Goal: Task Accomplishment & Management: Manage account settings

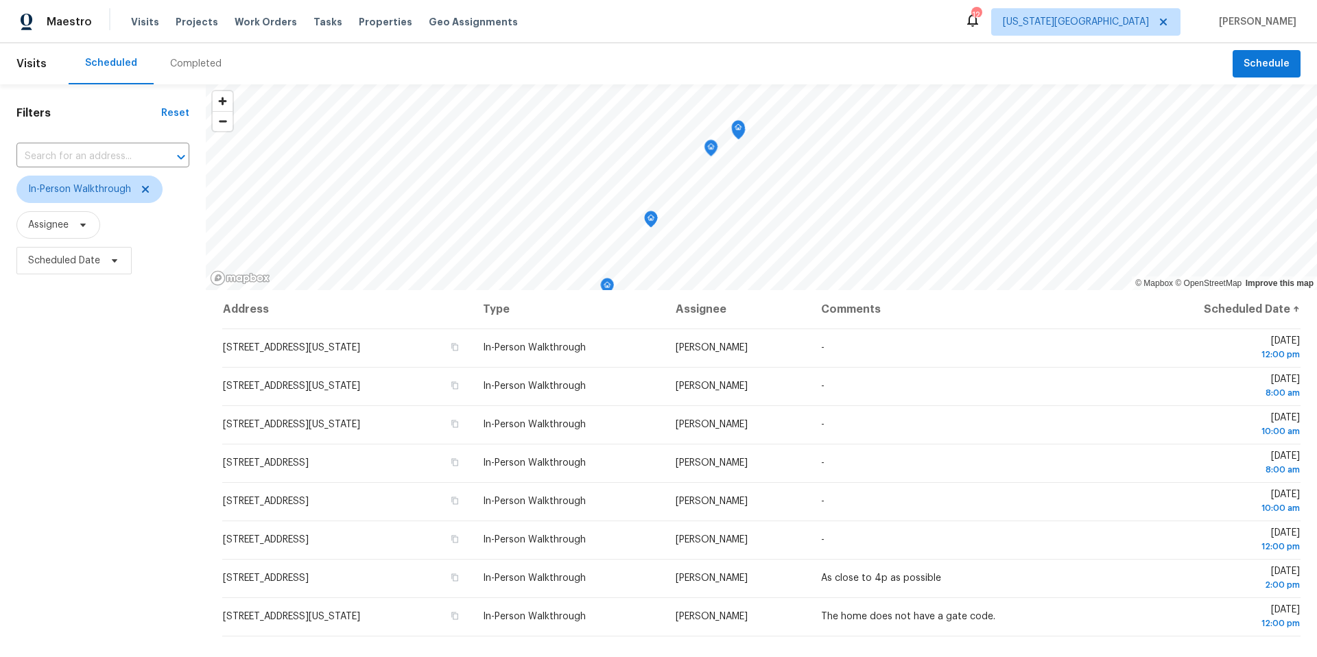
scroll to position [158, 0]
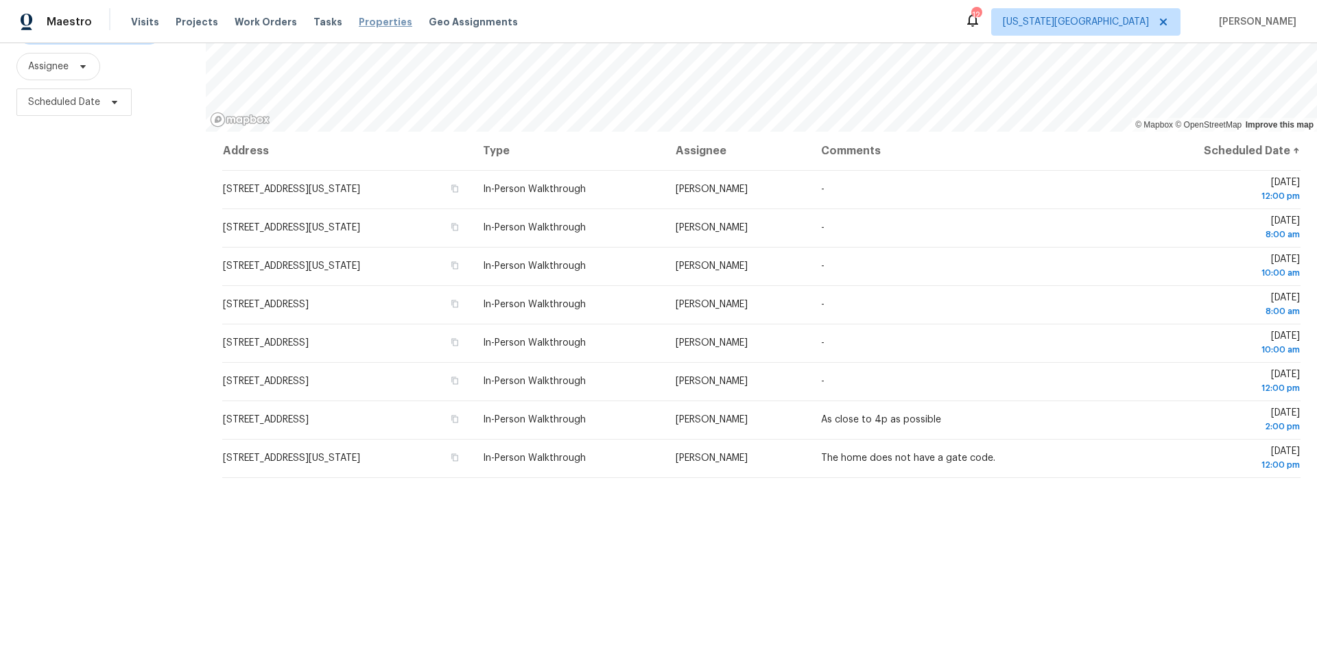
click at [361, 19] on span "Properties" at bounding box center [386, 22] width 54 height 14
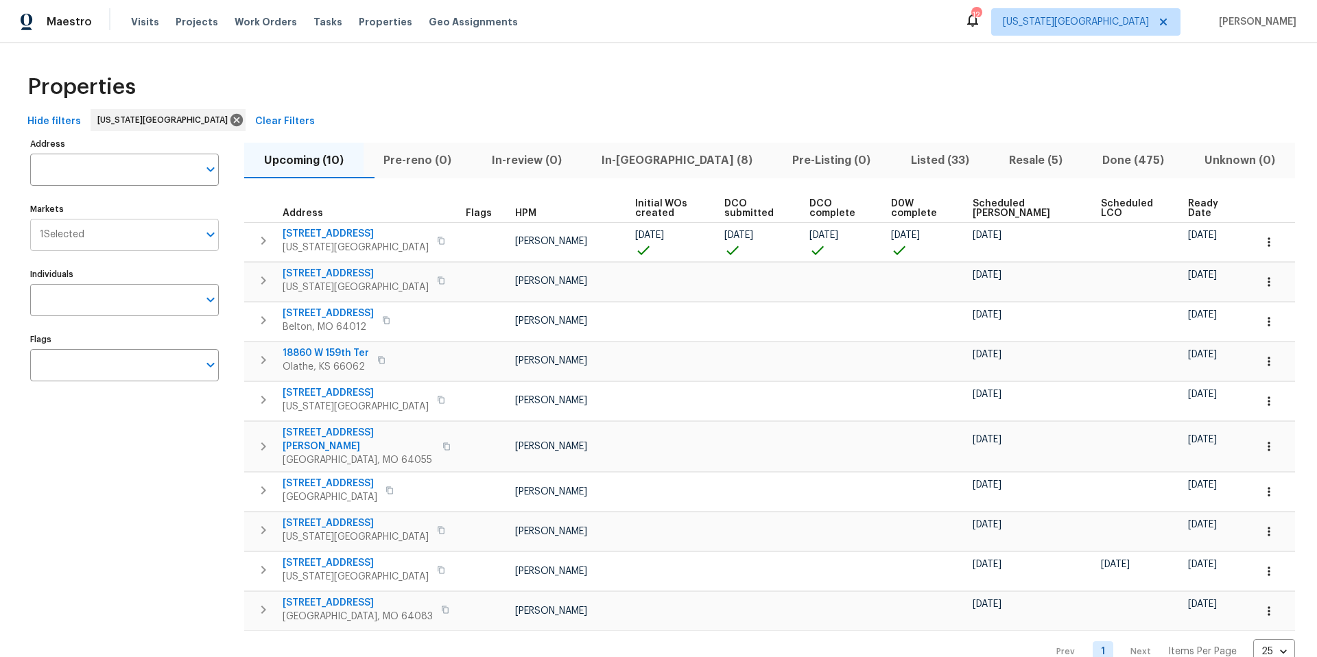
click at [118, 243] on input "Markets" at bounding box center [141, 235] width 114 height 32
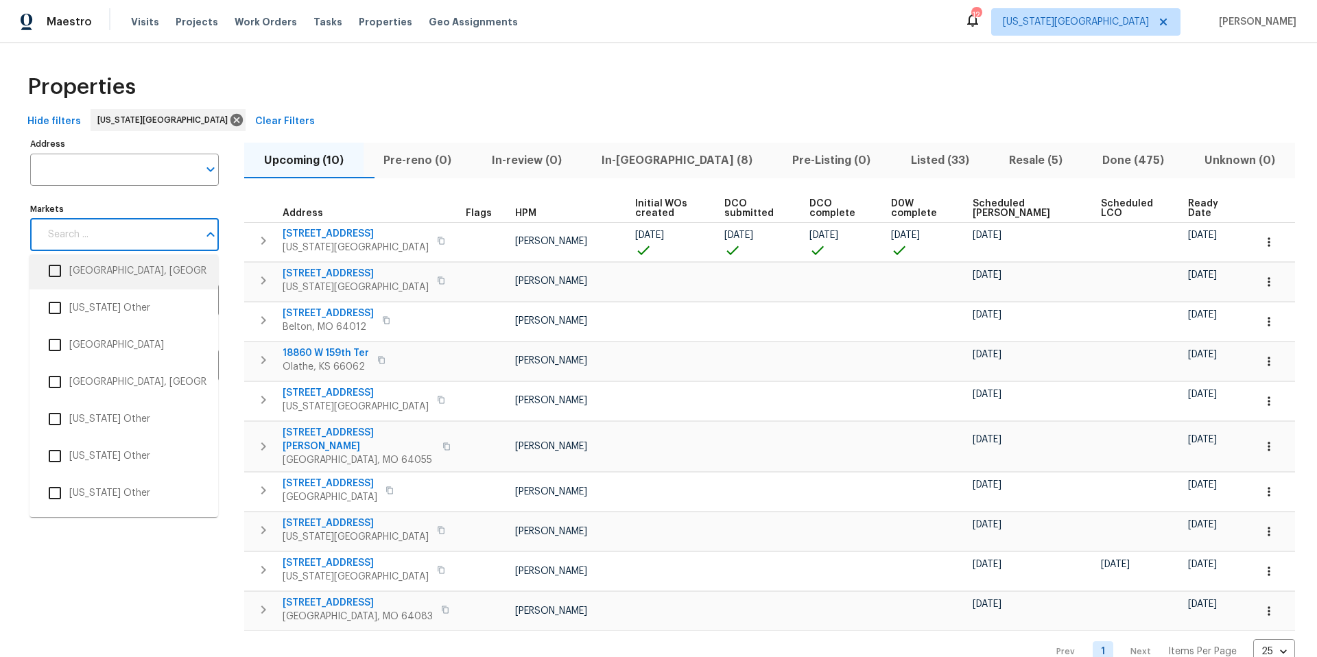
scroll to position [1575, 0]
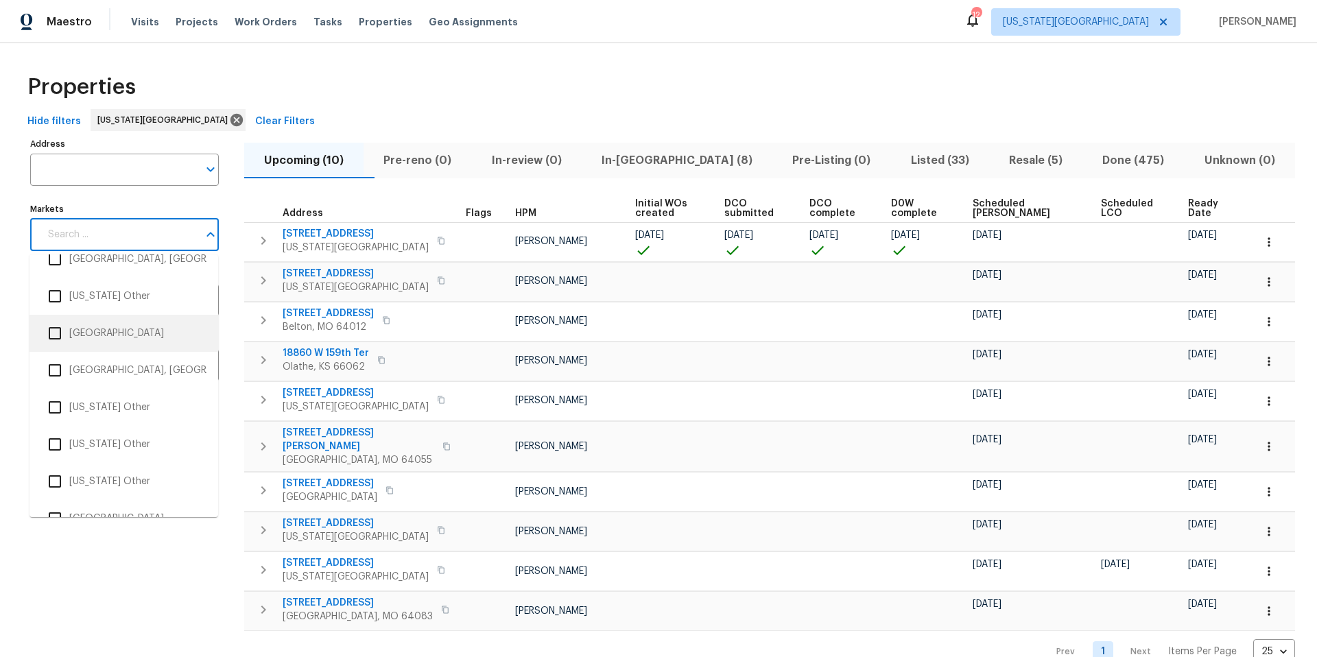
click at [78, 344] on li "[GEOGRAPHIC_DATA]" at bounding box center [123, 333] width 167 height 29
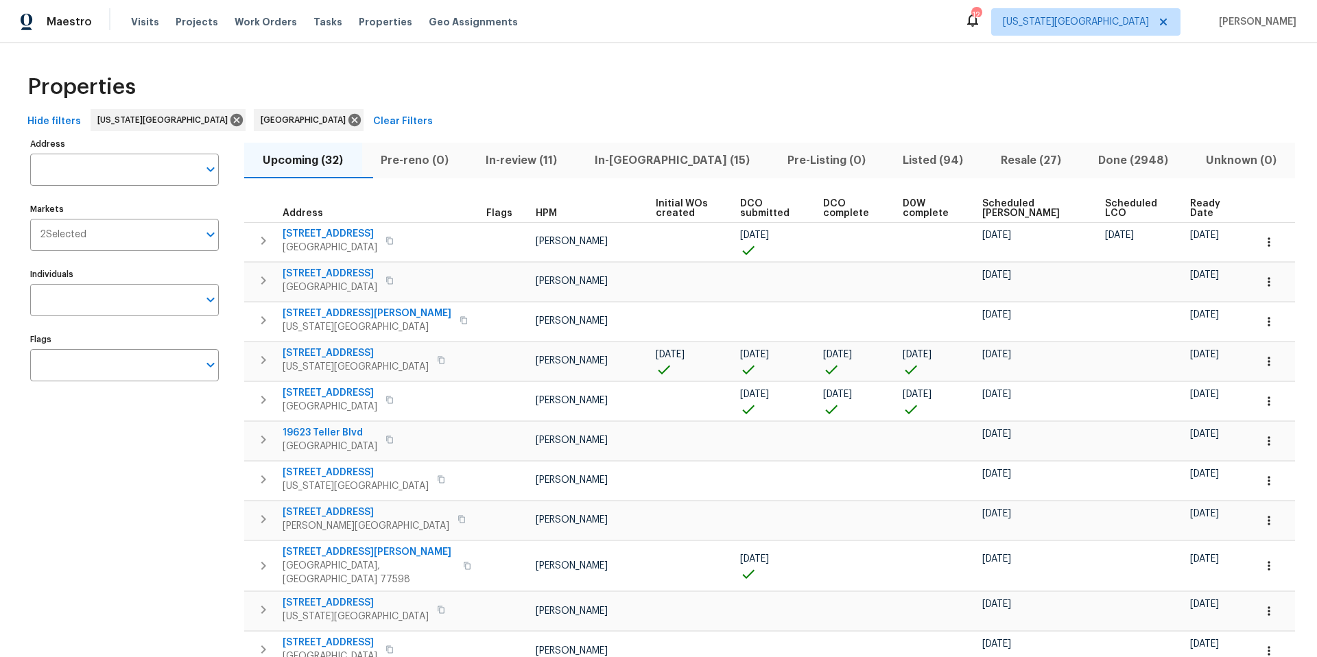
click at [398, 102] on div "Properties" at bounding box center [658, 87] width 1273 height 44
click at [318, 19] on span "Tasks" at bounding box center [328, 22] width 29 height 10
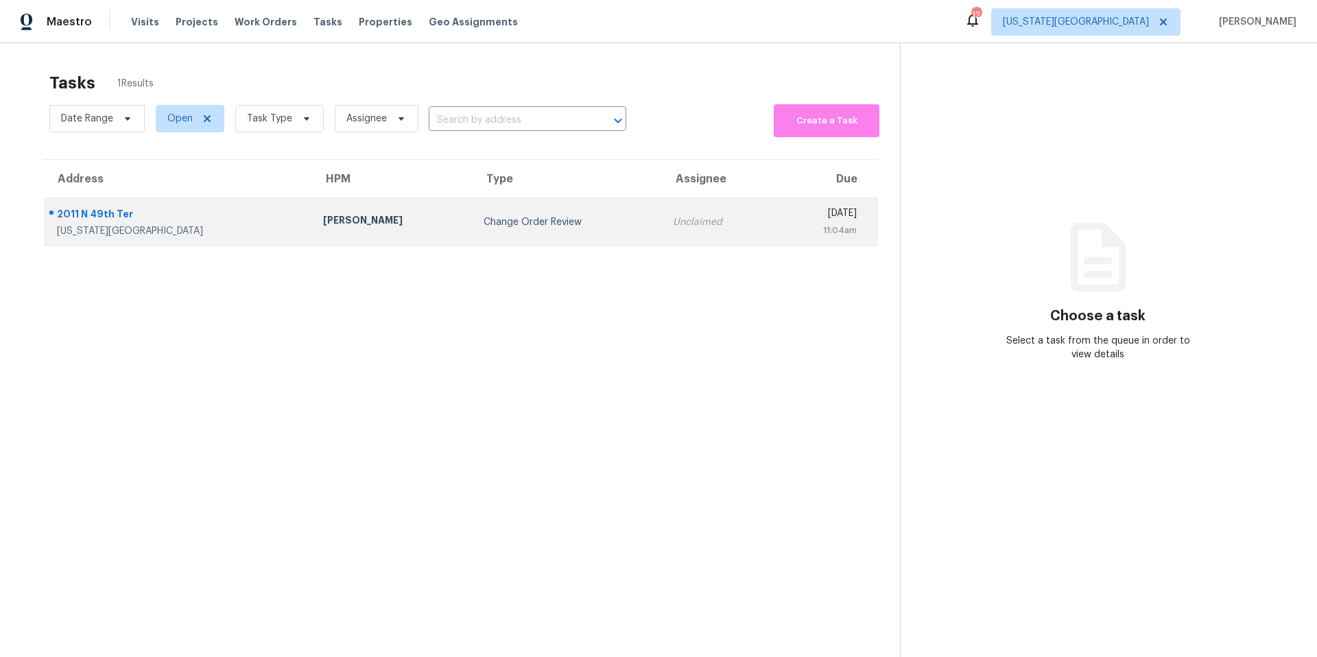
click at [312, 213] on td "[PERSON_NAME]" at bounding box center [392, 222] width 160 height 48
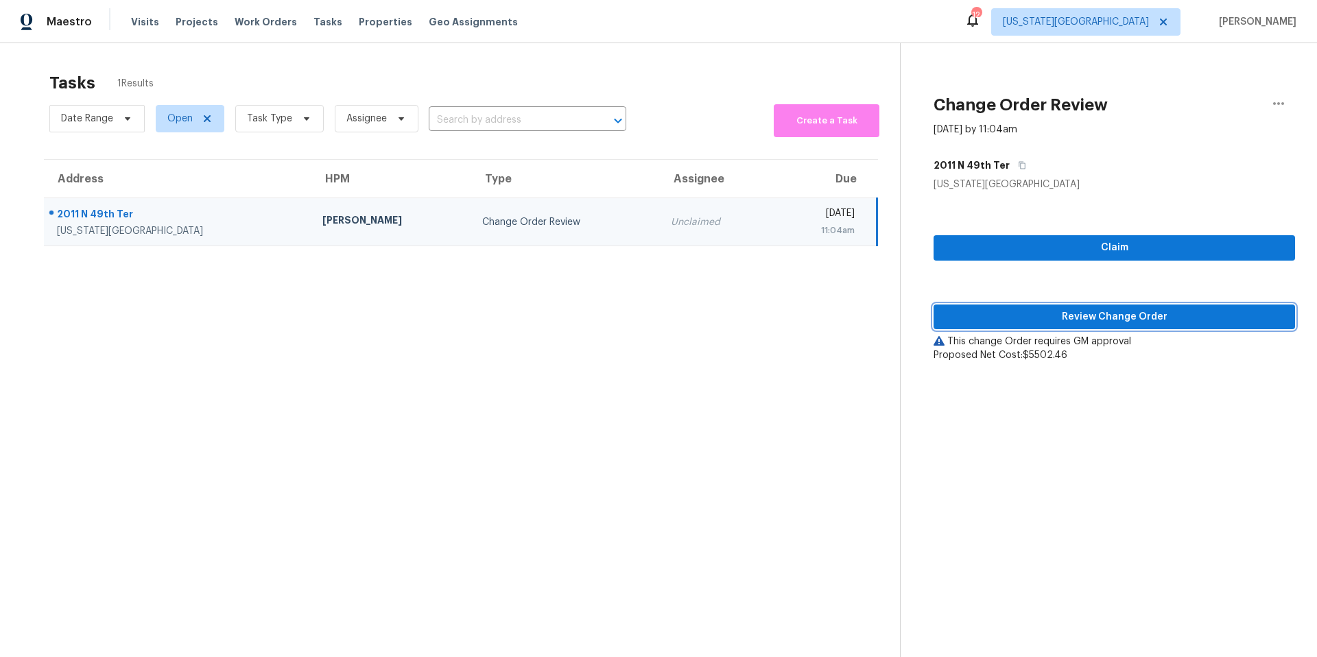
click at [955, 315] on span "Review Change Order" at bounding box center [1115, 317] width 340 height 17
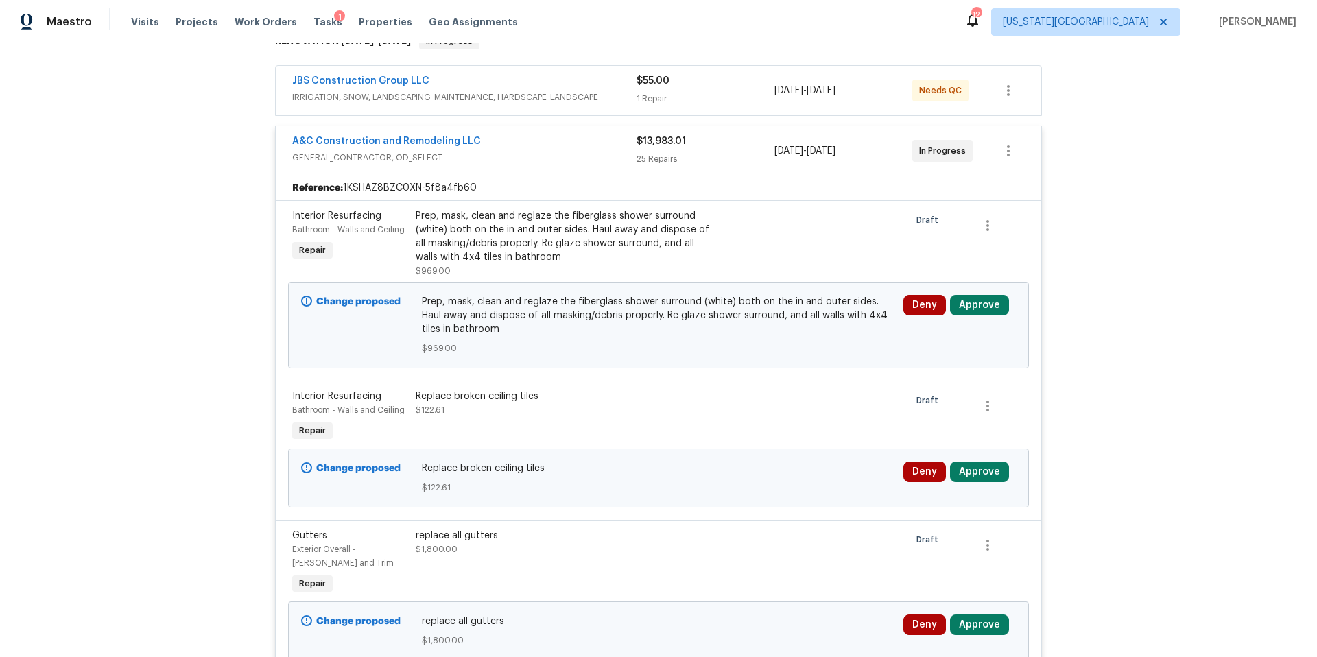
scroll to position [240, 0]
click at [547, 233] on div "Prep, mask, clean and reglaze the fiberglass shower surround (white) both on th…" at bounding box center [566, 237] width 300 height 55
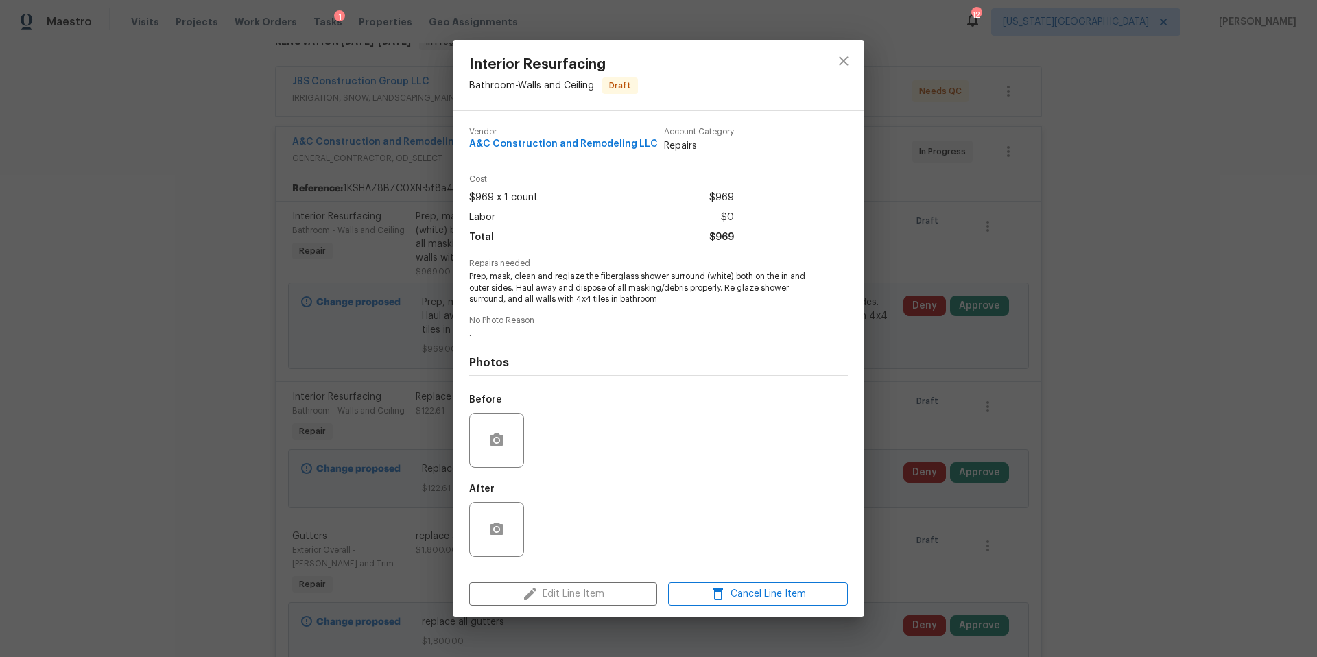
click at [887, 237] on div "Interior Resurfacing Bathroom - Walls and Ceiling Draft Vendor A&C Construction…" at bounding box center [658, 328] width 1317 height 657
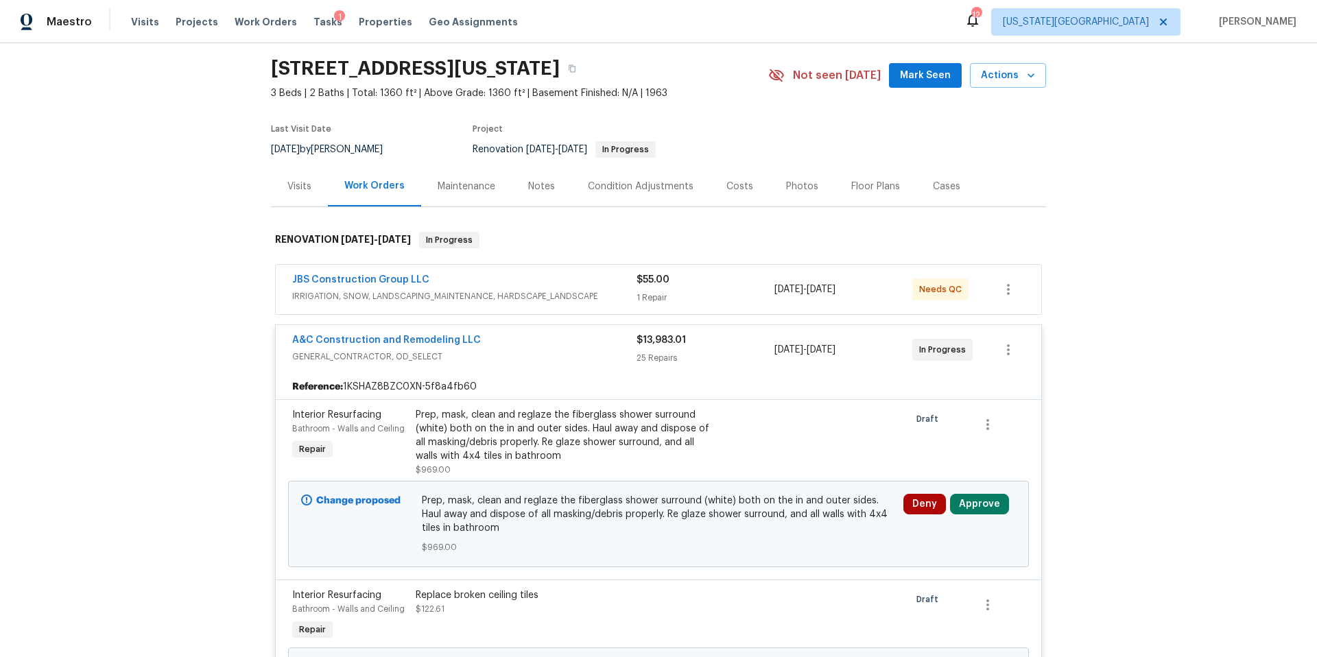
scroll to position [0, 0]
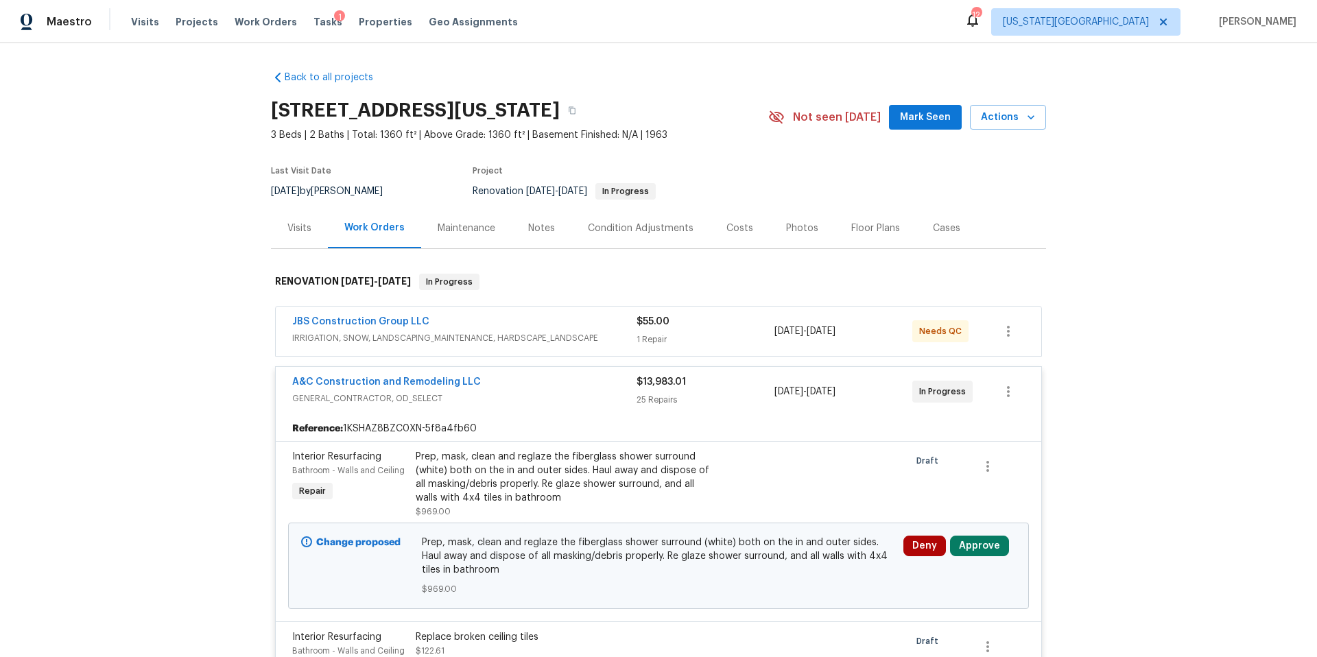
click at [624, 224] on div "Condition Adjustments" at bounding box center [641, 229] width 106 height 14
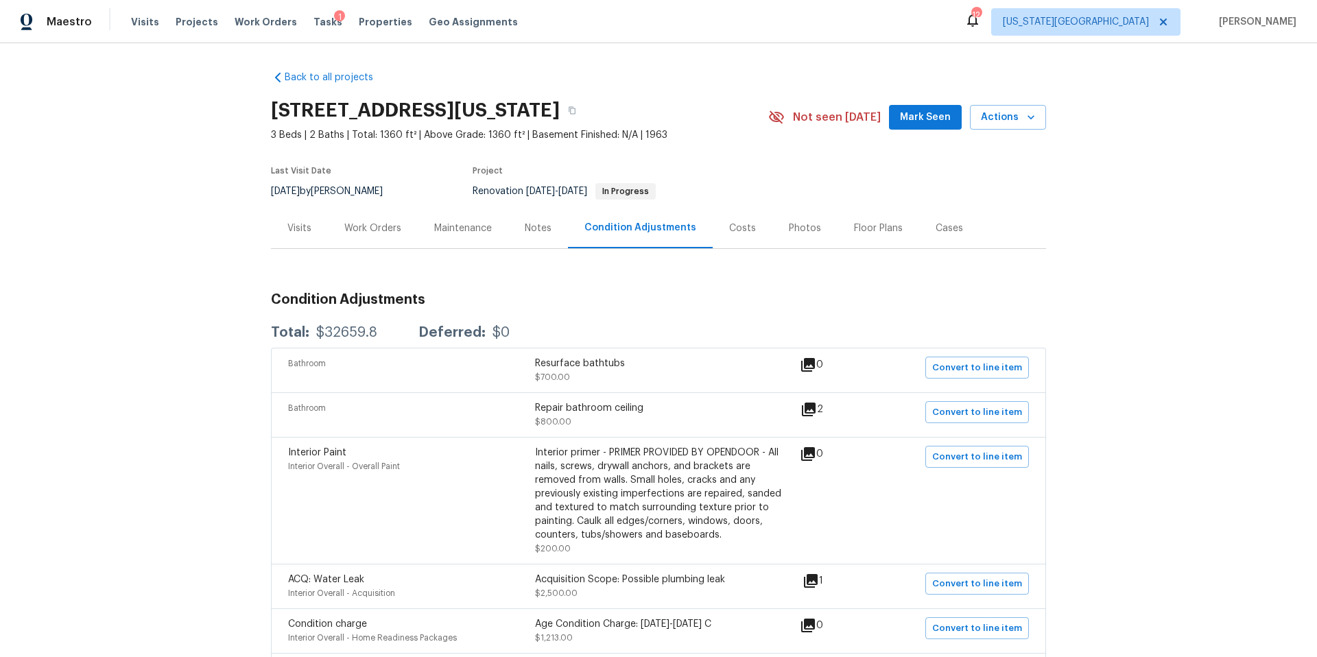
click at [373, 233] on div "Work Orders" at bounding box center [372, 229] width 57 height 14
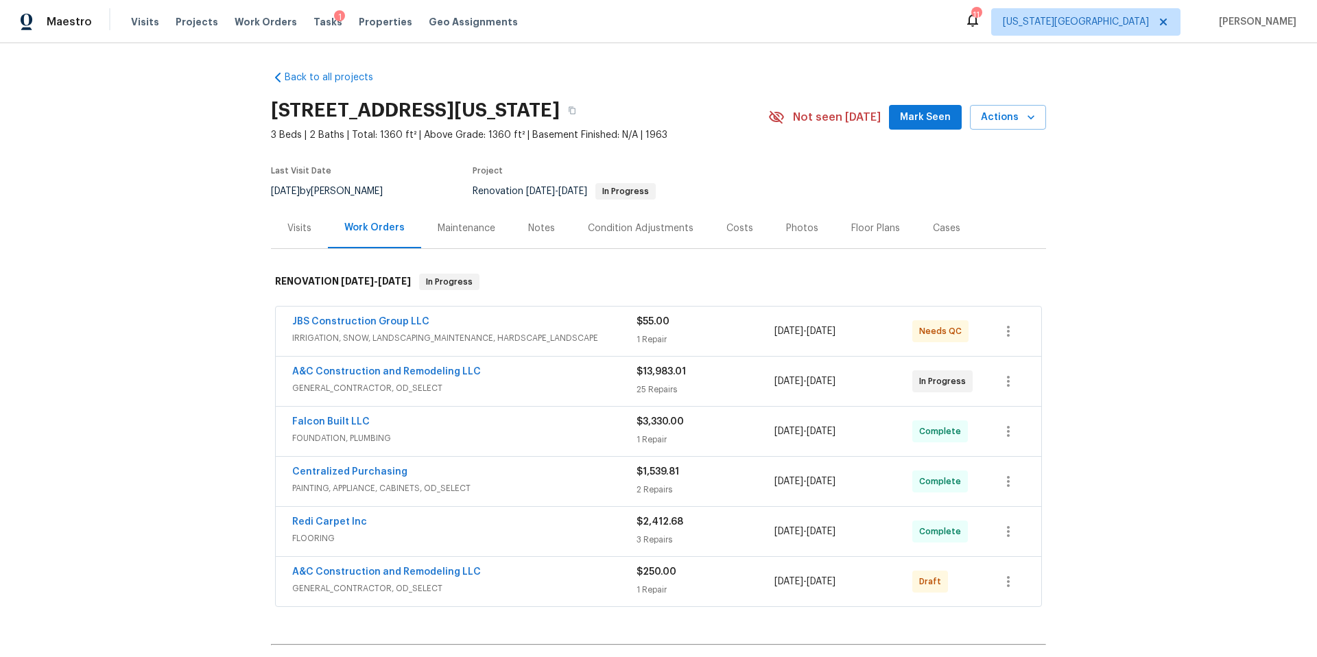
click at [705, 378] on div "$13,983.01" at bounding box center [706, 372] width 138 height 14
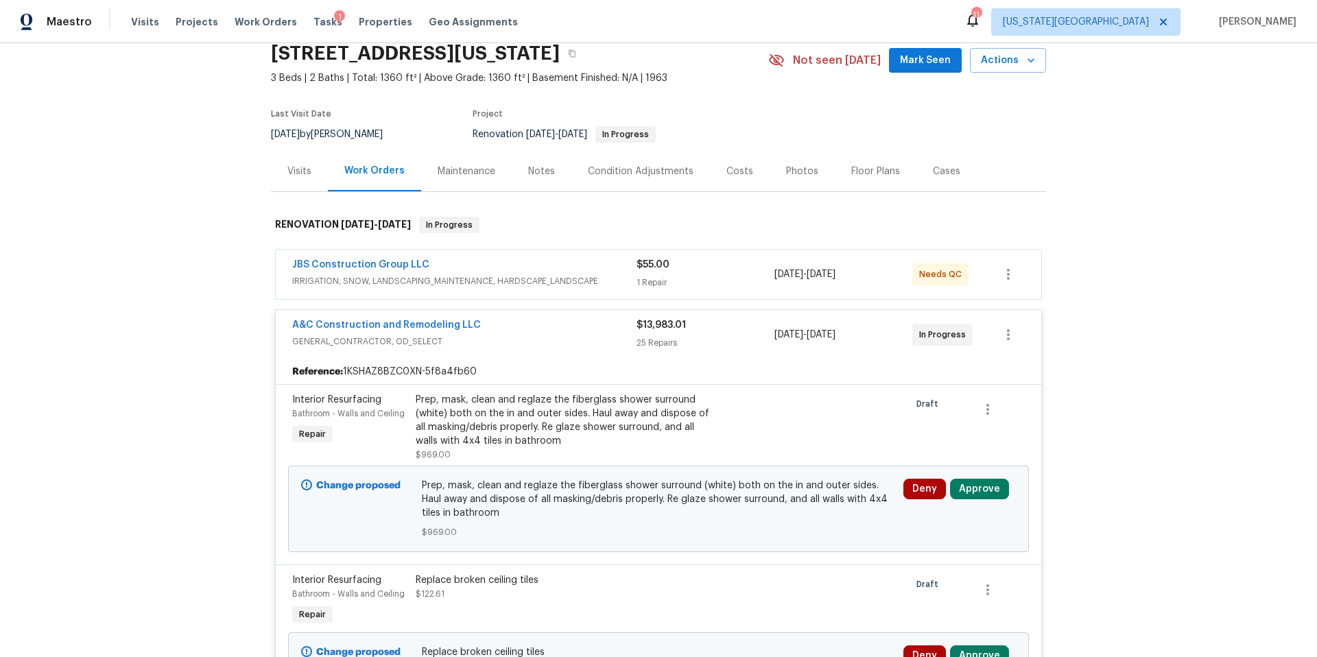
scroll to position [215, 0]
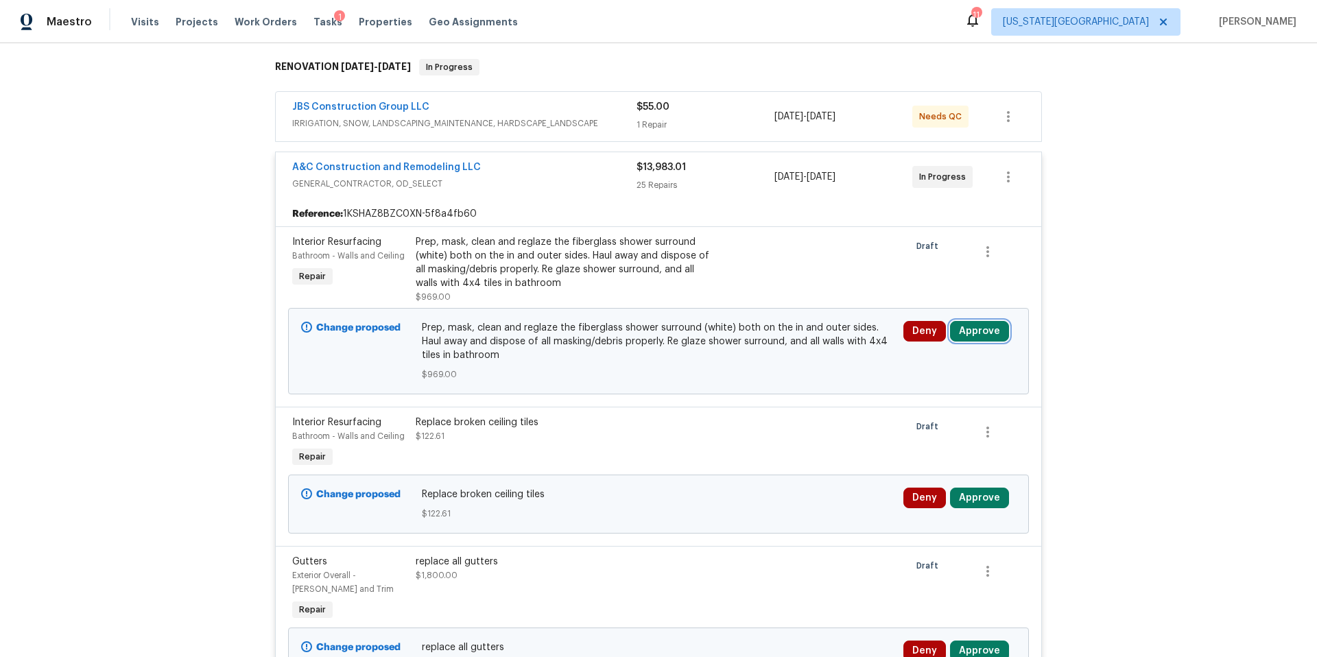
click at [968, 335] on button "Approve" at bounding box center [979, 331] width 59 height 21
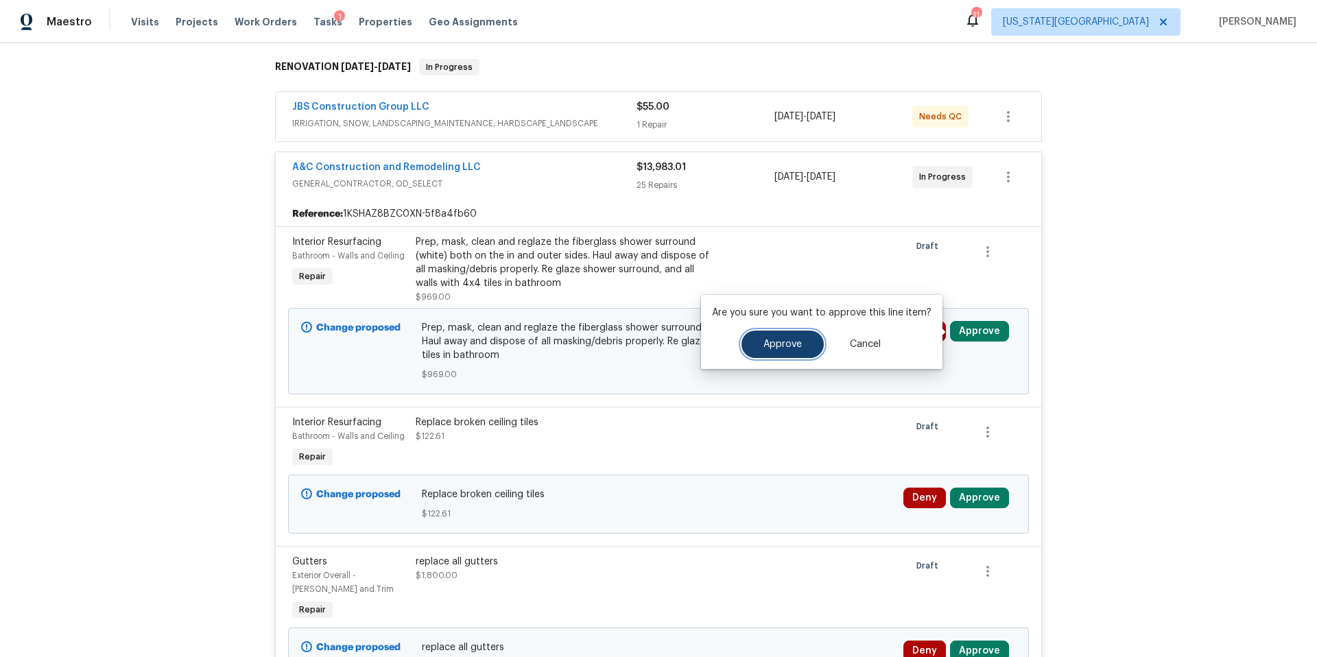
click at [788, 351] on button "Approve" at bounding box center [783, 344] width 82 height 27
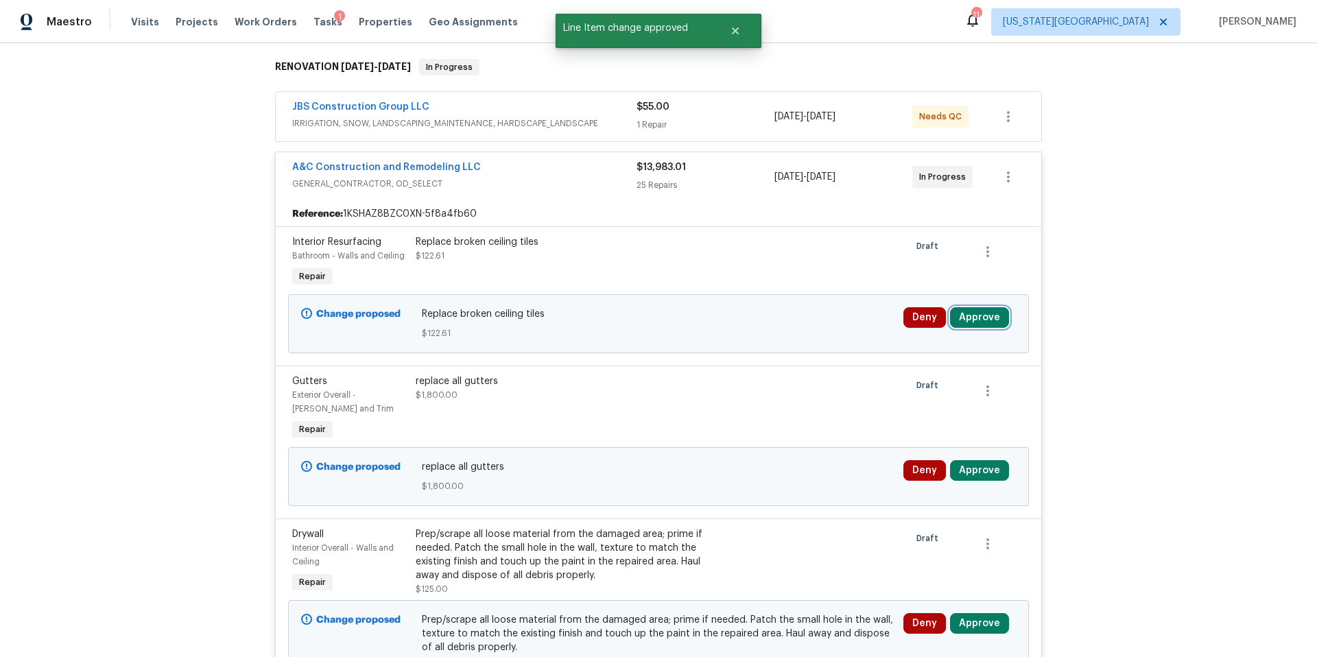
click at [973, 324] on button "Approve" at bounding box center [979, 317] width 59 height 21
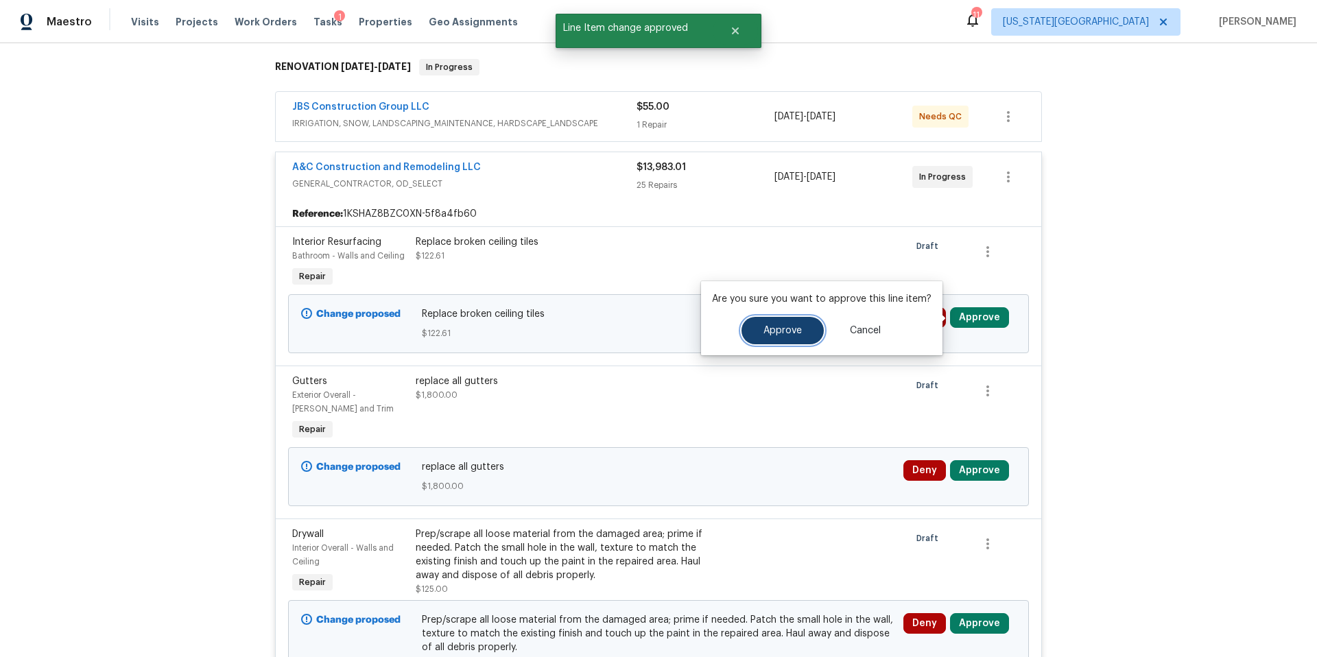
click at [789, 333] on span "Approve" at bounding box center [783, 331] width 38 height 10
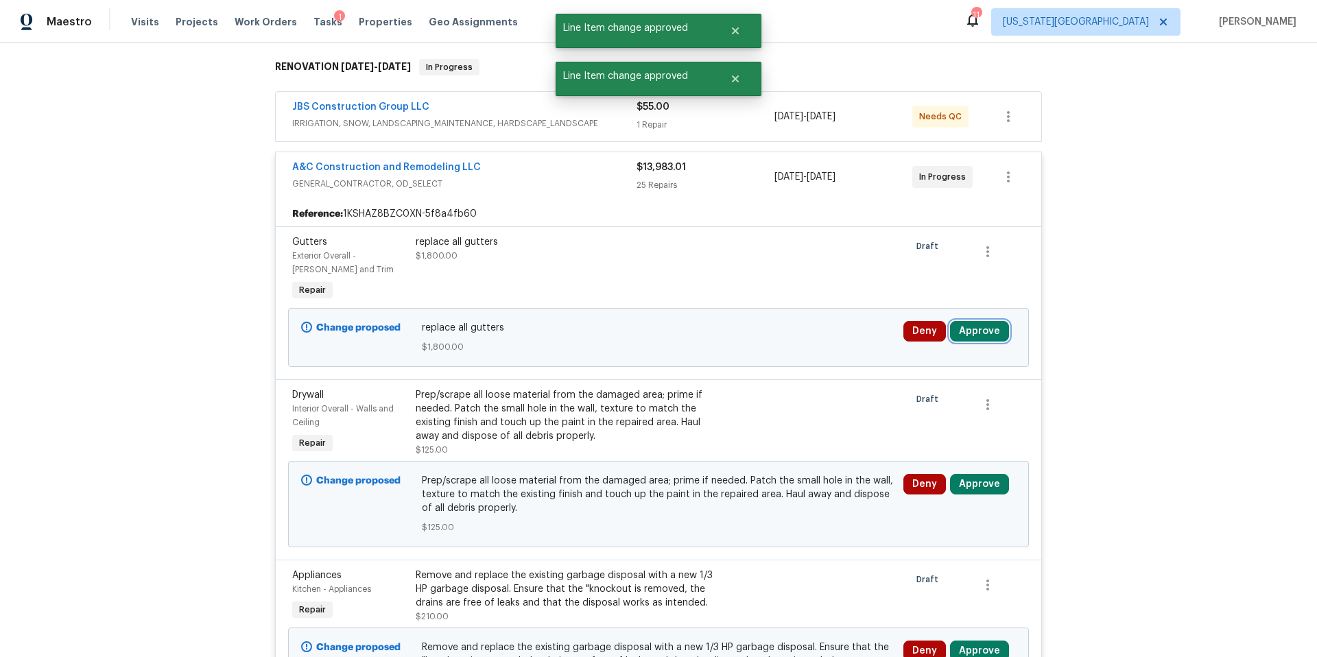
click at [975, 338] on button "Approve" at bounding box center [979, 331] width 59 height 21
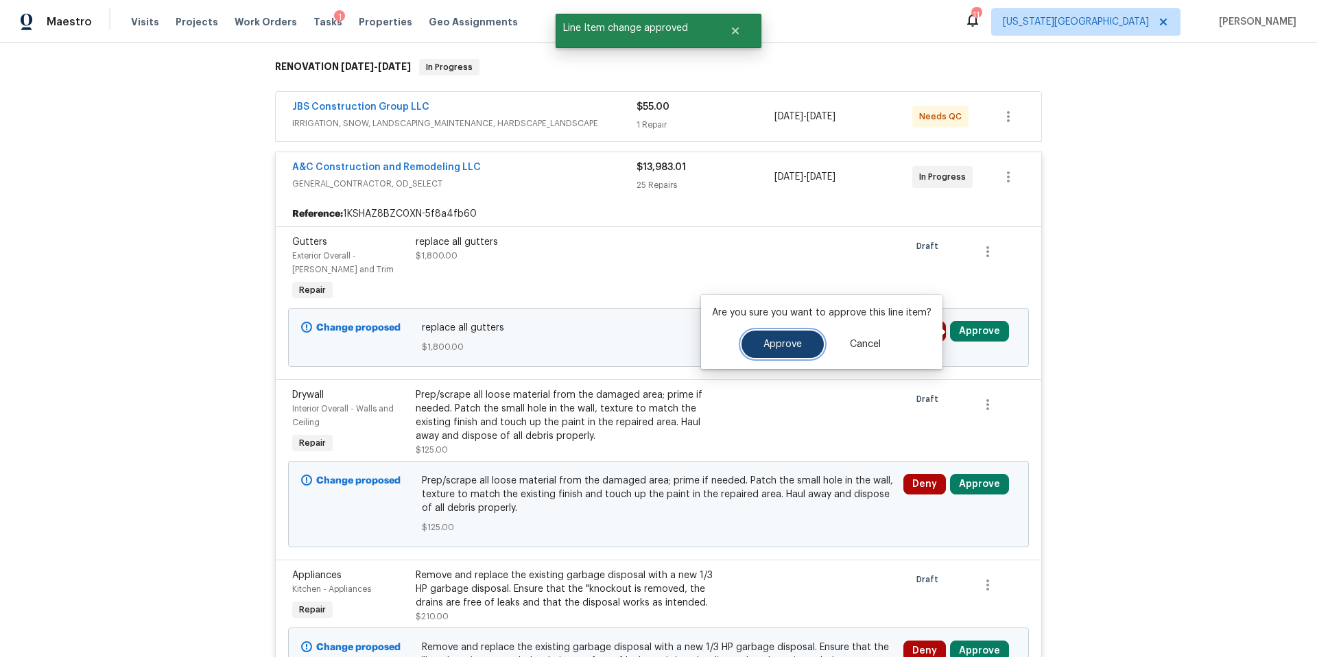
click at [785, 341] on span "Approve" at bounding box center [783, 345] width 38 height 10
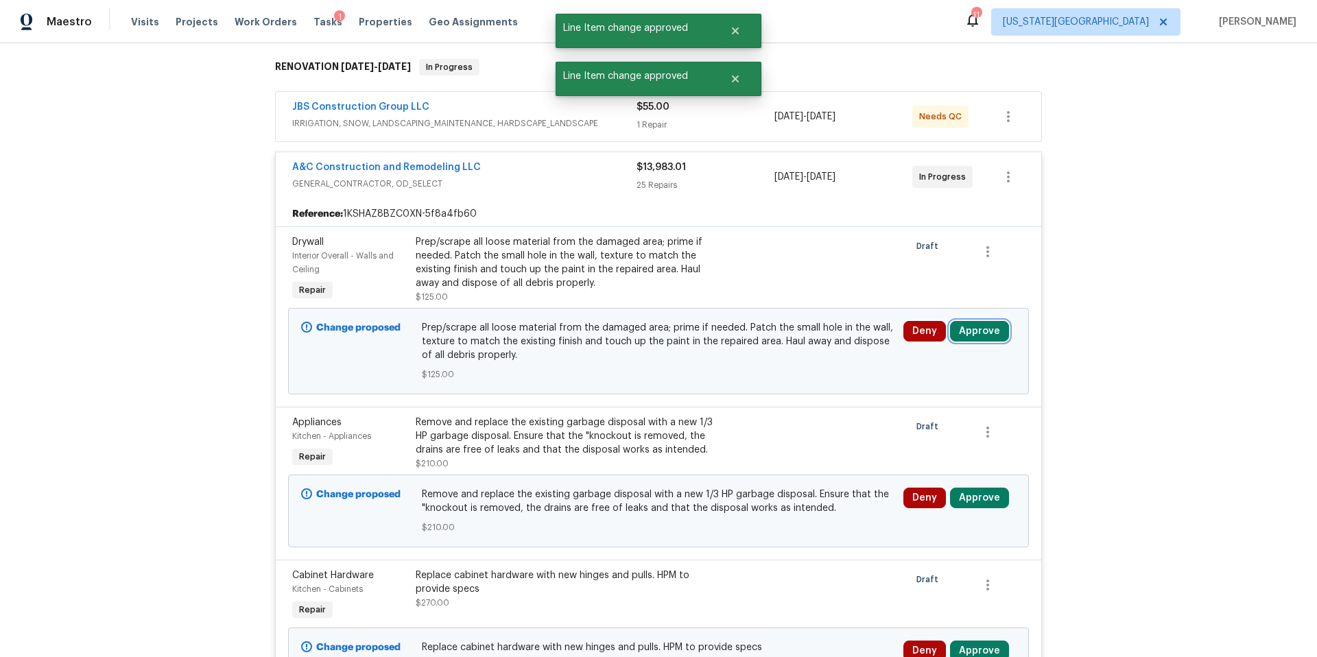
click at [974, 339] on button "Approve" at bounding box center [979, 331] width 59 height 21
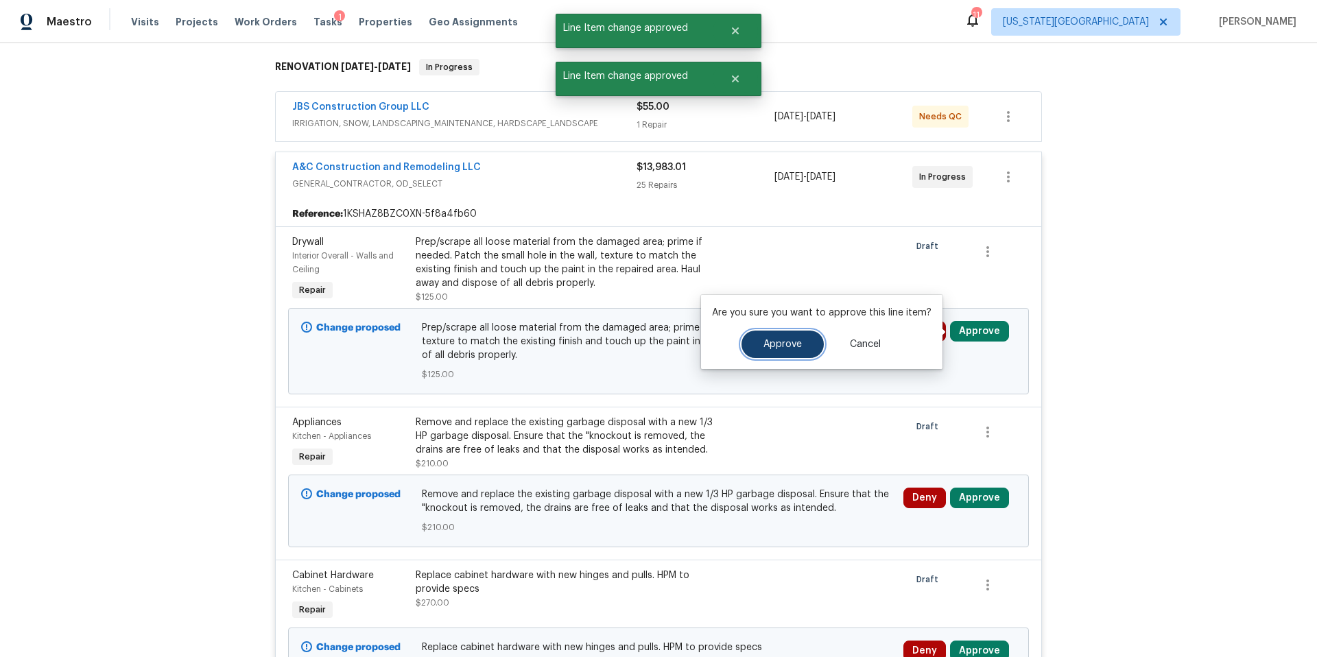
click at [775, 345] on span "Approve" at bounding box center [783, 345] width 38 height 10
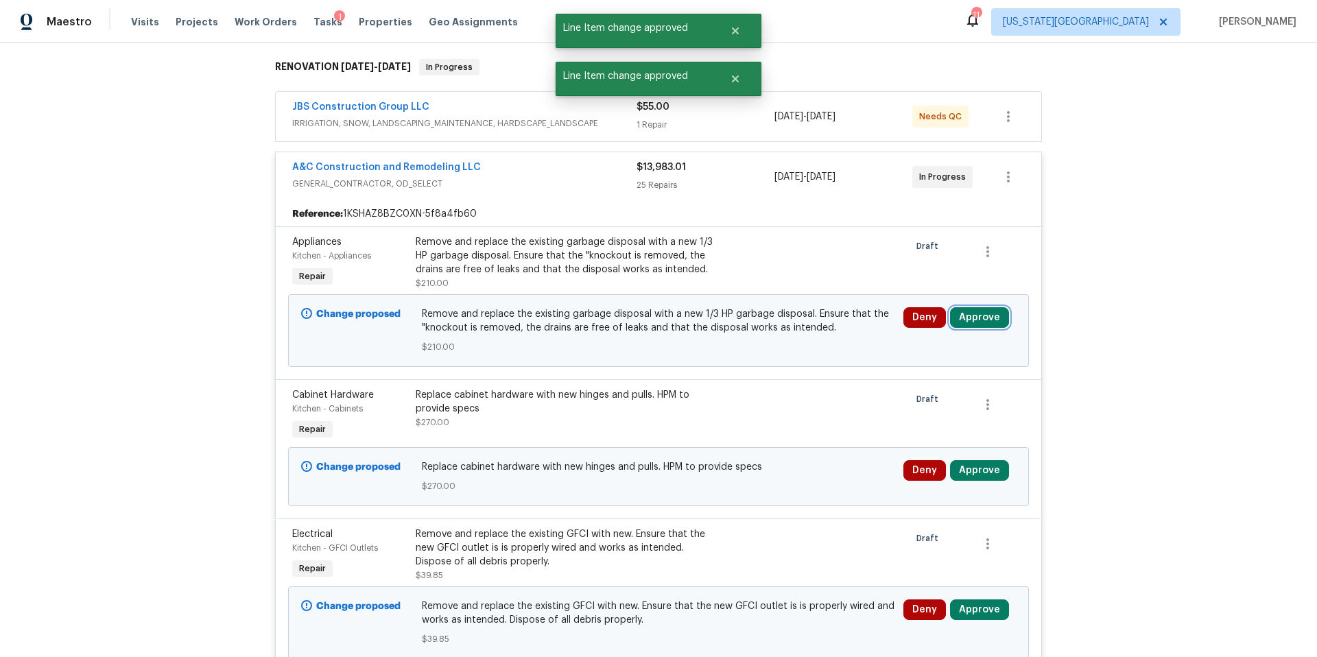
click at [978, 321] on button "Approve" at bounding box center [979, 317] width 59 height 21
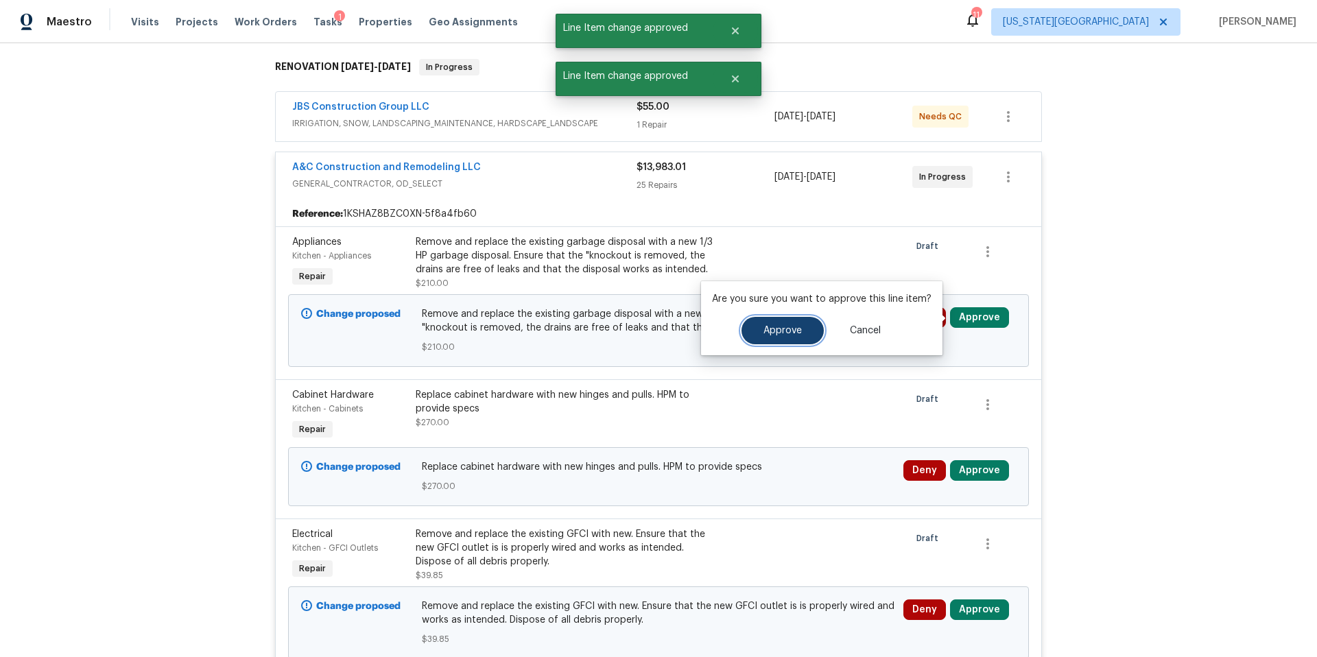
click at [775, 338] on button "Approve" at bounding box center [783, 330] width 82 height 27
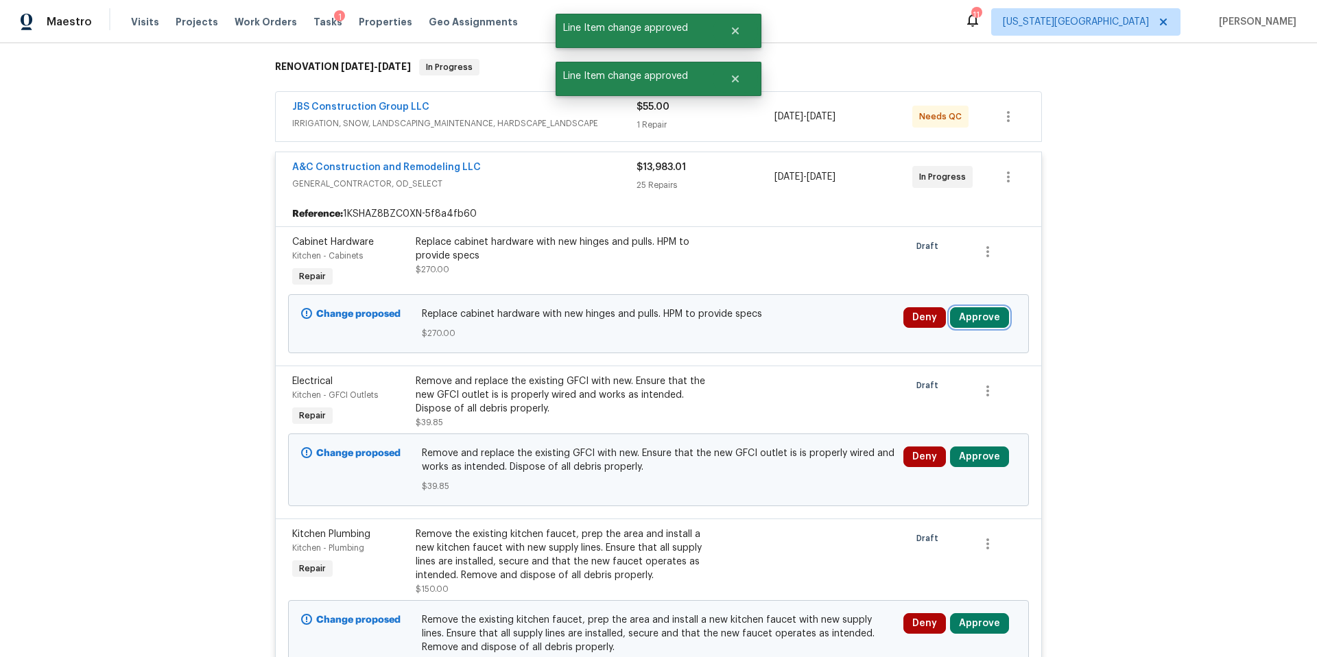
click at [973, 317] on button "Approve" at bounding box center [979, 317] width 59 height 21
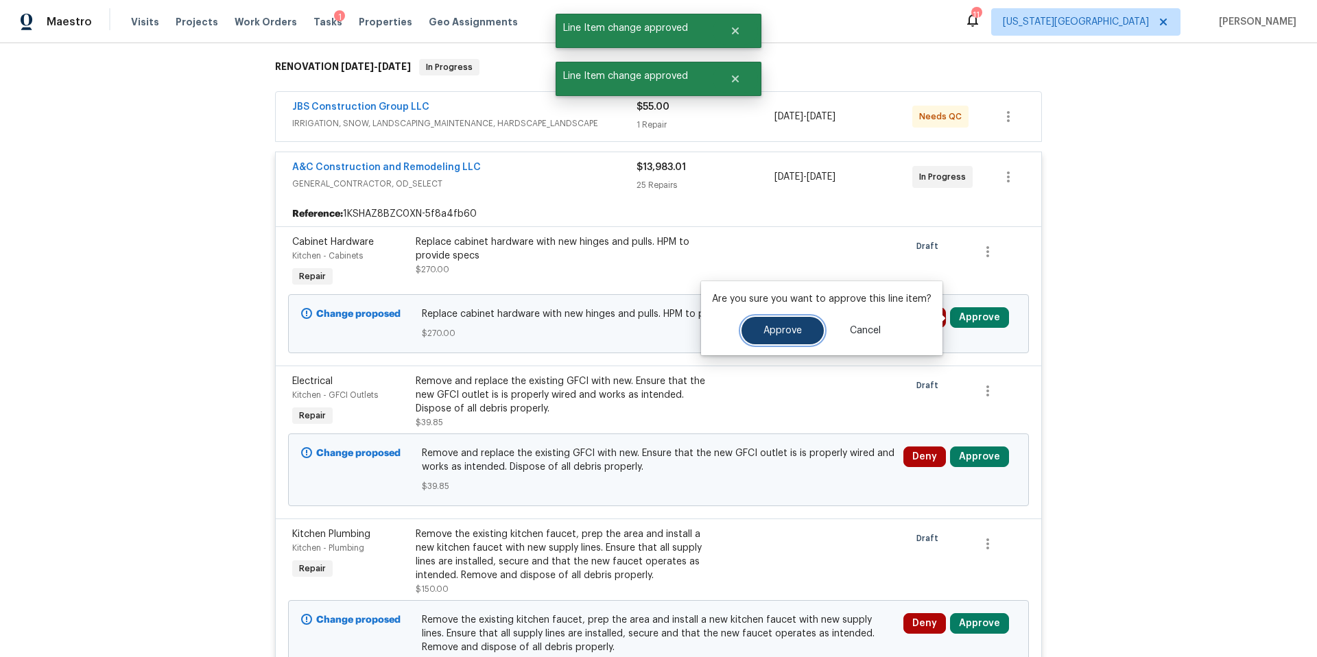
click at [799, 329] on button "Approve" at bounding box center [783, 330] width 82 height 27
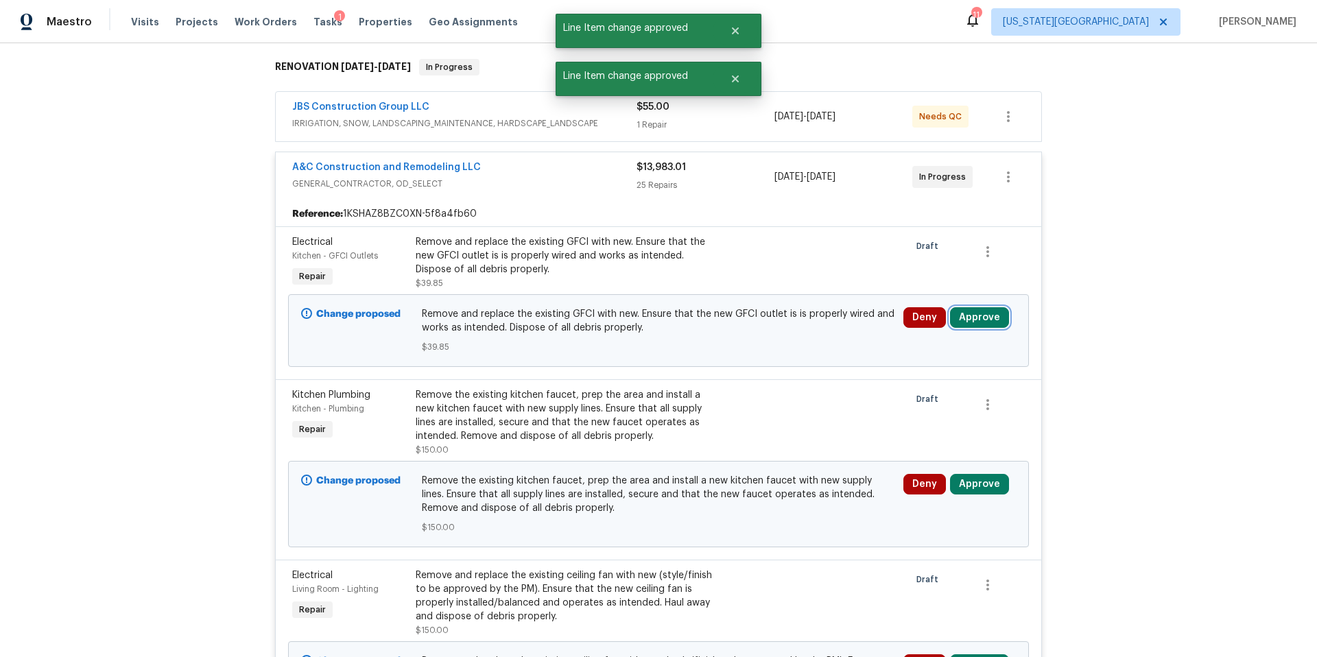
click at [980, 325] on button "Approve" at bounding box center [979, 317] width 59 height 21
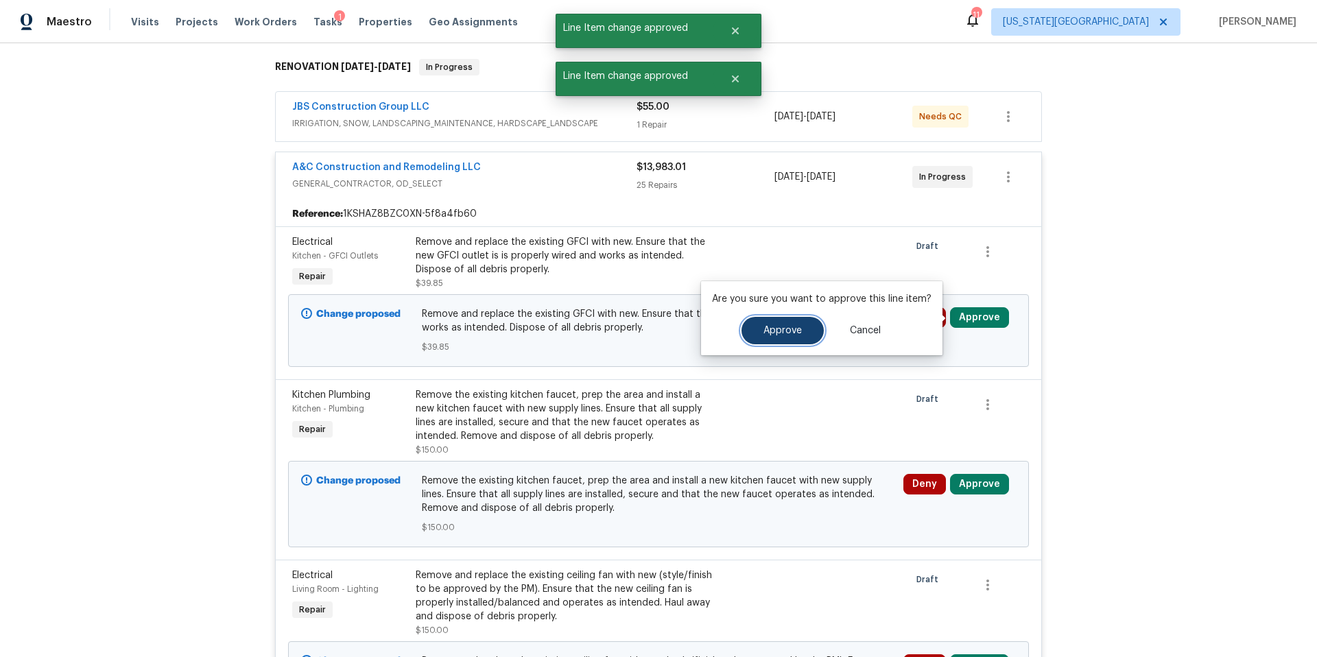
click at [768, 335] on span "Approve" at bounding box center [783, 331] width 38 height 10
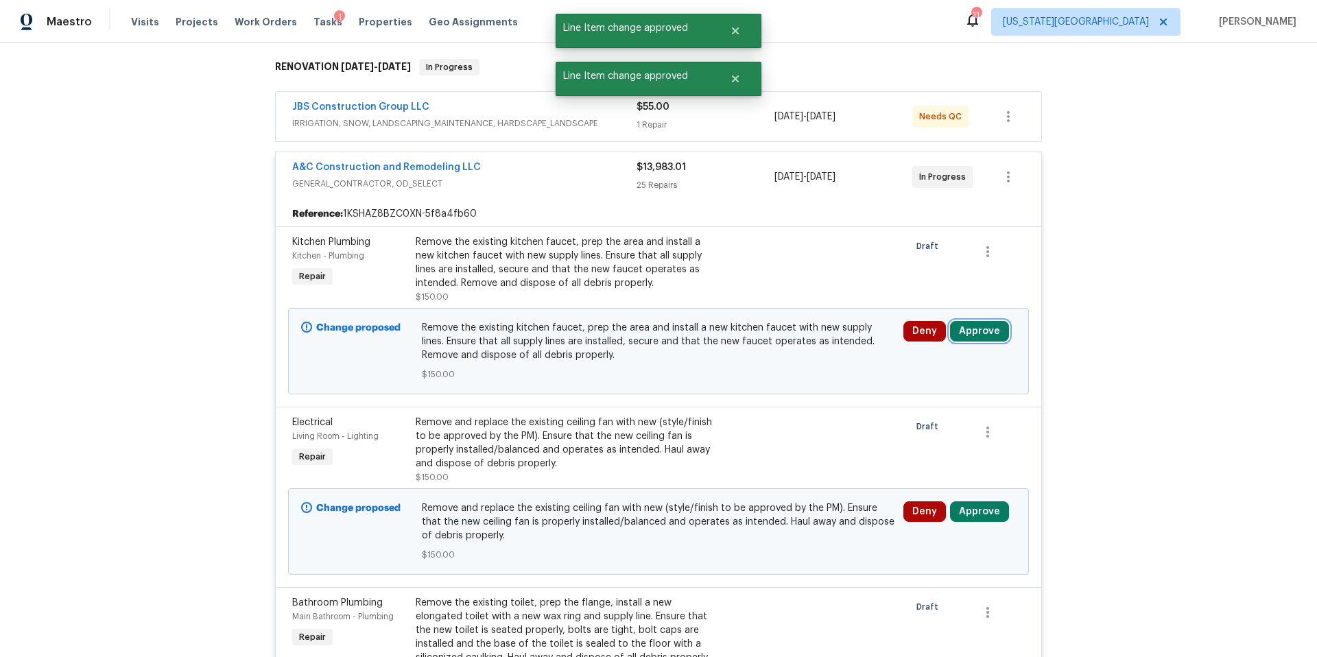
click at [978, 329] on button "Approve" at bounding box center [979, 331] width 59 height 21
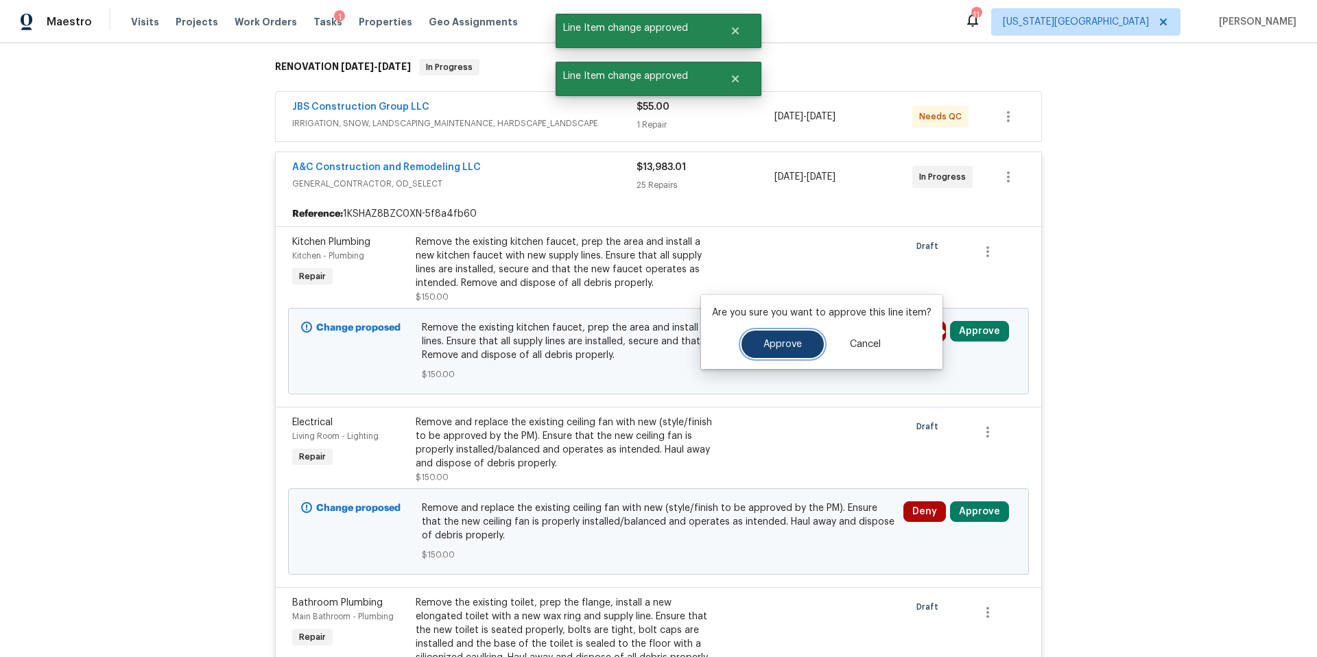
click at [779, 355] on button "Approve" at bounding box center [783, 344] width 82 height 27
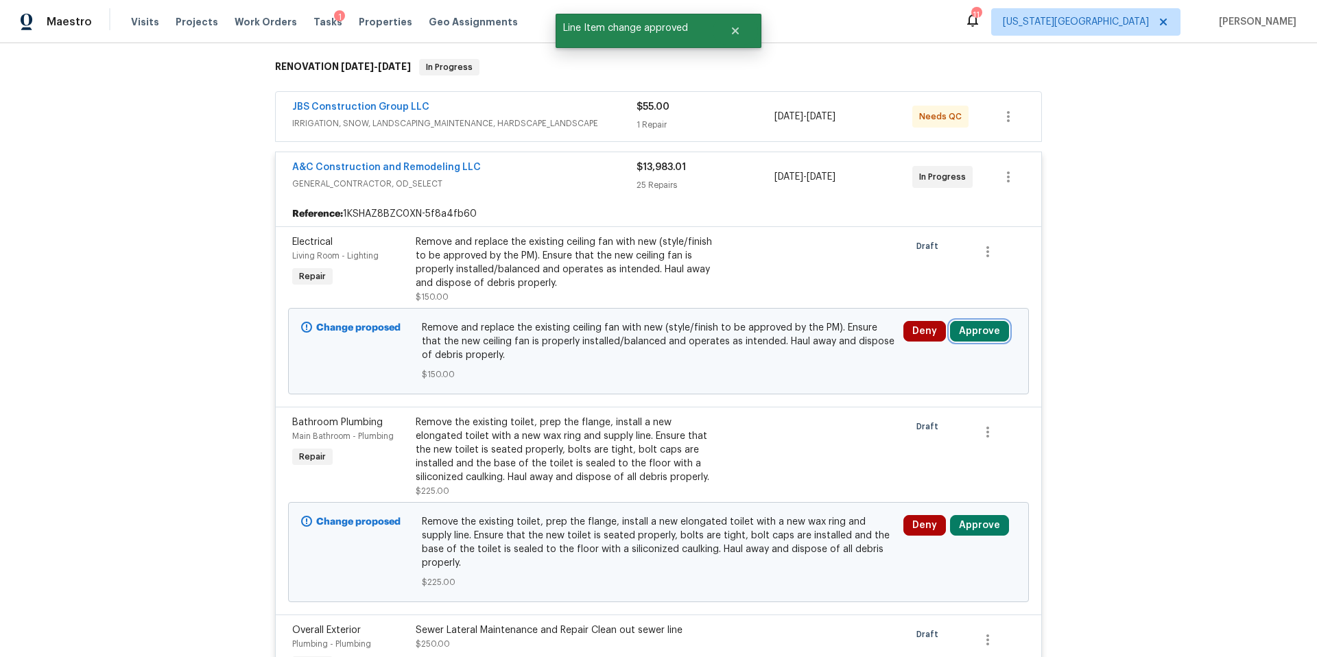
click at [980, 332] on button "Approve" at bounding box center [979, 331] width 59 height 21
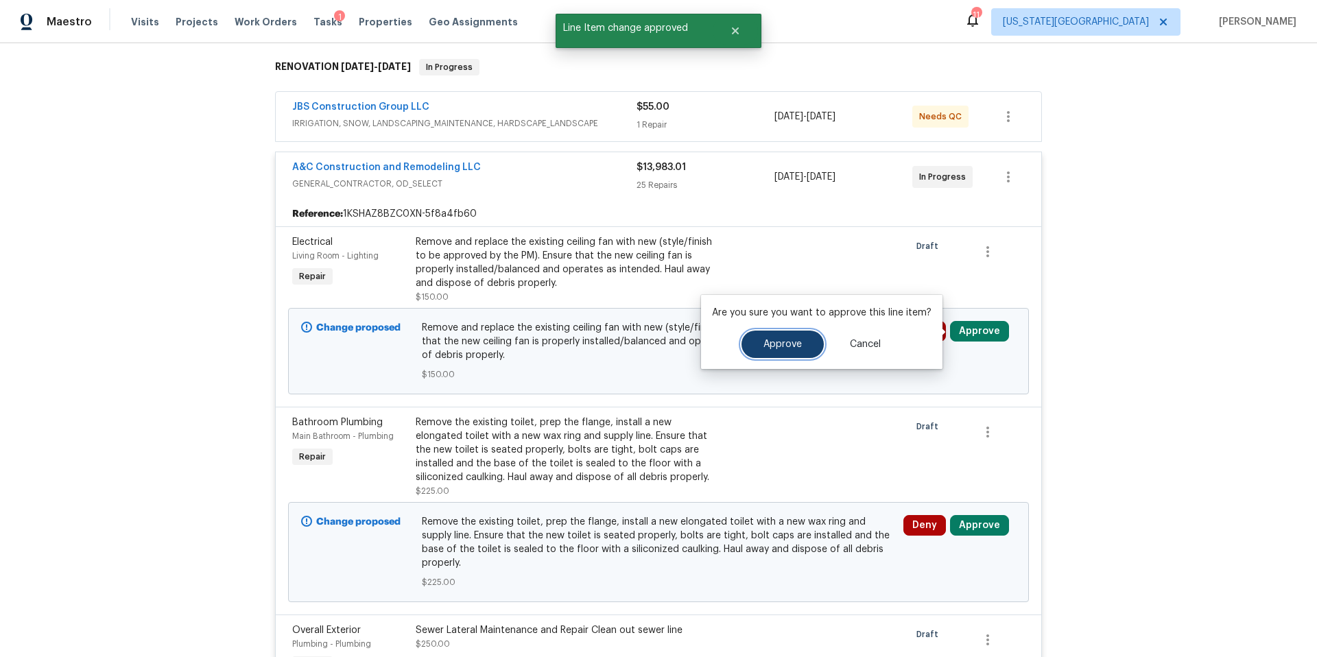
click at [748, 348] on button "Approve" at bounding box center [783, 344] width 82 height 27
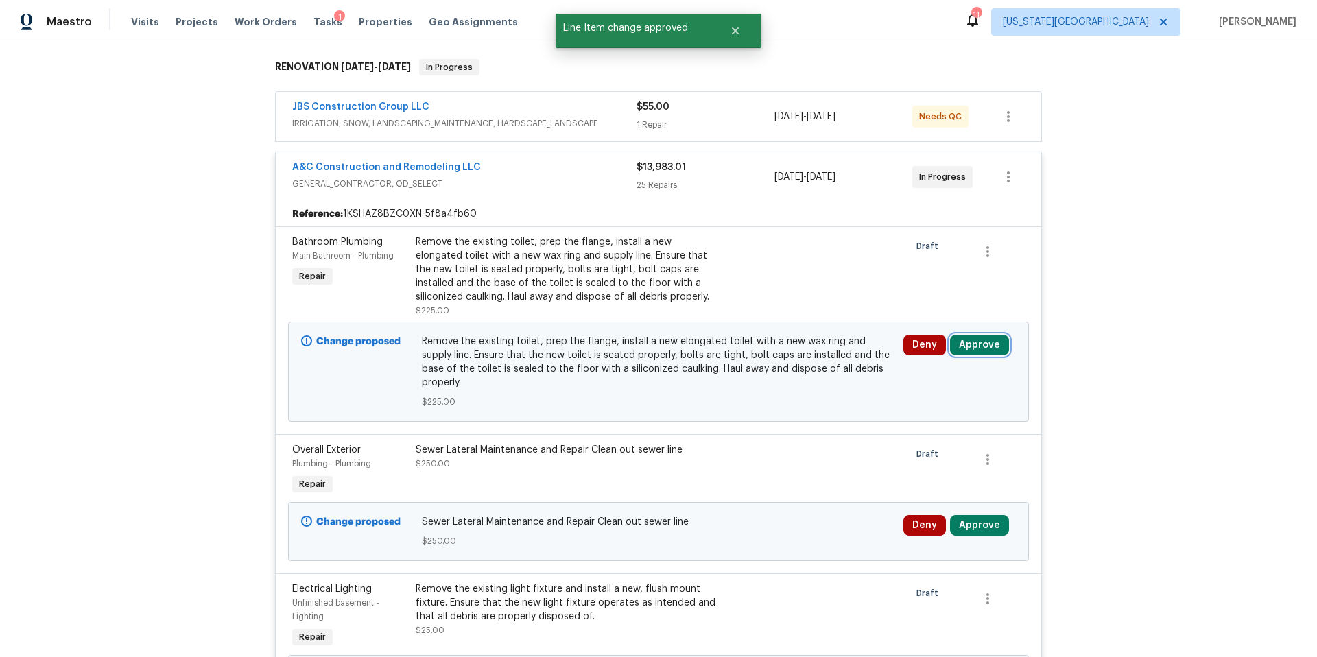
click at [978, 350] on button "Approve" at bounding box center [979, 345] width 59 height 21
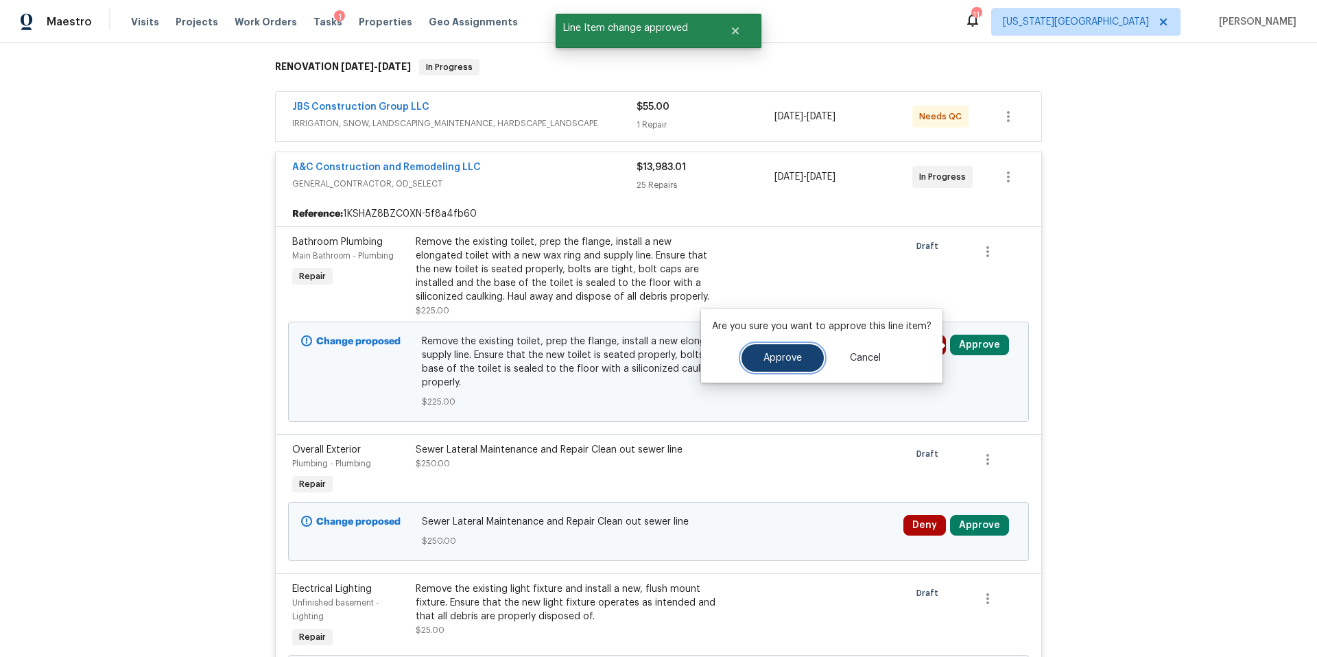
click at [803, 355] on button "Approve" at bounding box center [783, 357] width 82 height 27
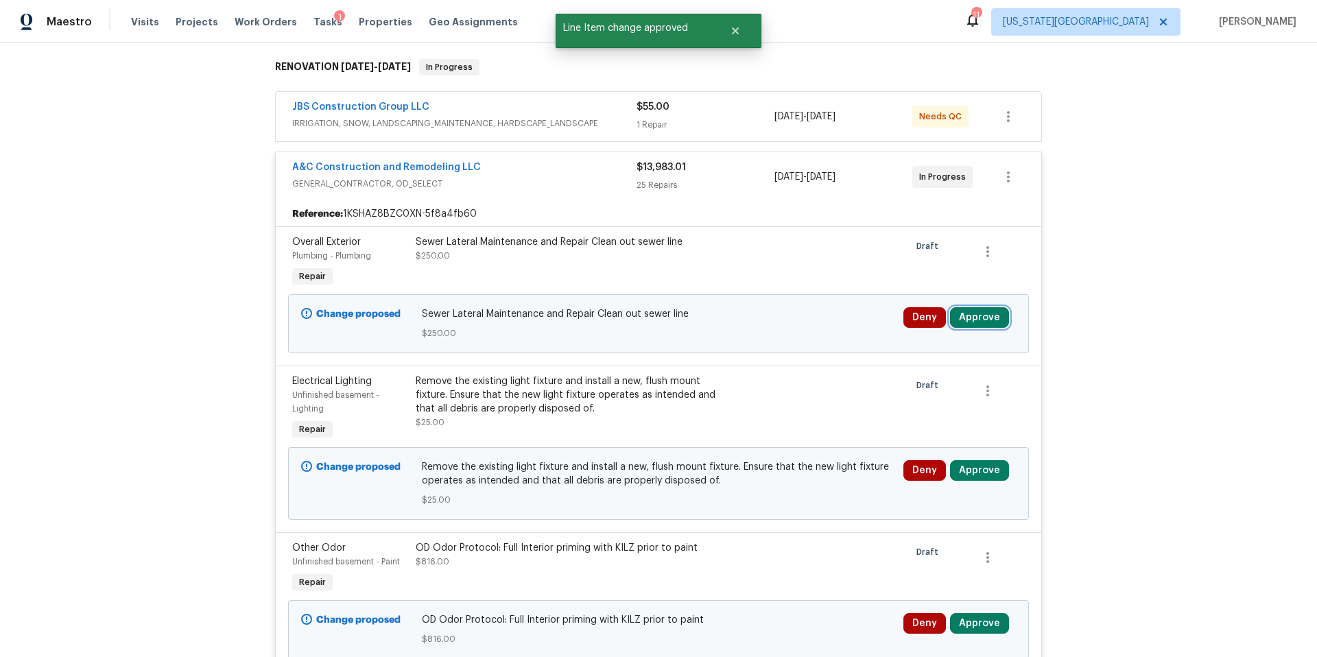
click at [978, 322] on button "Approve" at bounding box center [979, 317] width 59 height 21
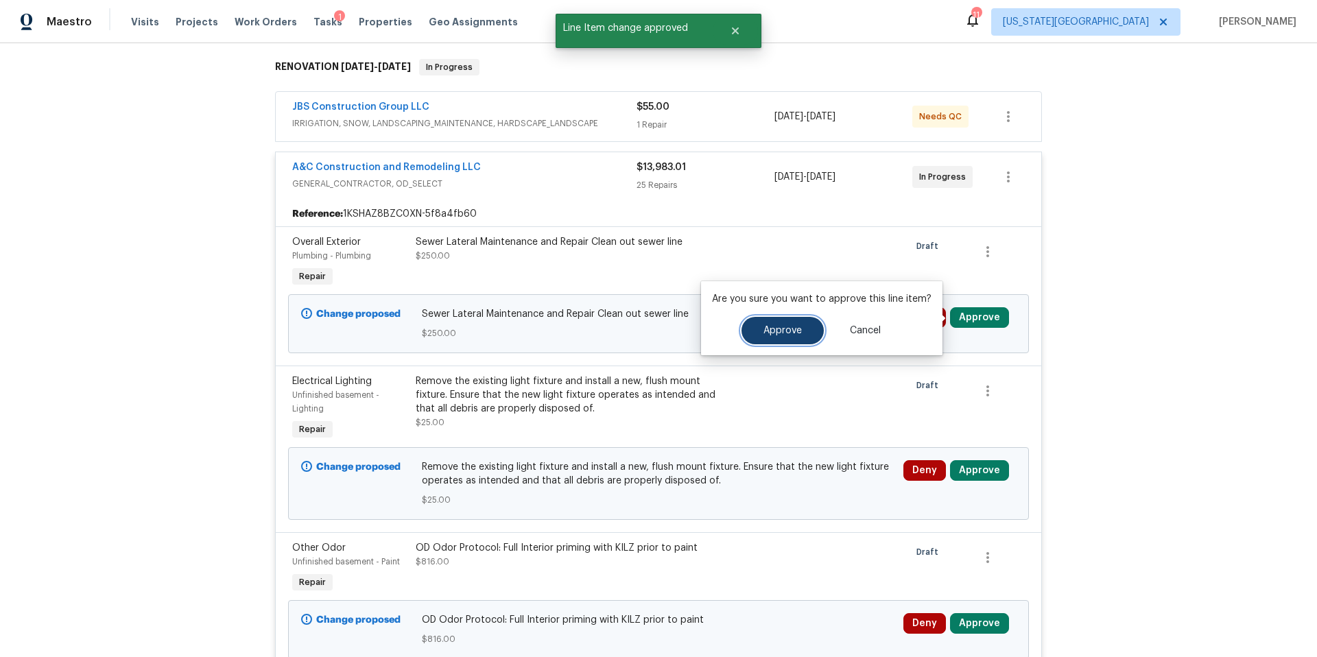
click at [777, 335] on button "Approve" at bounding box center [783, 330] width 82 height 27
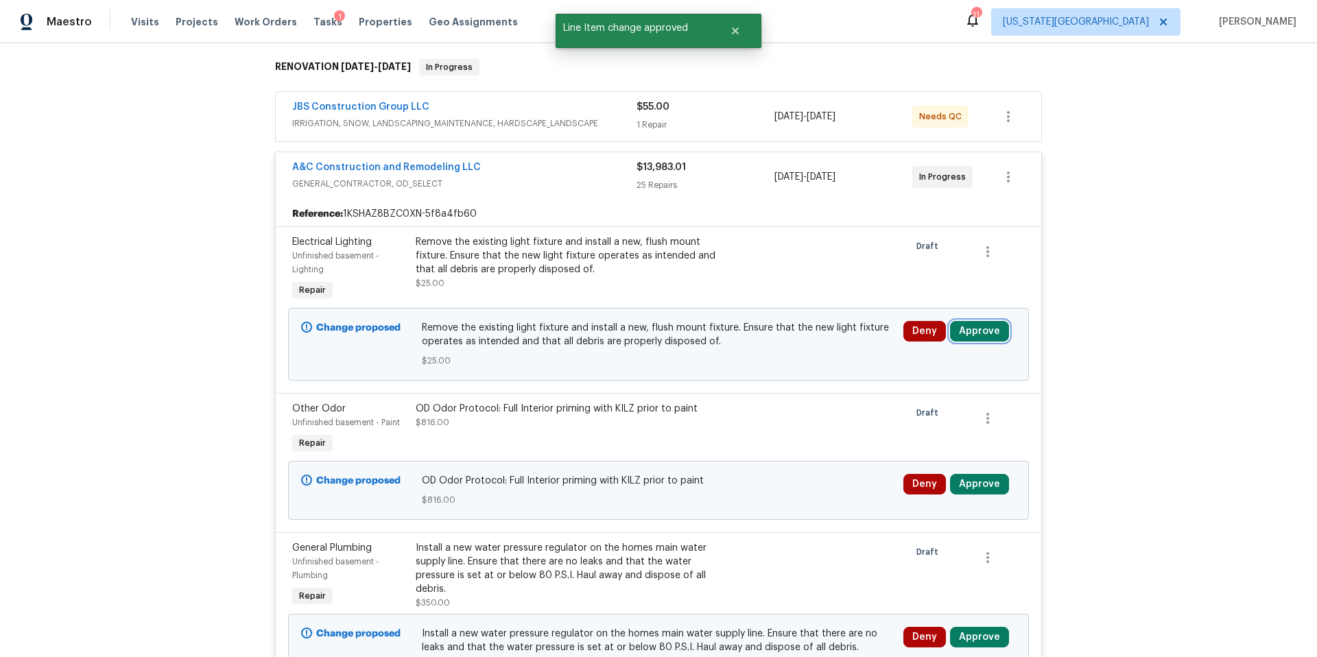
click at [977, 334] on button "Approve" at bounding box center [979, 331] width 59 height 21
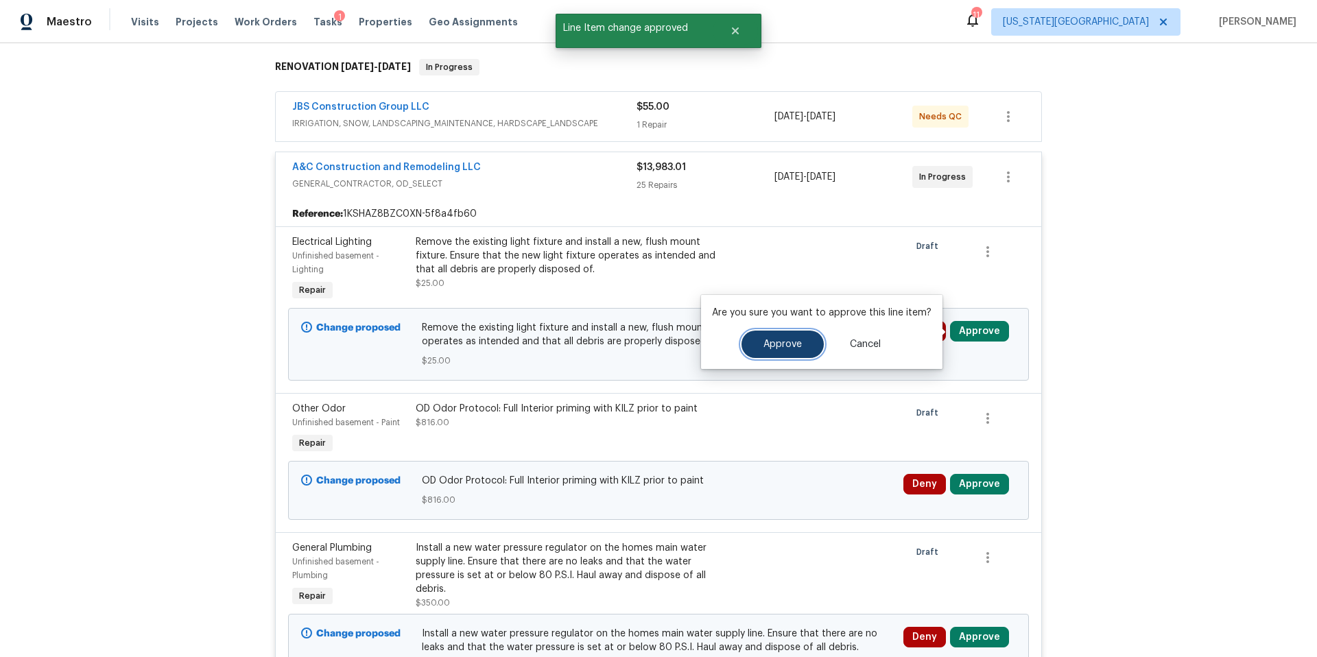
click at [788, 348] on span "Approve" at bounding box center [783, 345] width 38 height 10
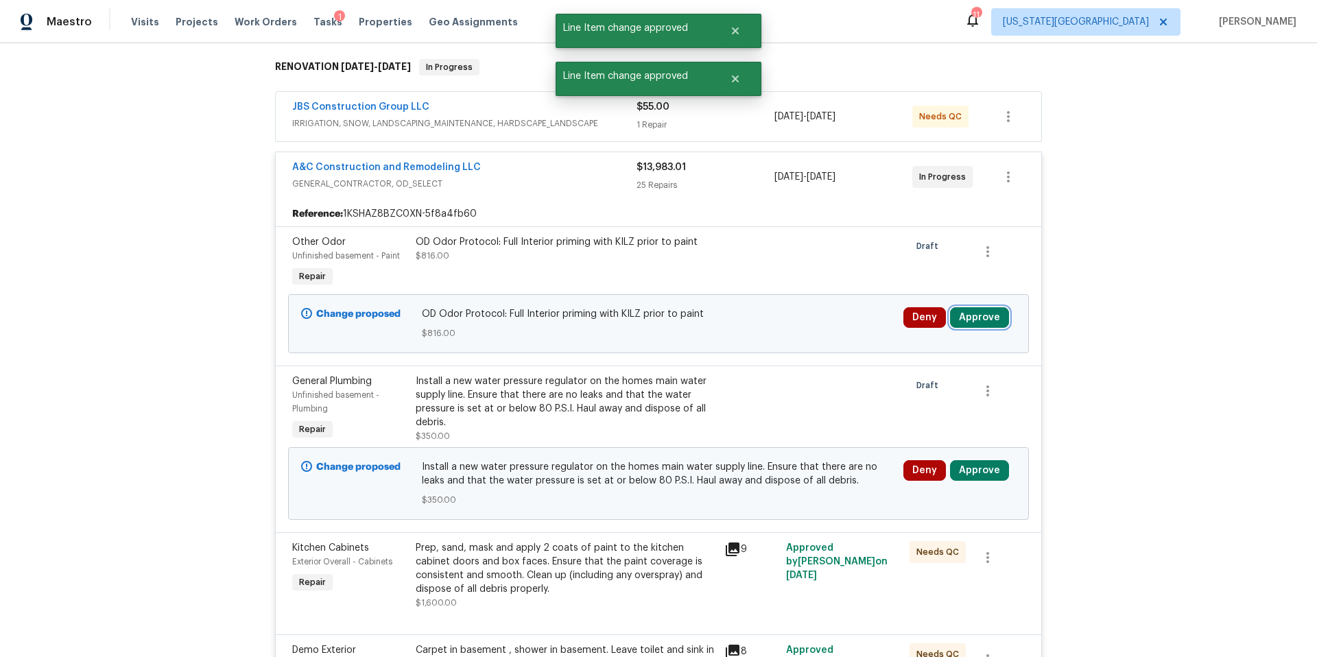
click at [971, 323] on button "Approve" at bounding box center [979, 317] width 59 height 21
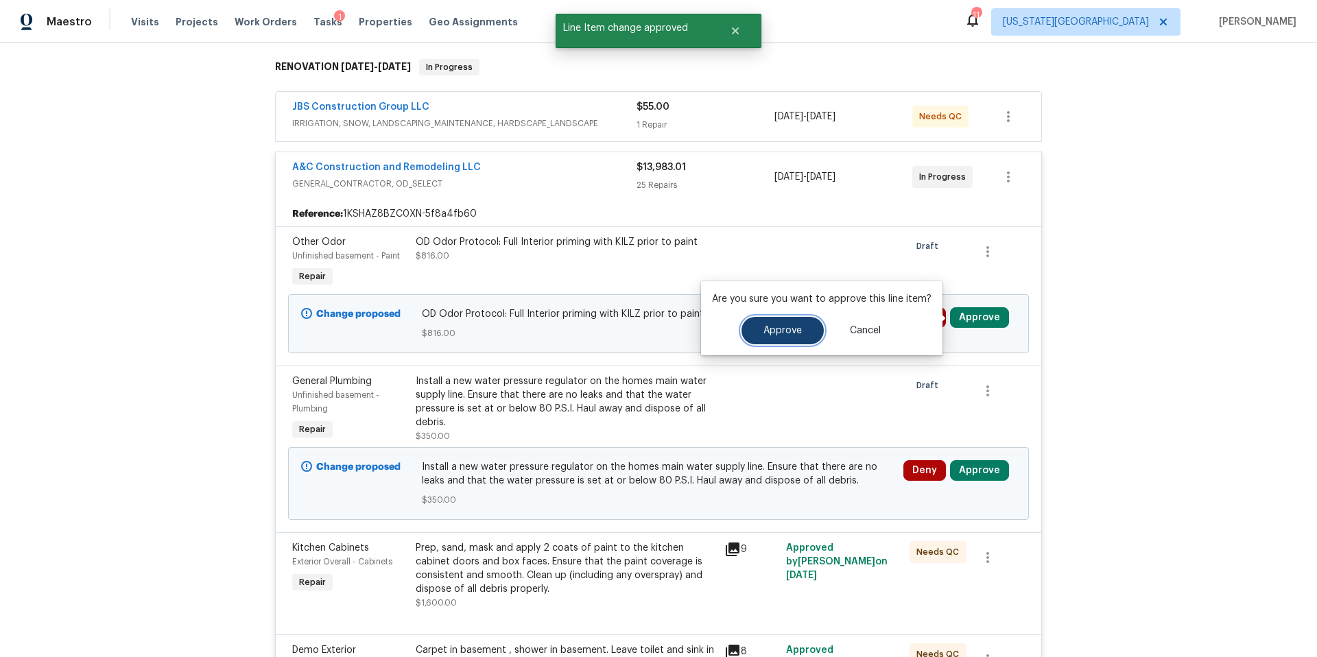
click at [781, 338] on button "Approve" at bounding box center [783, 330] width 82 height 27
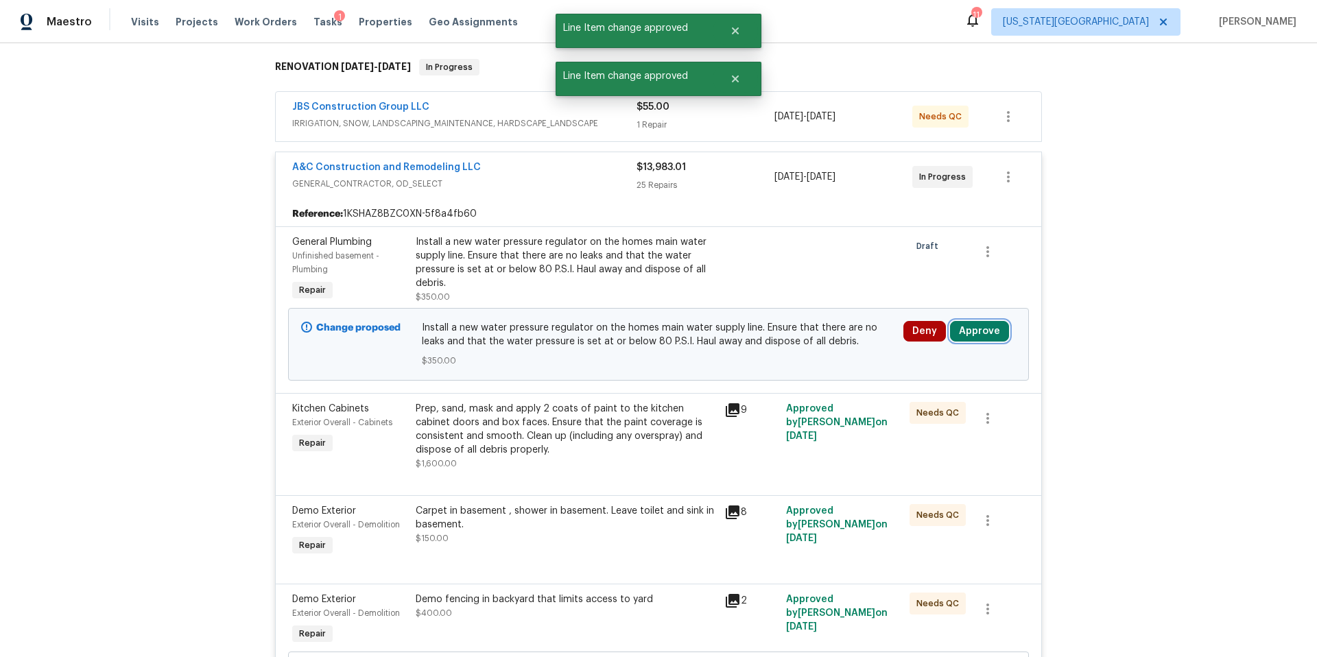
click at [978, 334] on button "Approve" at bounding box center [979, 331] width 59 height 21
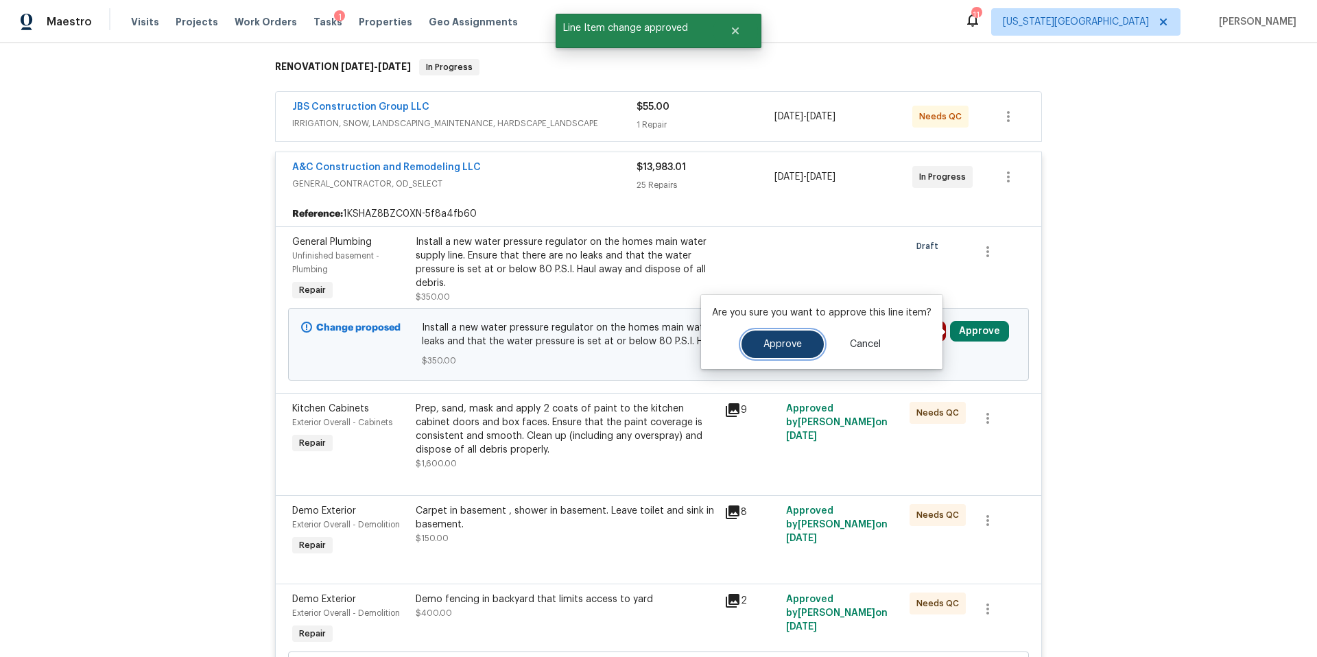
click at [781, 350] on button "Approve" at bounding box center [783, 344] width 82 height 27
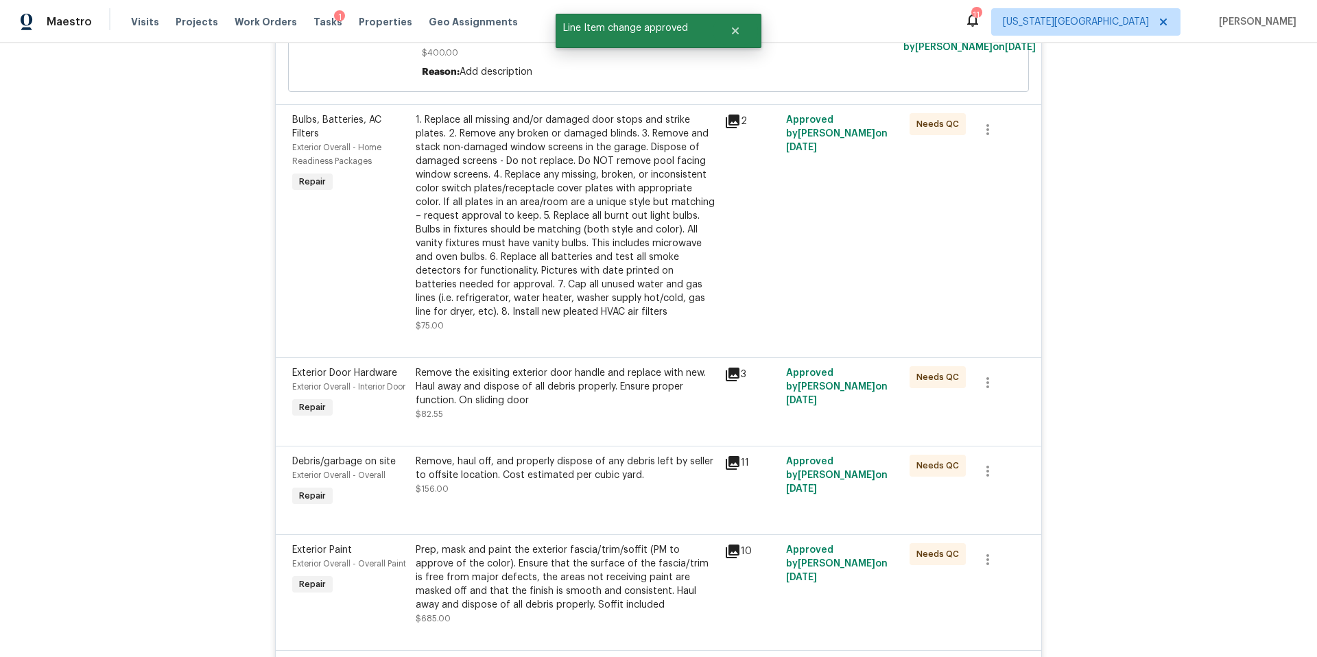
scroll to position [0, 0]
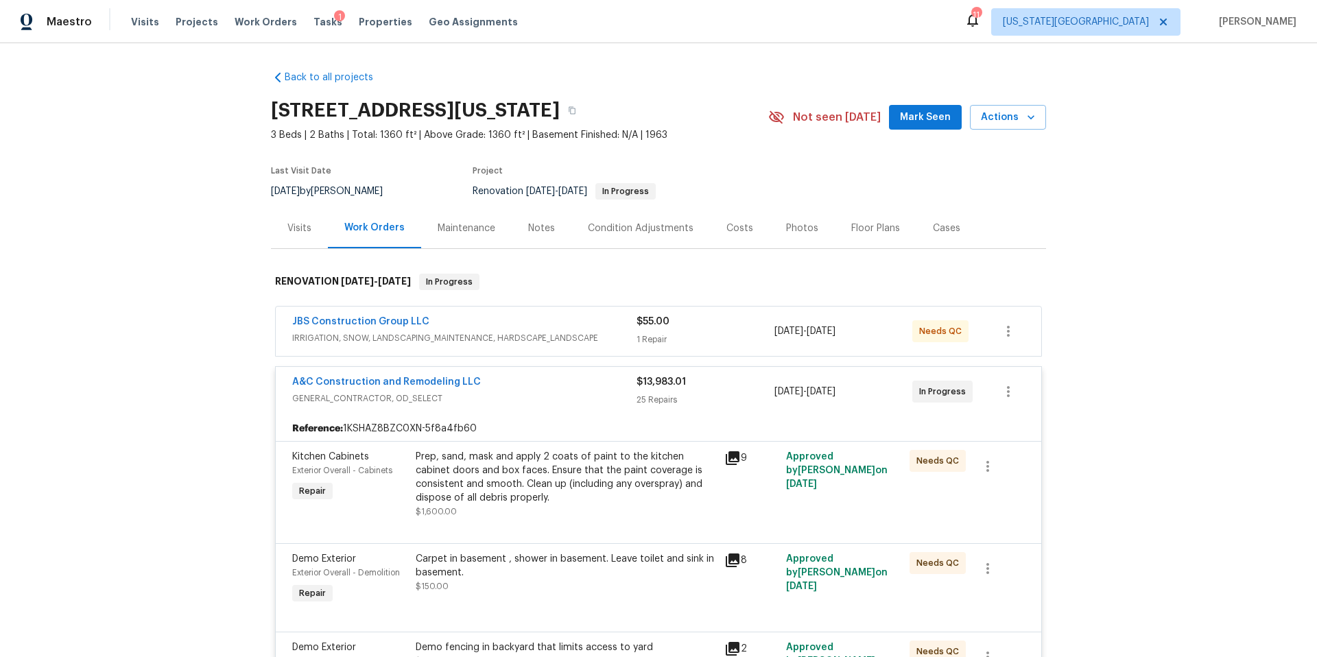
click at [366, 228] on div "Work Orders" at bounding box center [374, 228] width 60 height 14
click at [308, 230] on div "Visits" at bounding box center [299, 229] width 24 height 14
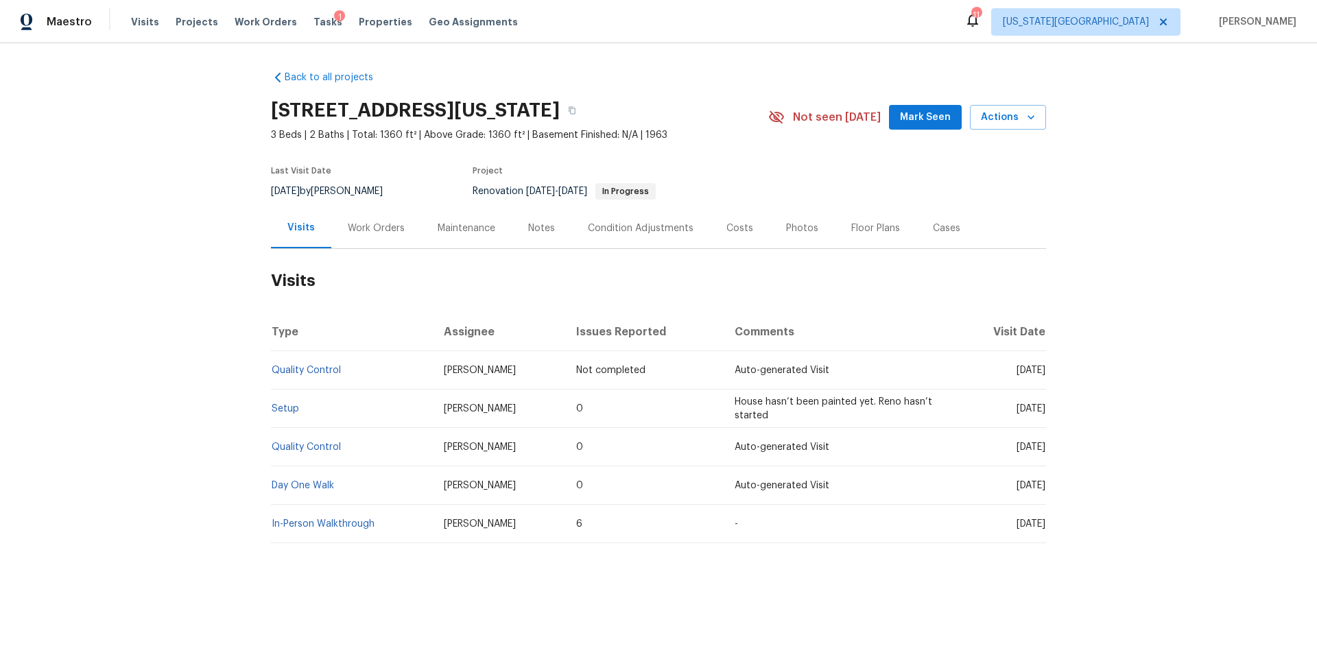
click at [362, 221] on div "Work Orders" at bounding box center [376, 228] width 90 height 40
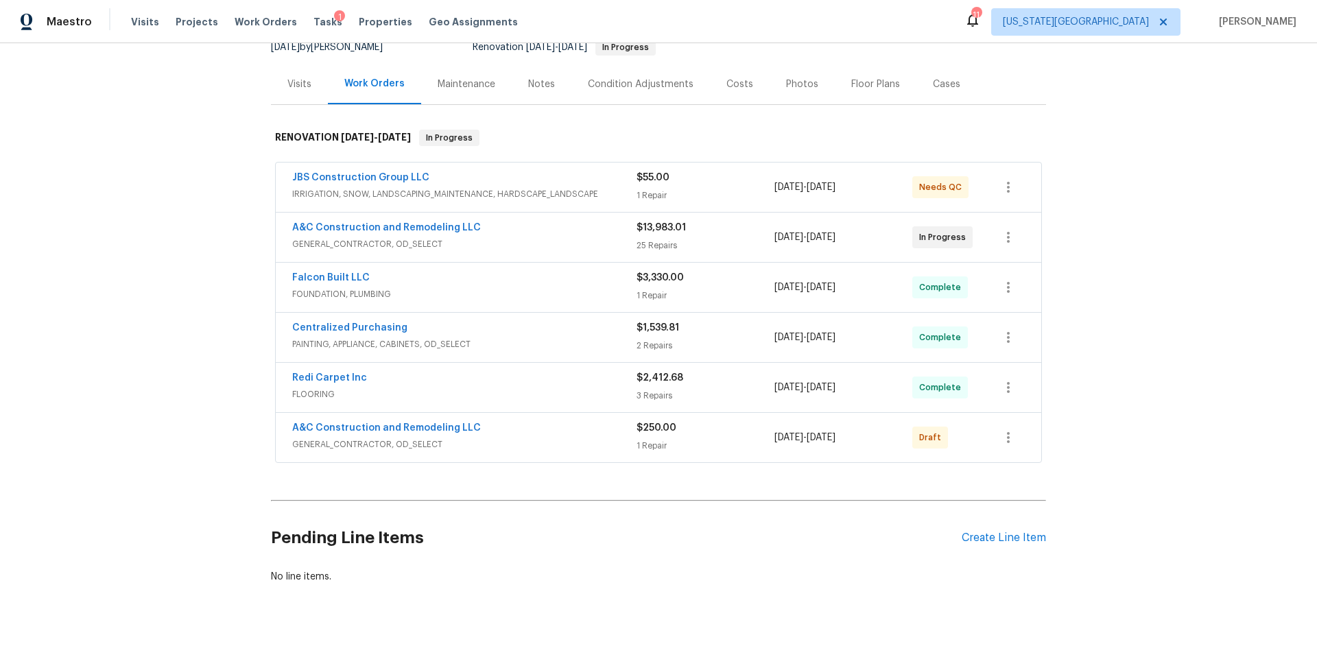
scroll to position [164, 0]
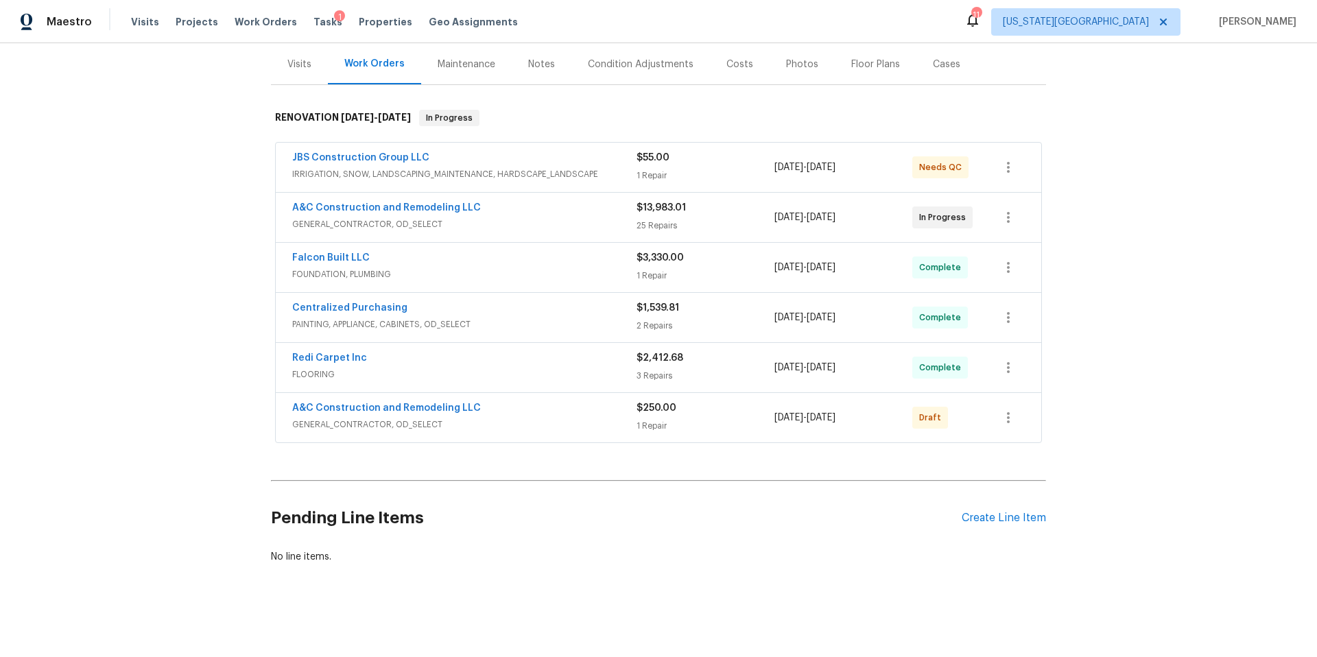
click at [538, 60] on div "Notes" at bounding box center [541, 65] width 27 height 14
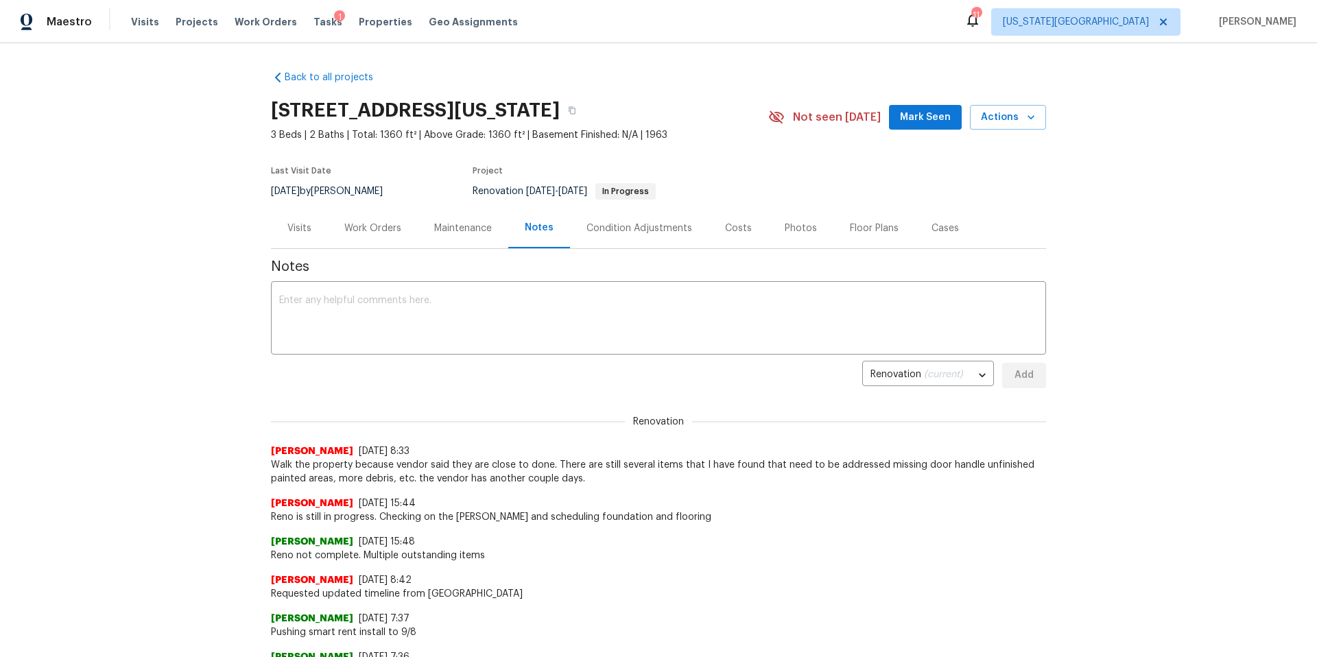
click at [633, 225] on div "Condition Adjustments" at bounding box center [640, 229] width 106 height 14
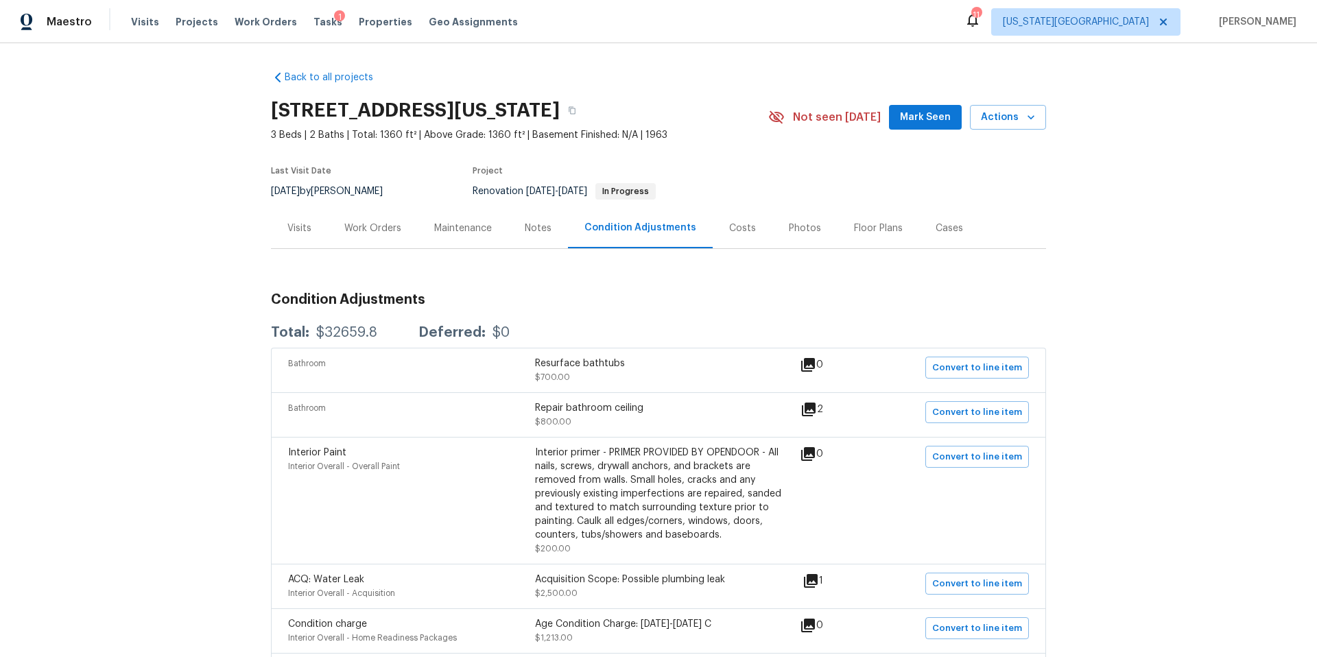
scroll to position [1, 0]
click at [303, 222] on div "Visits" at bounding box center [299, 227] width 24 height 14
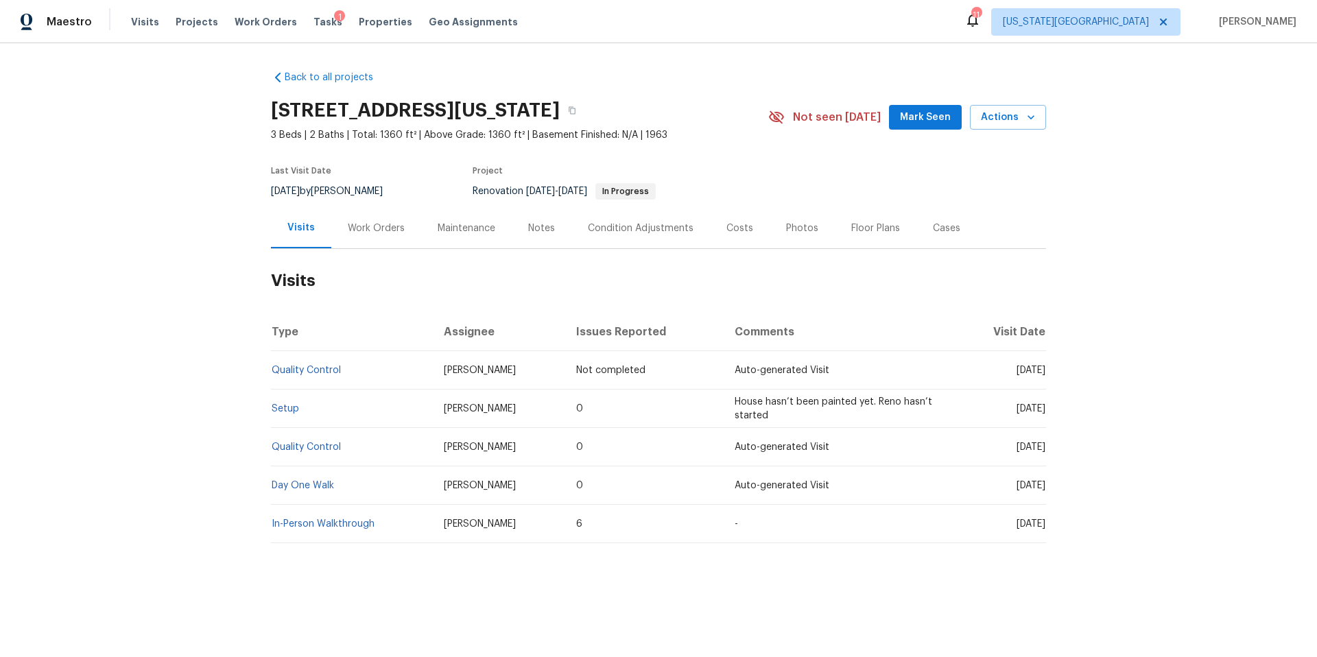
click at [613, 229] on div "Condition Adjustments" at bounding box center [641, 229] width 106 height 14
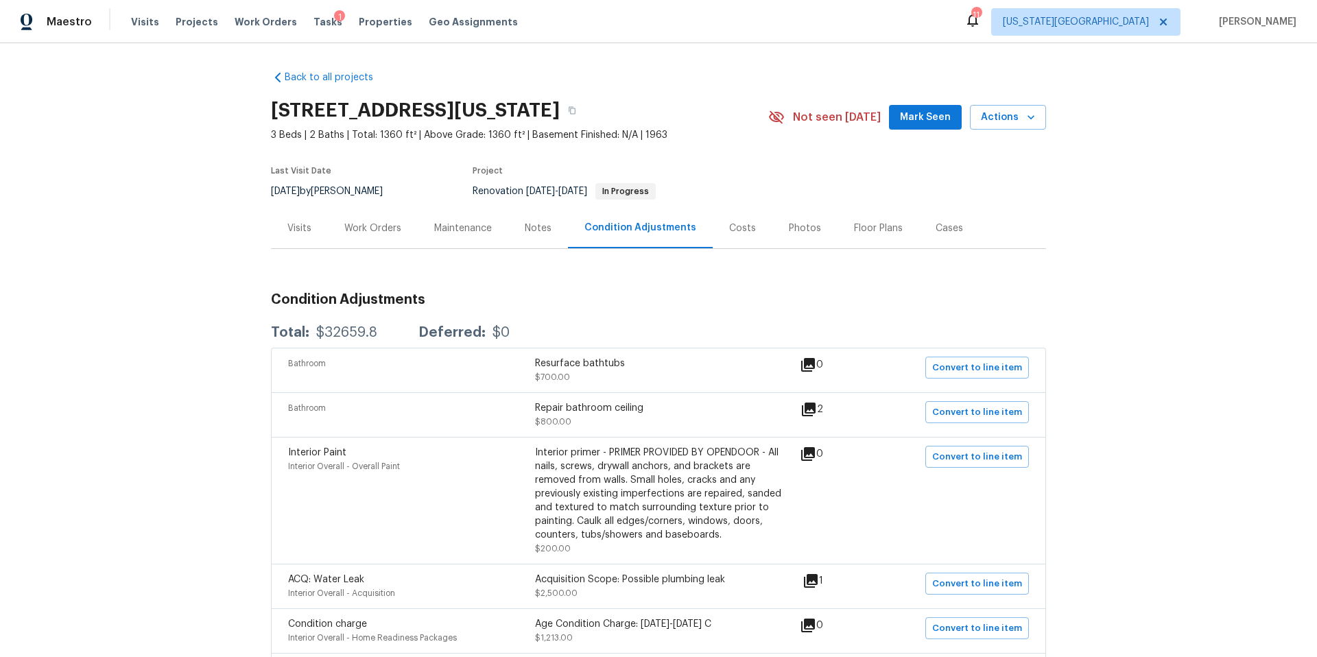
click at [378, 228] on div "Work Orders" at bounding box center [372, 229] width 57 height 14
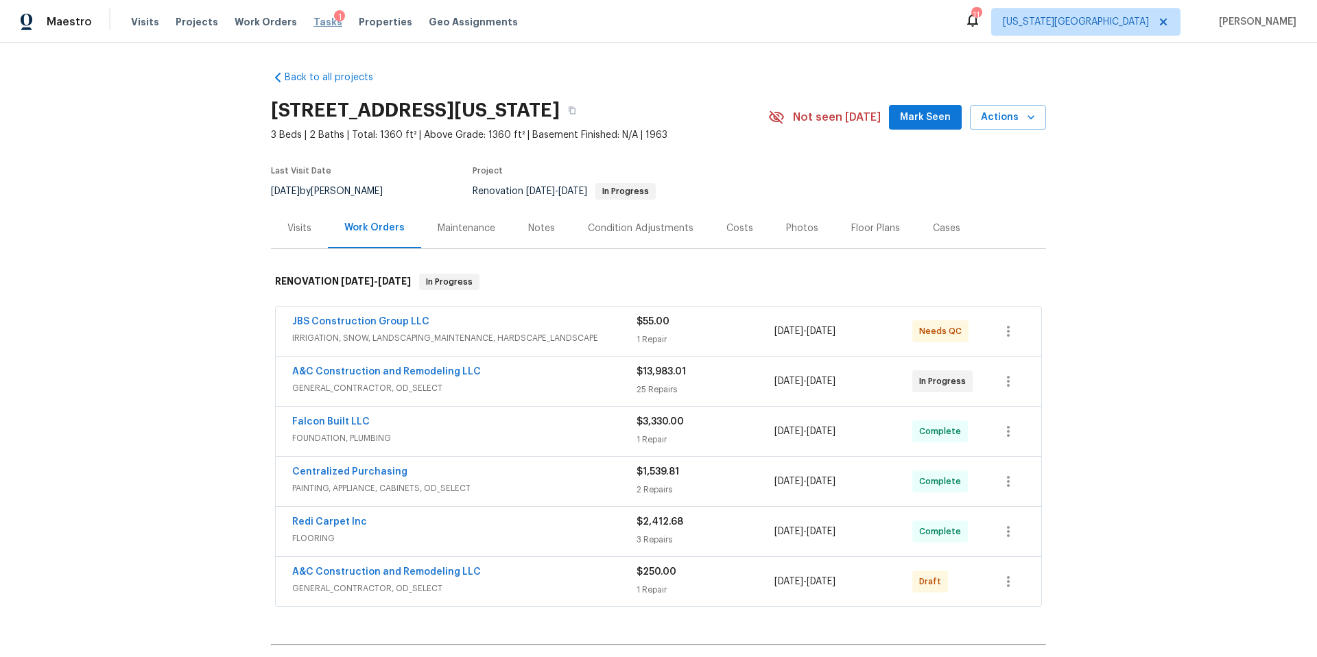
click at [314, 21] on span "Tasks" at bounding box center [328, 22] width 29 height 10
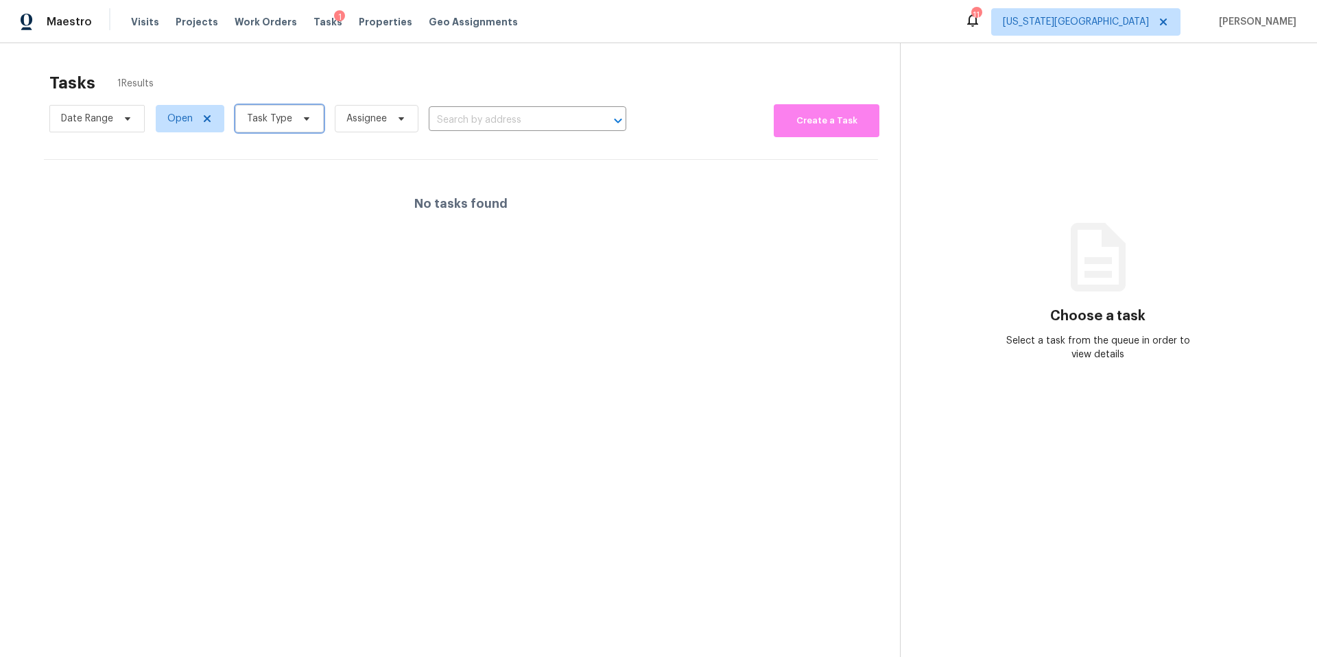
click at [273, 117] on span "Task Type" at bounding box center [269, 119] width 45 height 14
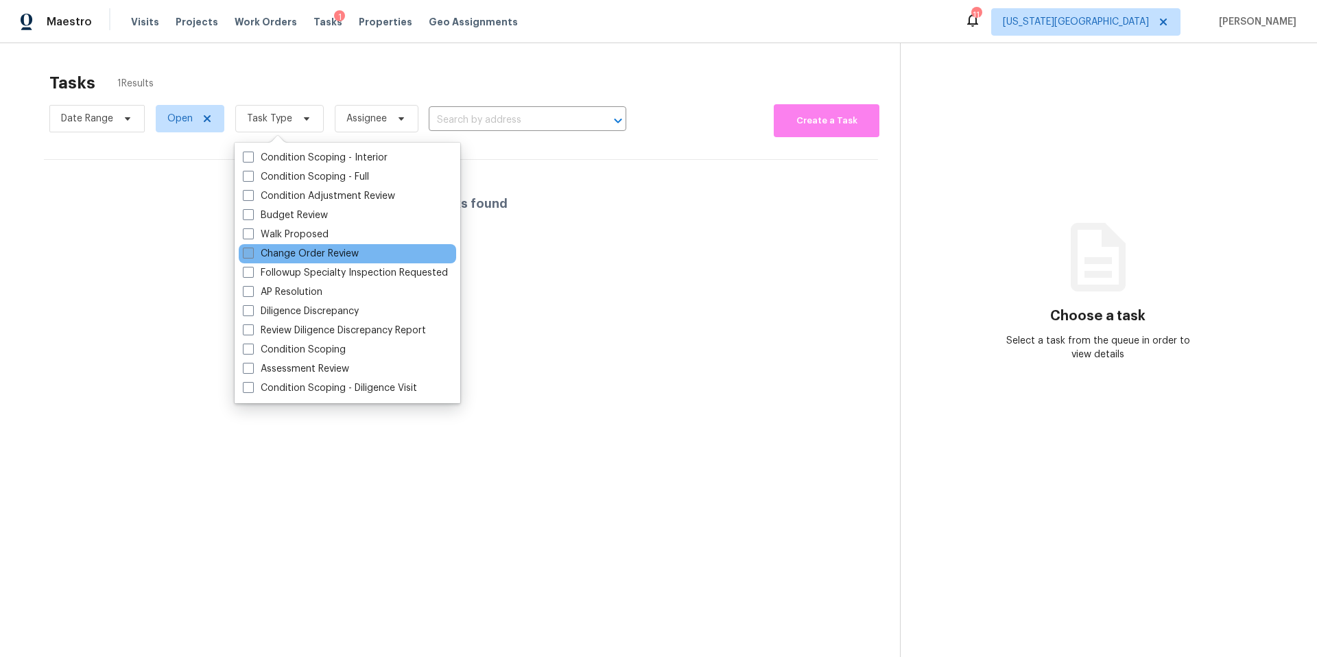
click at [275, 250] on label "Change Order Review" at bounding box center [301, 254] width 116 height 14
click at [252, 250] on input "Change Order Review" at bounding box center [247, 251] width 9 height 9
checkbox input "true"
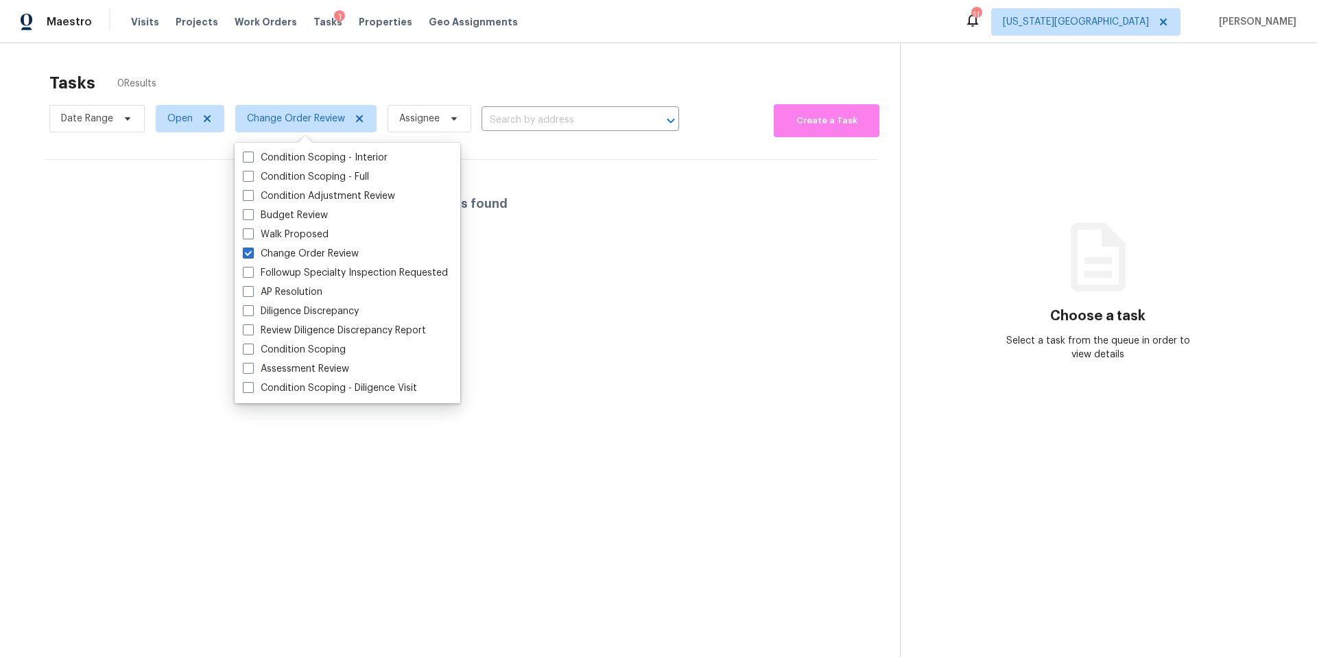
click at [340, 79] on div "Tasks 0 Results" at bounding box center [474, 83] width 851 height 36
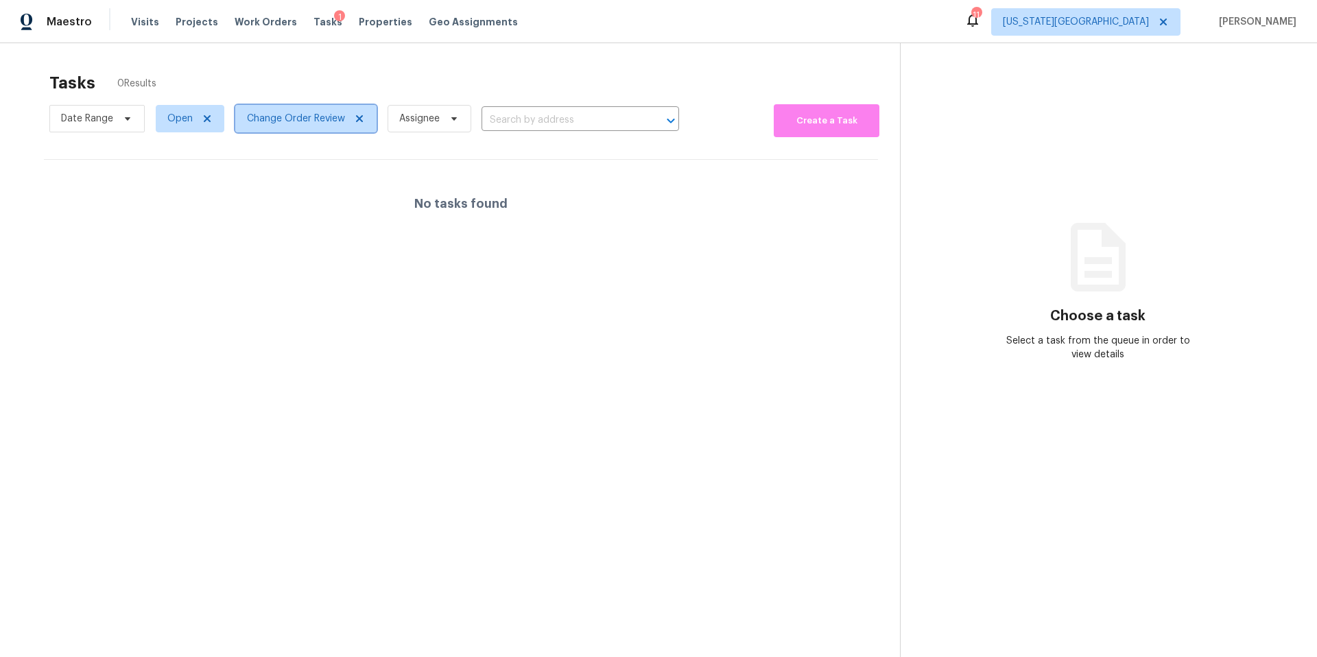
click at [291, 113] on span "Change Order Review" at bounding box center [296, 119] width 98 height 14
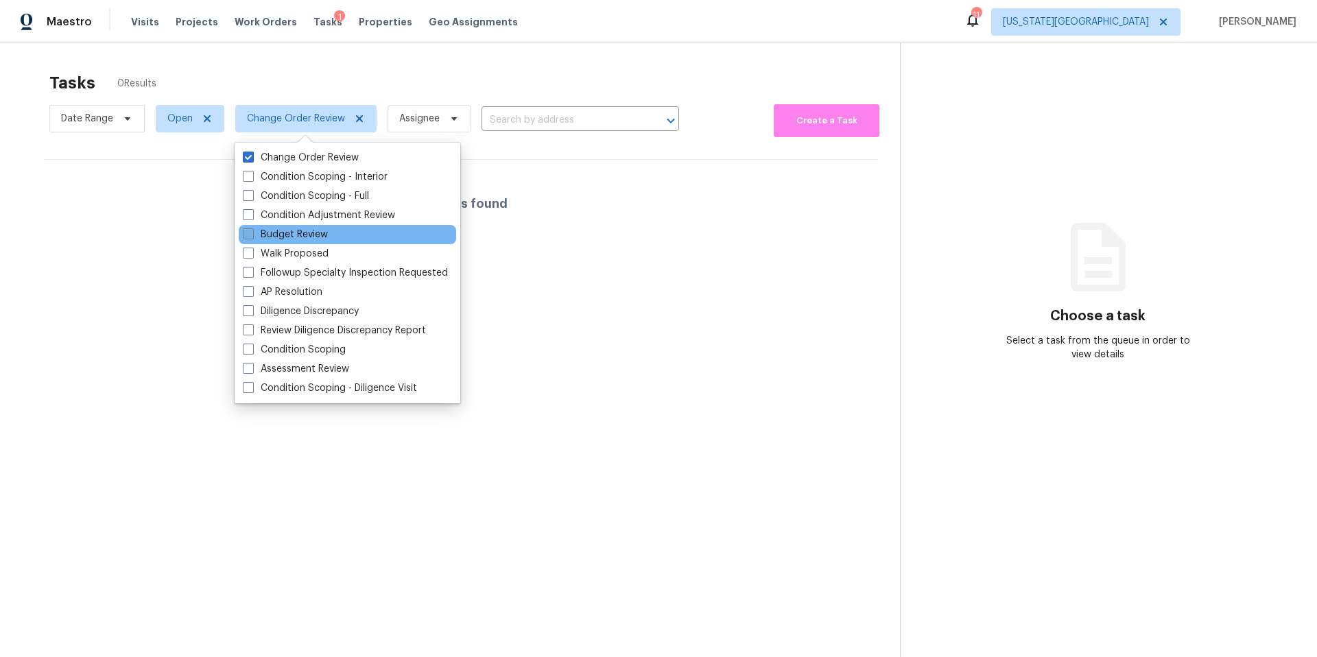
click at [266, 235] on label "Budget Review" at bounding box center [285, 235] width 85 height 14
click at [252, 235] on input "Budget Review" at bounding box center [247, 232] width 9 height 9
checkbox input "true"
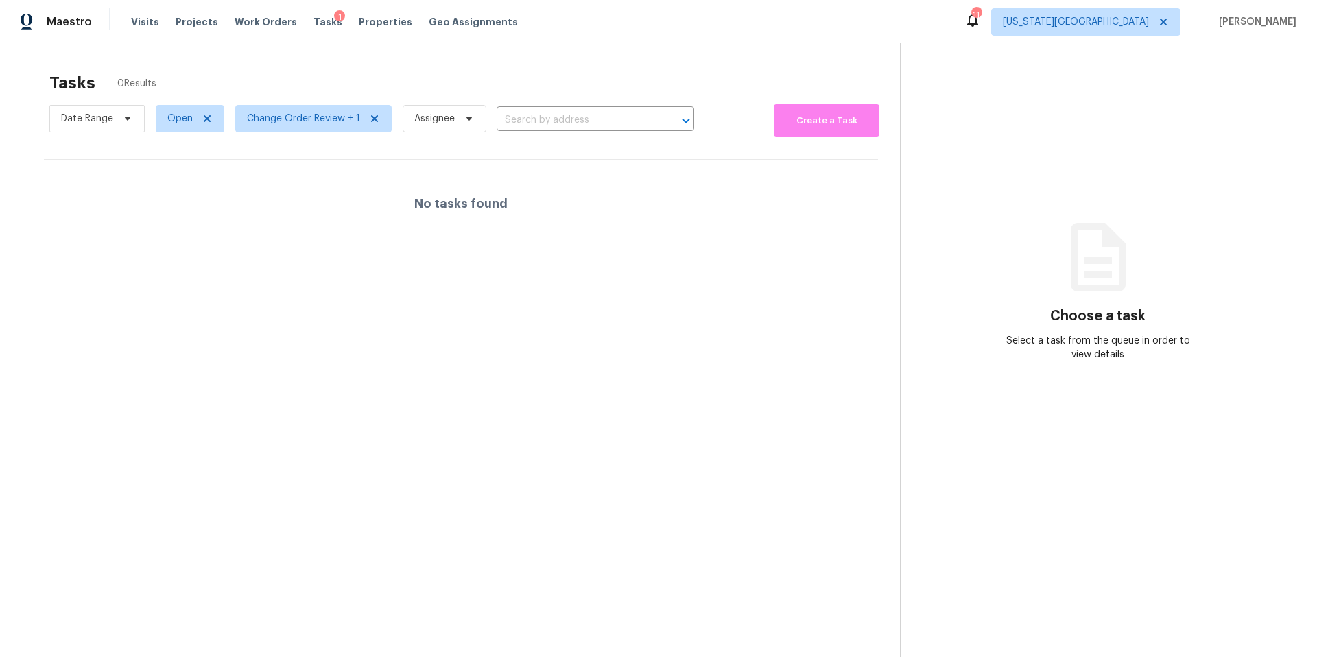
click at [322, 86] on div "Tasks 0 Results" at bounding box center [474, 83] width 851 height 36
click at [1137, 23] on span "[US_STATE][GEOGRAPHIC_DATA]" at bounding box center [1076, 22] width 146 height 14
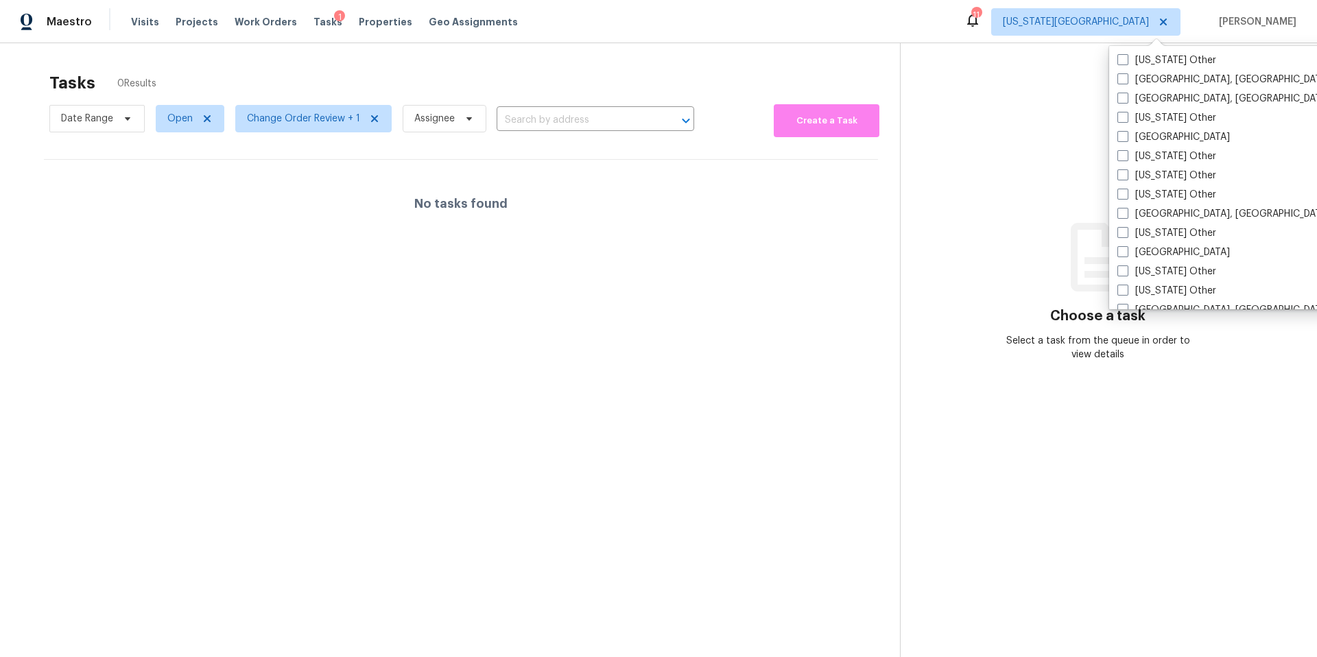
scroll to position [672, 0]
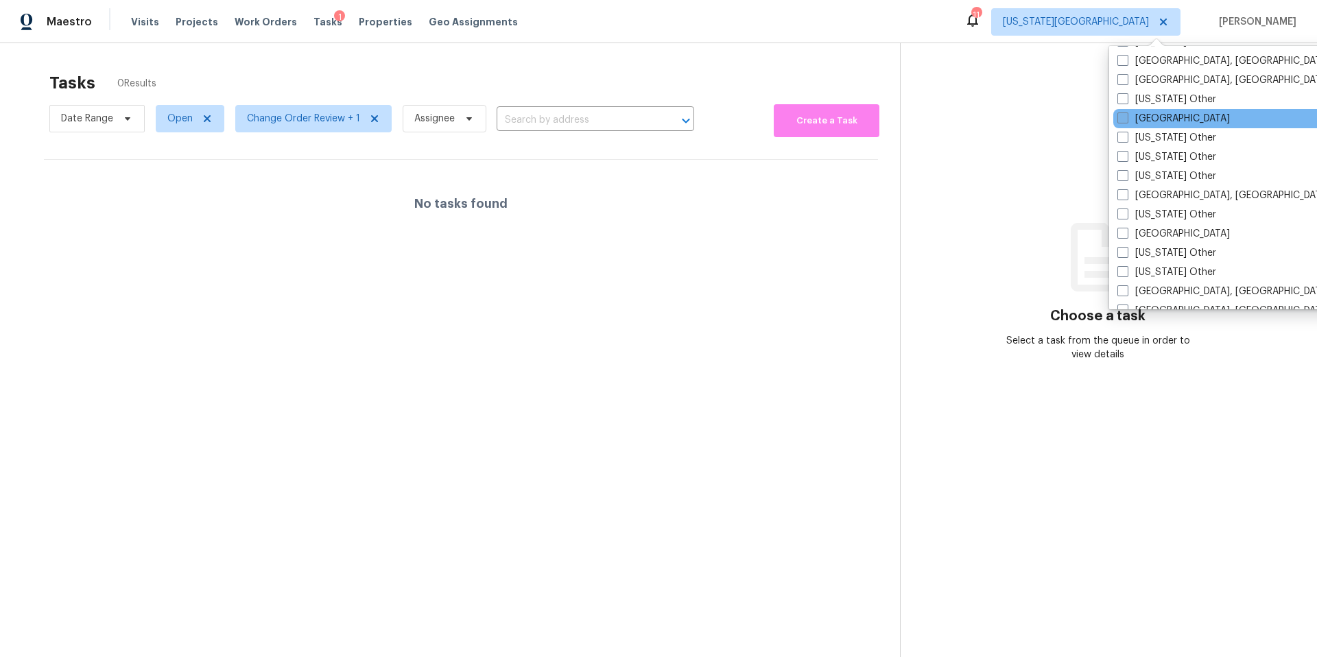
click at [1125, 121] on span at bounding box center [1123, 118] width 11 height 11
click at [1125, 121] on input "[GEOGRAPHIC_DATA]" at bounding box center [1122, 116] width 9 height 9
checkbox input "true"
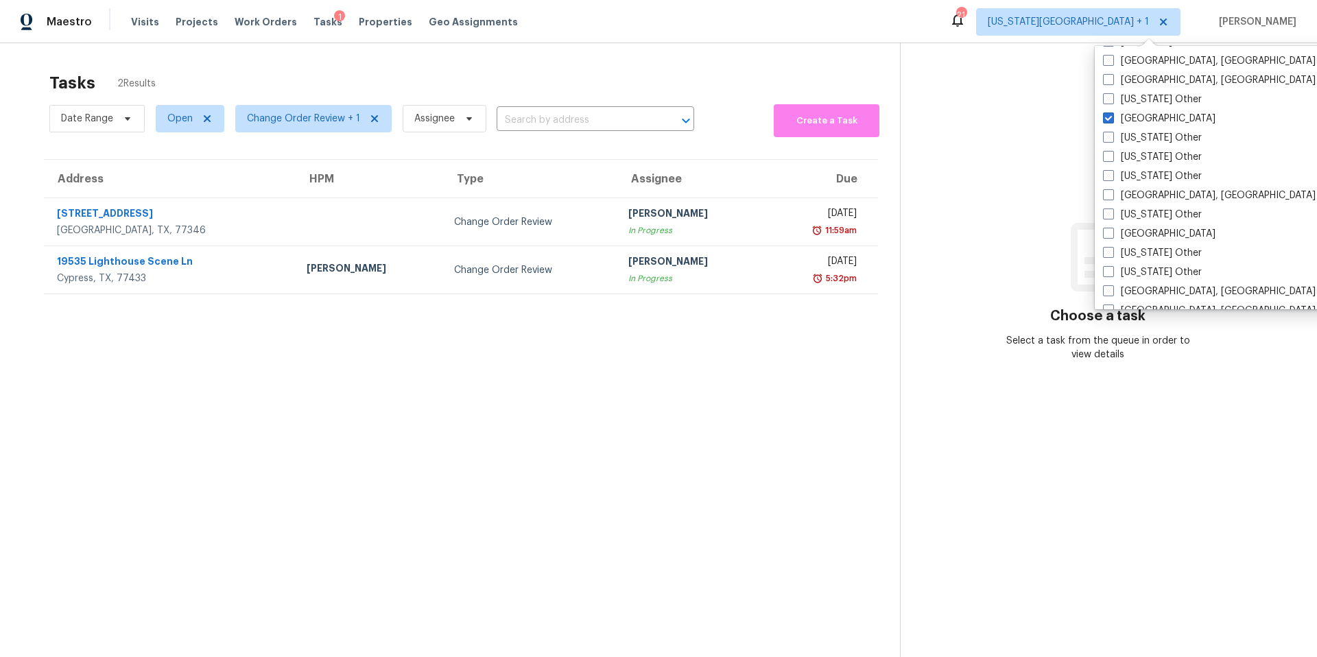
click at [434, 364] on section "Tasks 2 Results Date Range Open Change Order Review + 1 Assignee ​ Create a Tas…" at bounding box center [461, 382] width 878 height 635
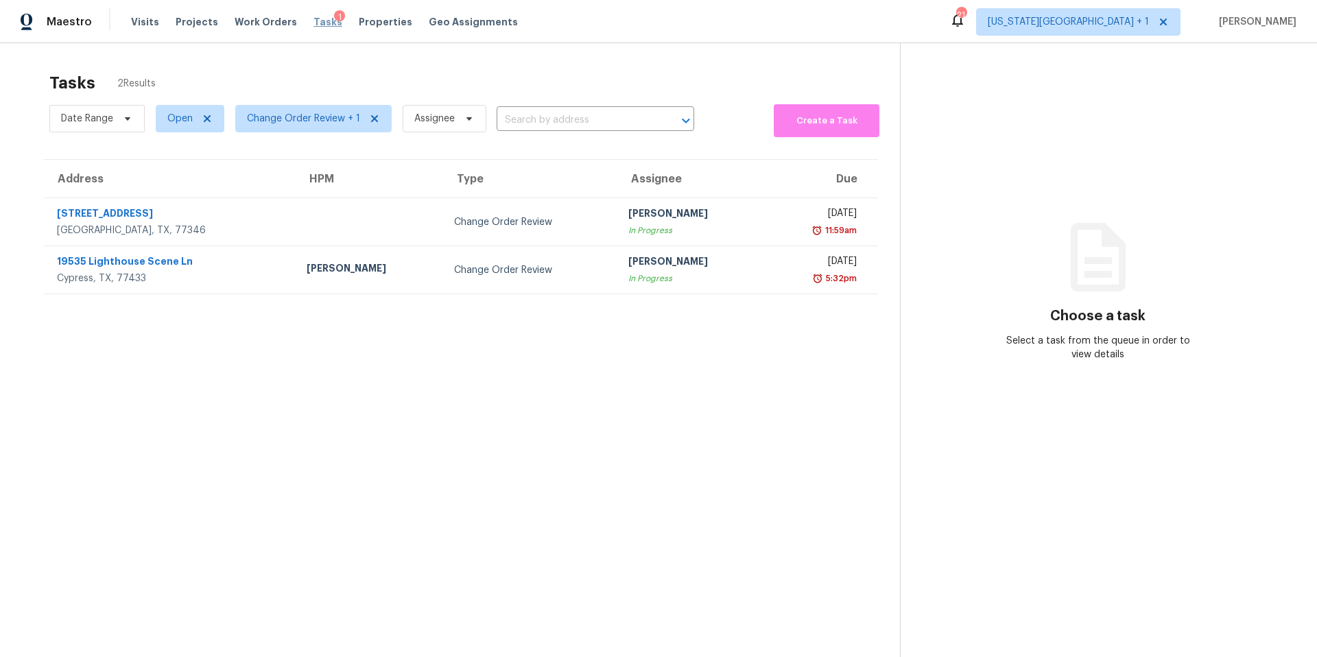
click at [314, 21] on span "Tasks" at bounding box center [328, 22] width 29 height 10
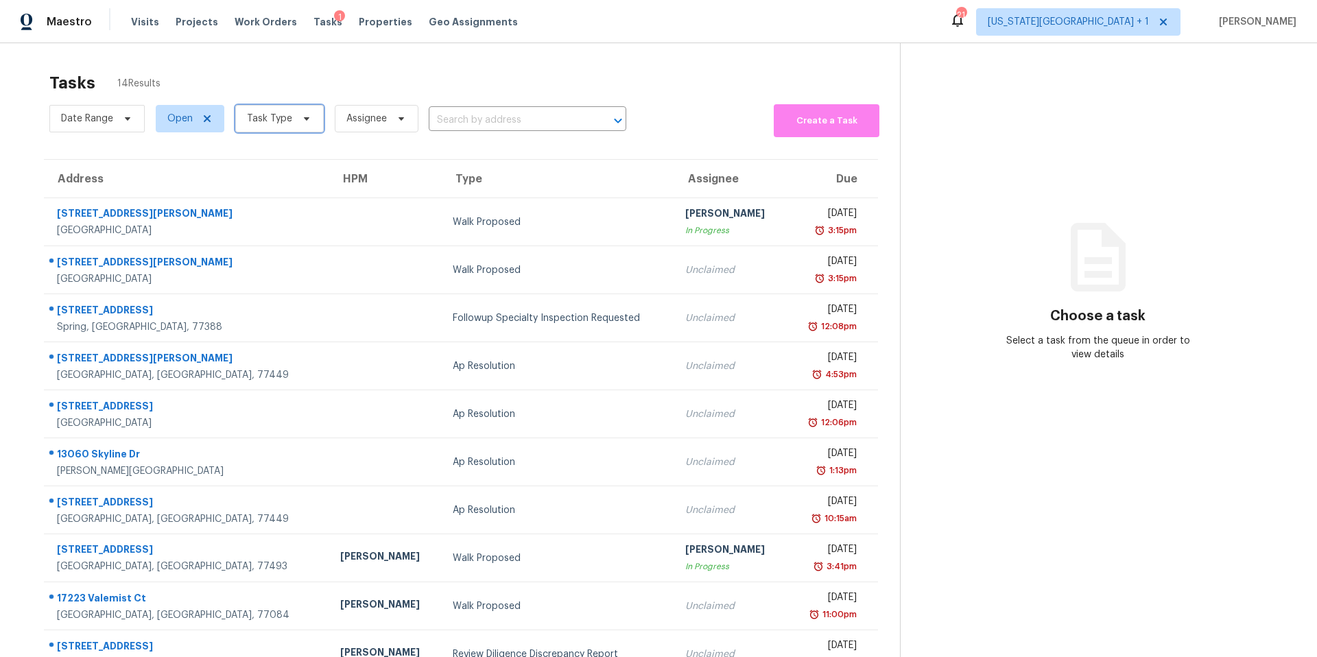
click at [291, 125] on span "Task Type" at bounding box center [279, 118] width 88 height 27
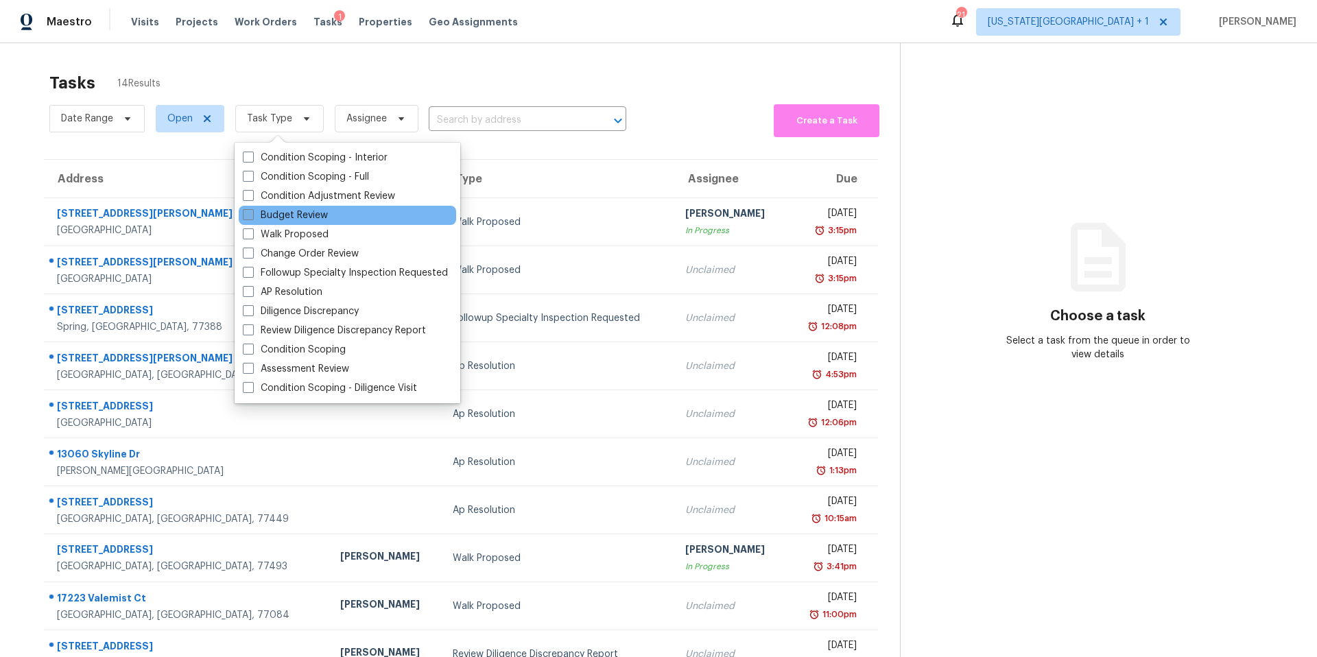
click at [285, 213] on label "Budget Review" at bounding box center [285, 216] width 85 height 14
click at [252, 213] on input "Budget Review" at bounding box center [247, 213] width 9 height 9
checkbox input "true"
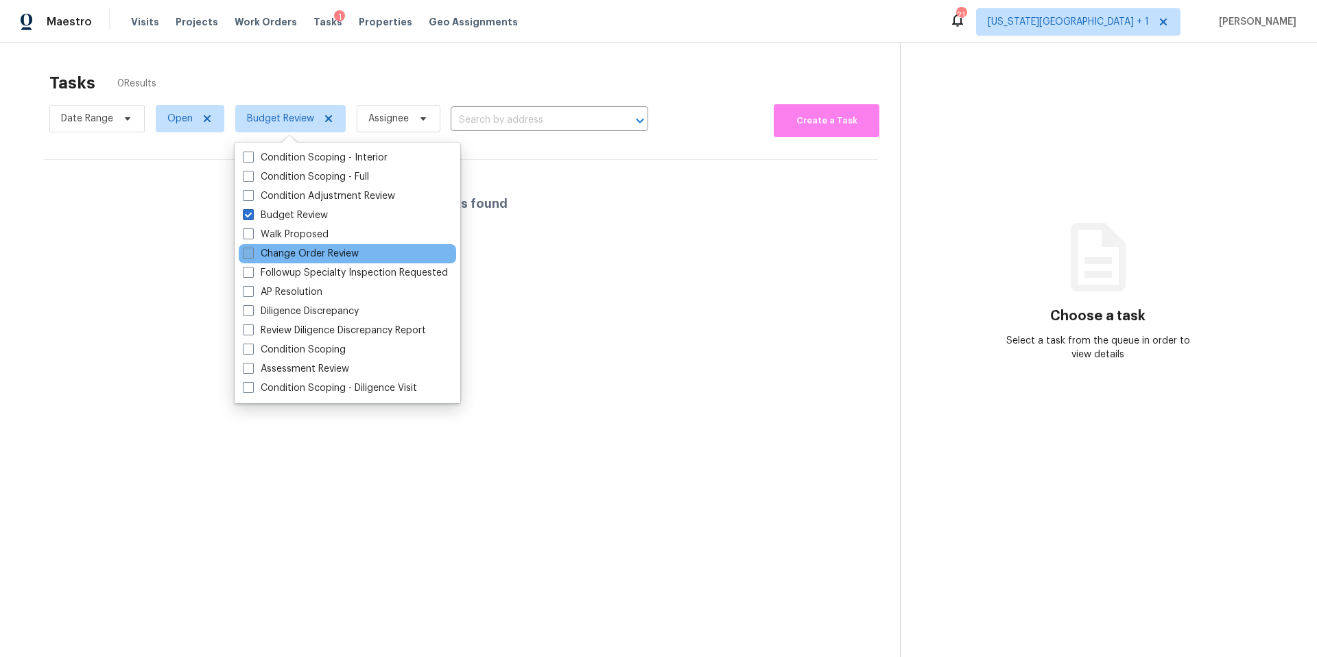
click at [267, 253] on label "Change Order Review" at bounding box center [301, 254] width 116 height 14
click at [252, 253] on input "Change Order Review" at bounding box center [247, 251] width 9 height 9
checkbox input "true"
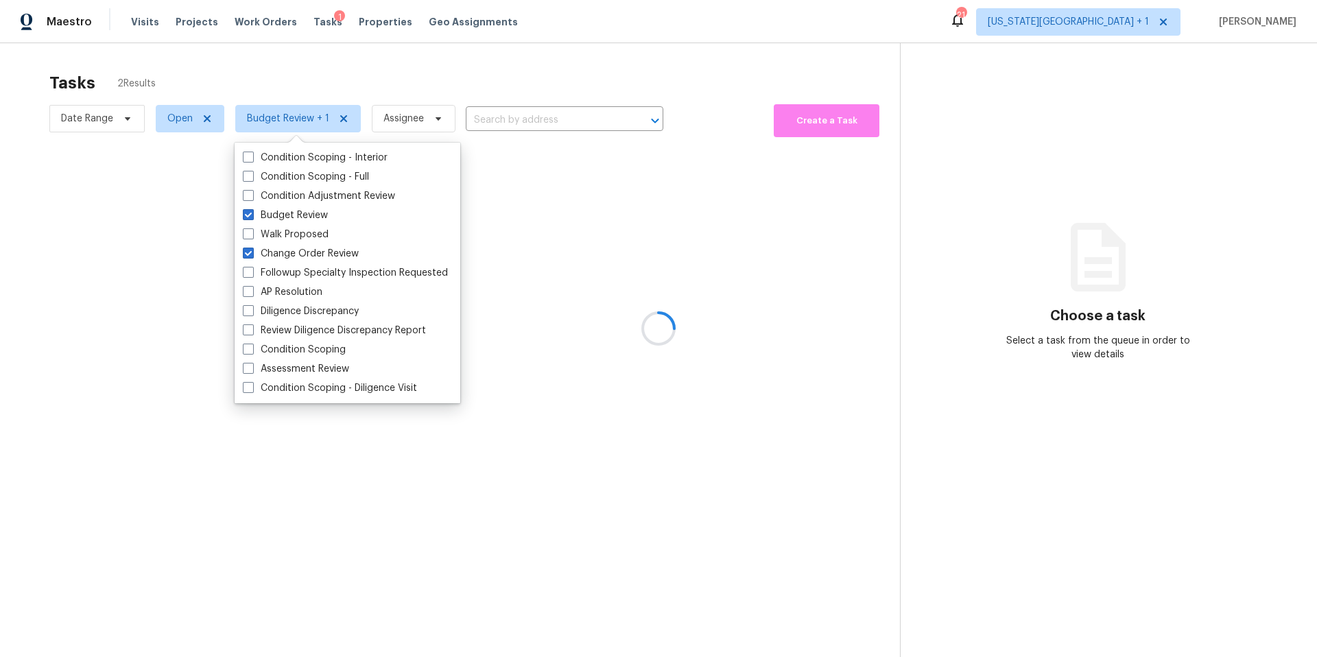
click at [362, 86] on div at bounding box center [658, 328] width 1317 height 657
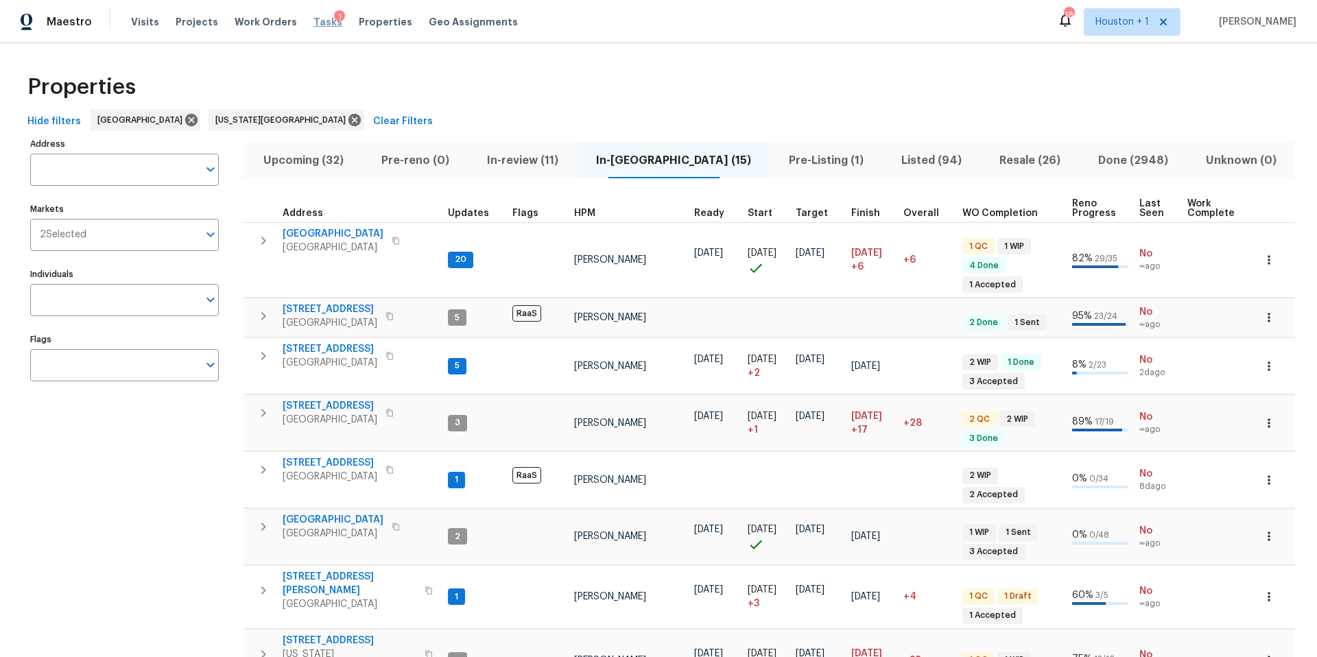
click at [314, 20] on span "Tasks" at bounding box center [328, 22] width 29 height 10
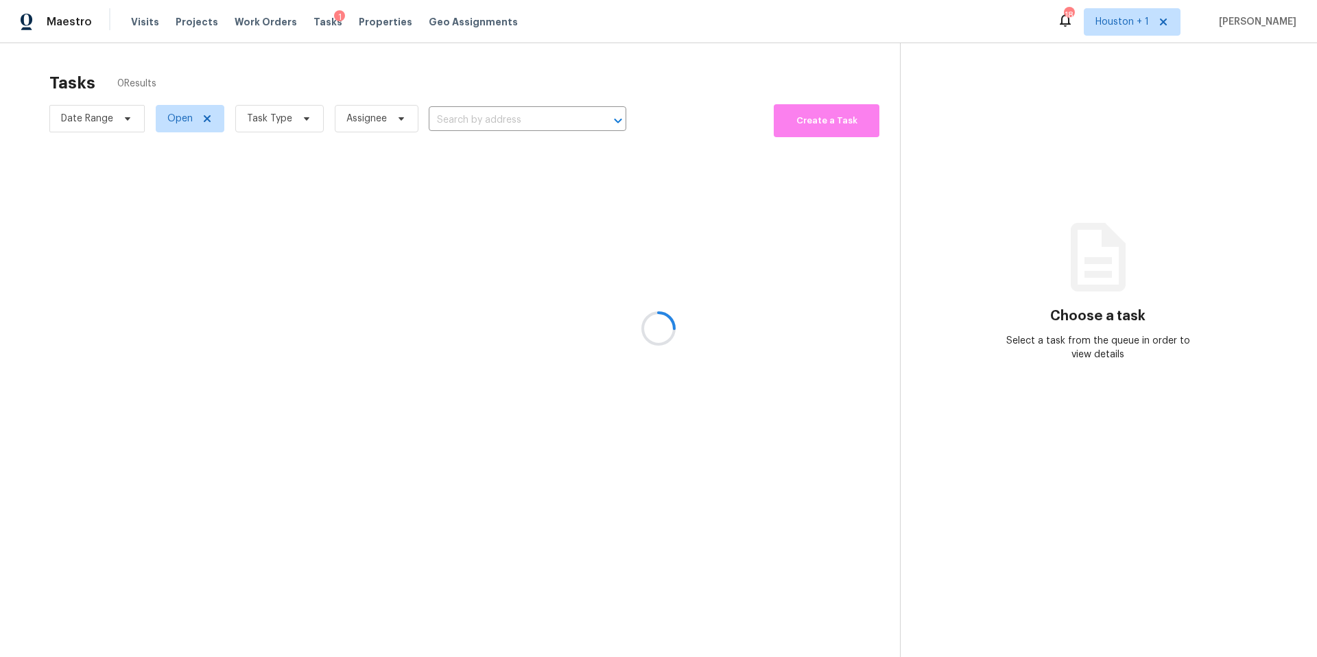
click at [270, 125] on div at bounding box center [658, 328] width 1317 height 657
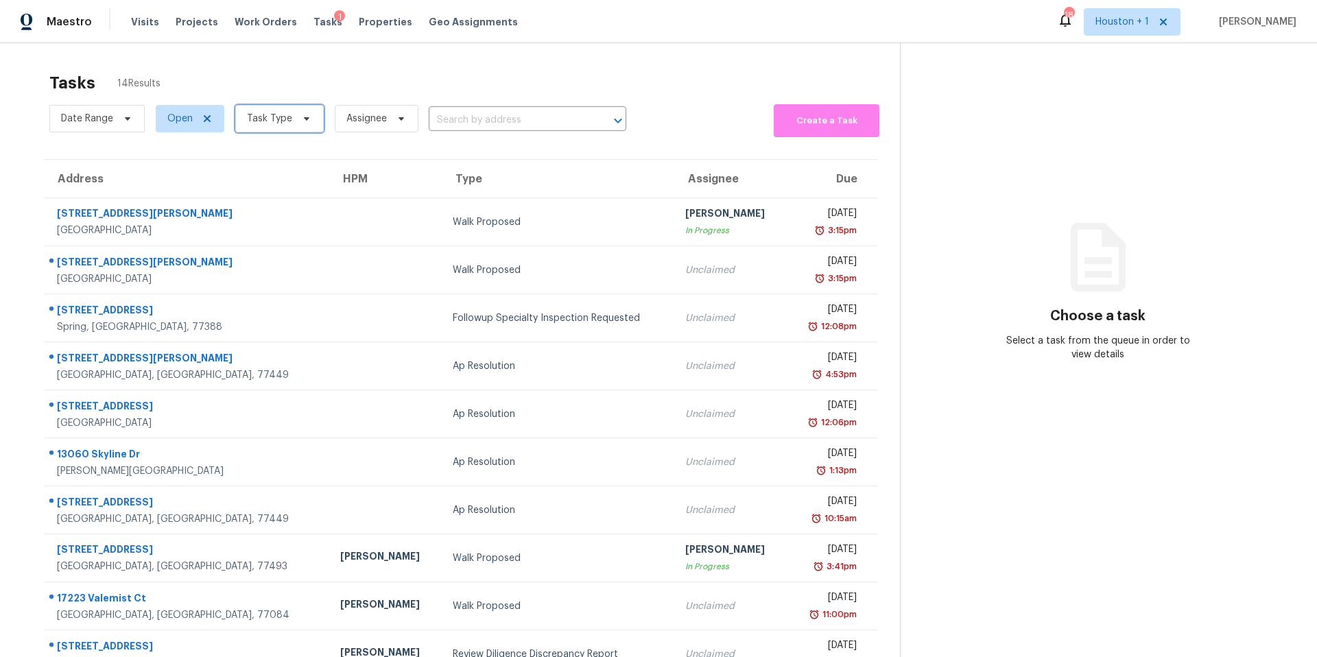
click at [270, 125] on span "Task Type" at bounding box center [269, 119] width 45 height 14
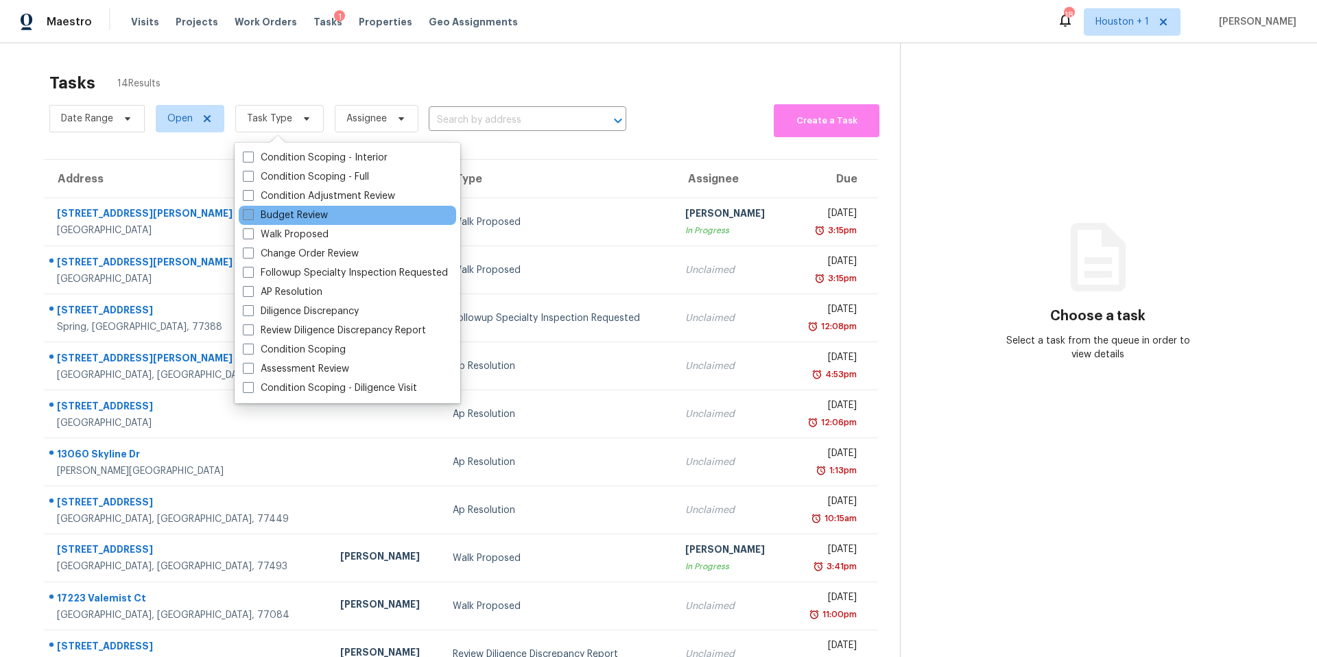
click at [270, 218] on label "Budget Review" at bounding box center [285, 216] width 85 height 14
click at [252, 217] on input "Budget Review" at bounding box center [247, 213] width 9 height 9
checkbox input "true"
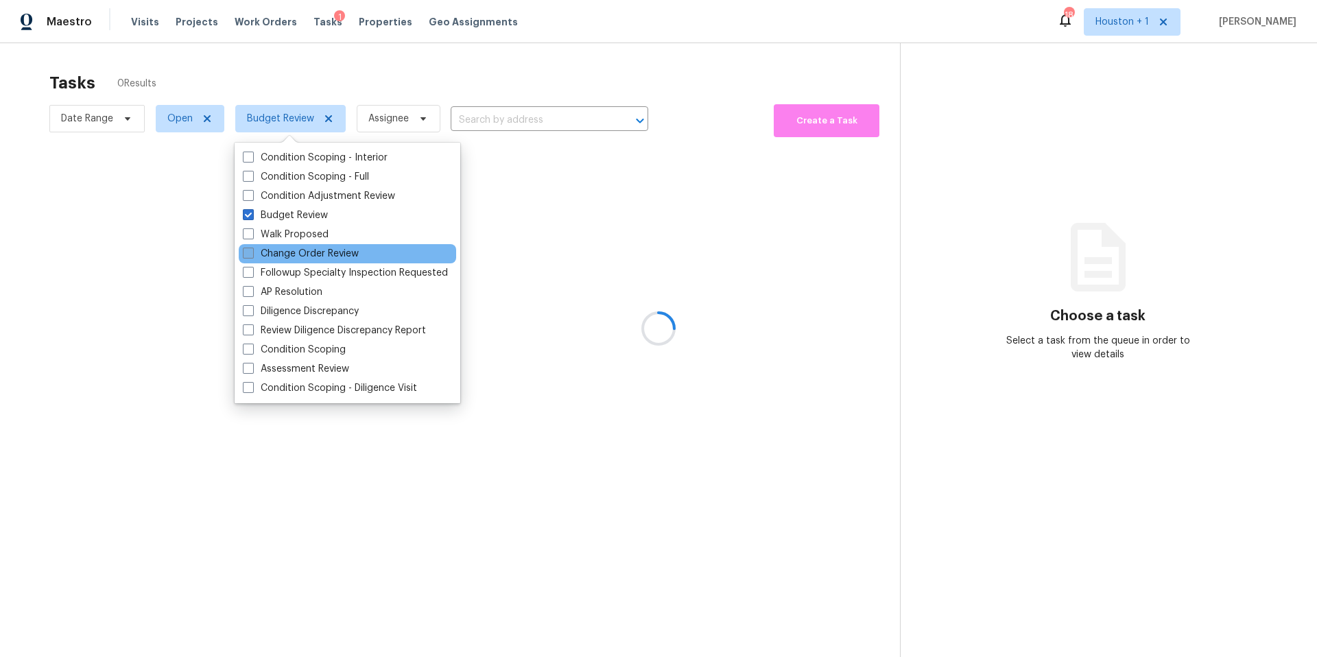
click at [265, 254] on label "Change Order Review" at bounding box center [301, 254] width 116 height 14
click at [252, 254] on input "Change Order Review" at bounding box center [247, 251] width 9 height 9
checkbox input "true"
click at [365, 66] on div at bounding box center [658, 328] width 1317 height 657
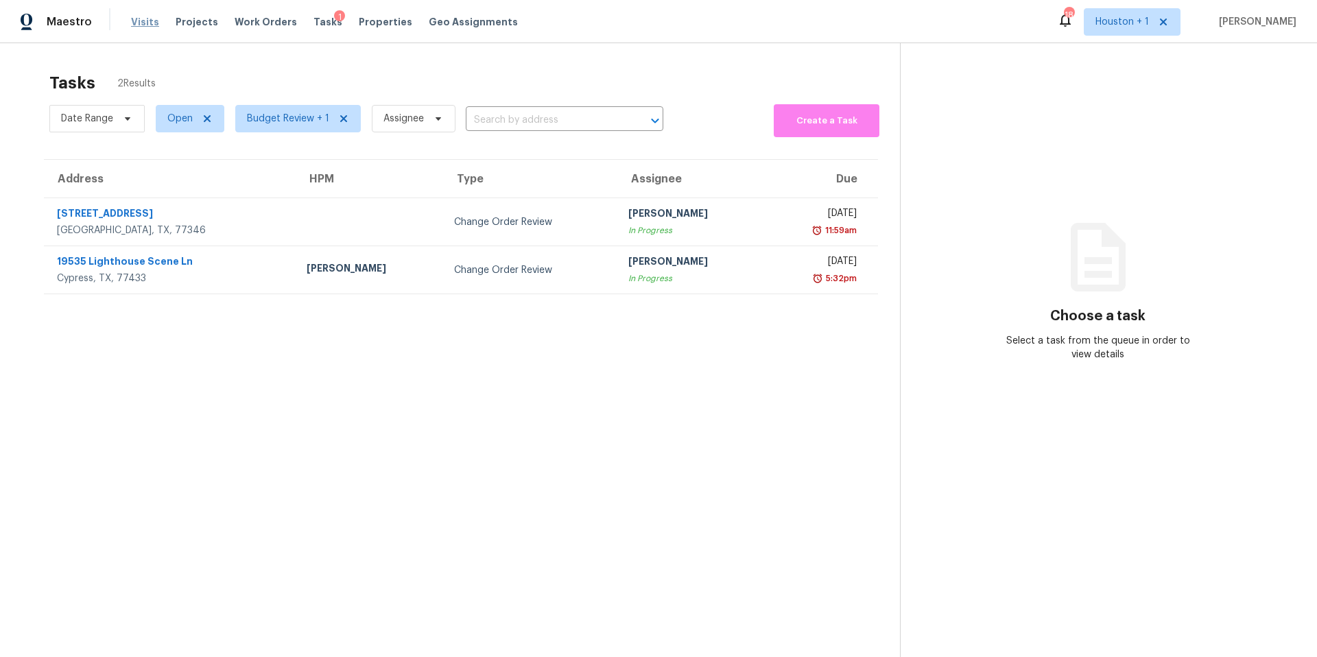
click at [141, 21] on span "Visits" at bounding box center [145, 22] width 28 height 14
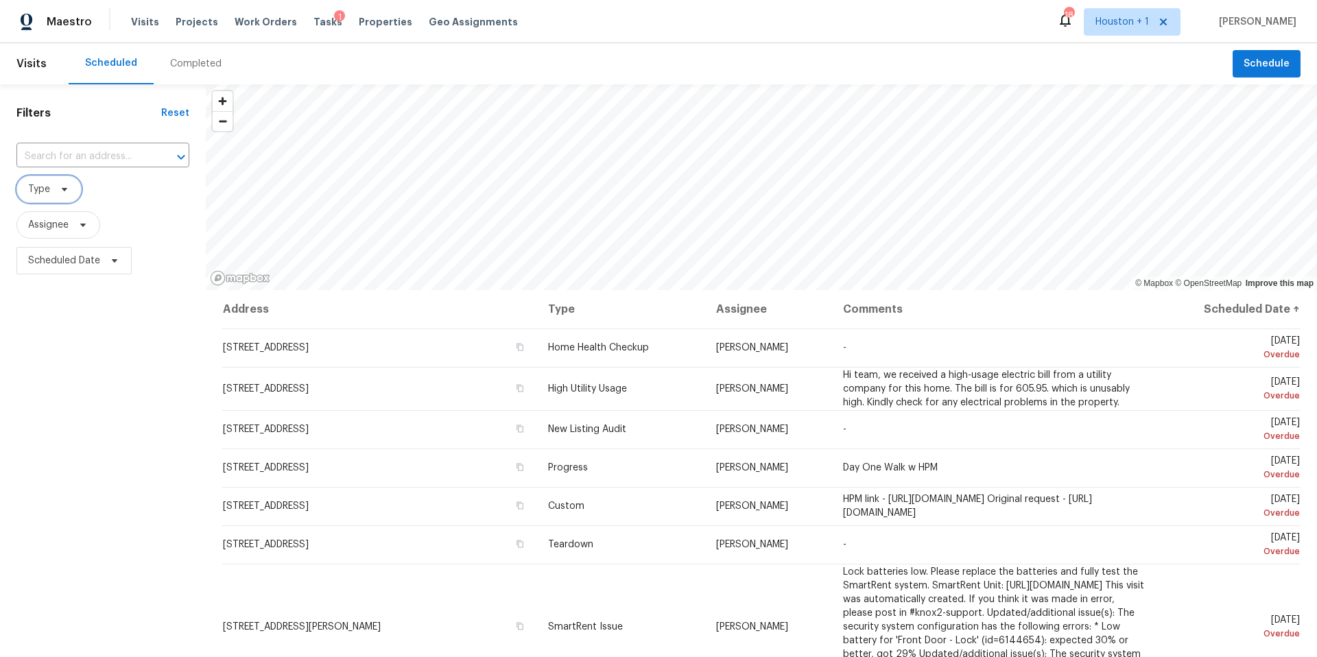
click at [65, 193] on icon at bounding box center [64, 189] width 11 height 11
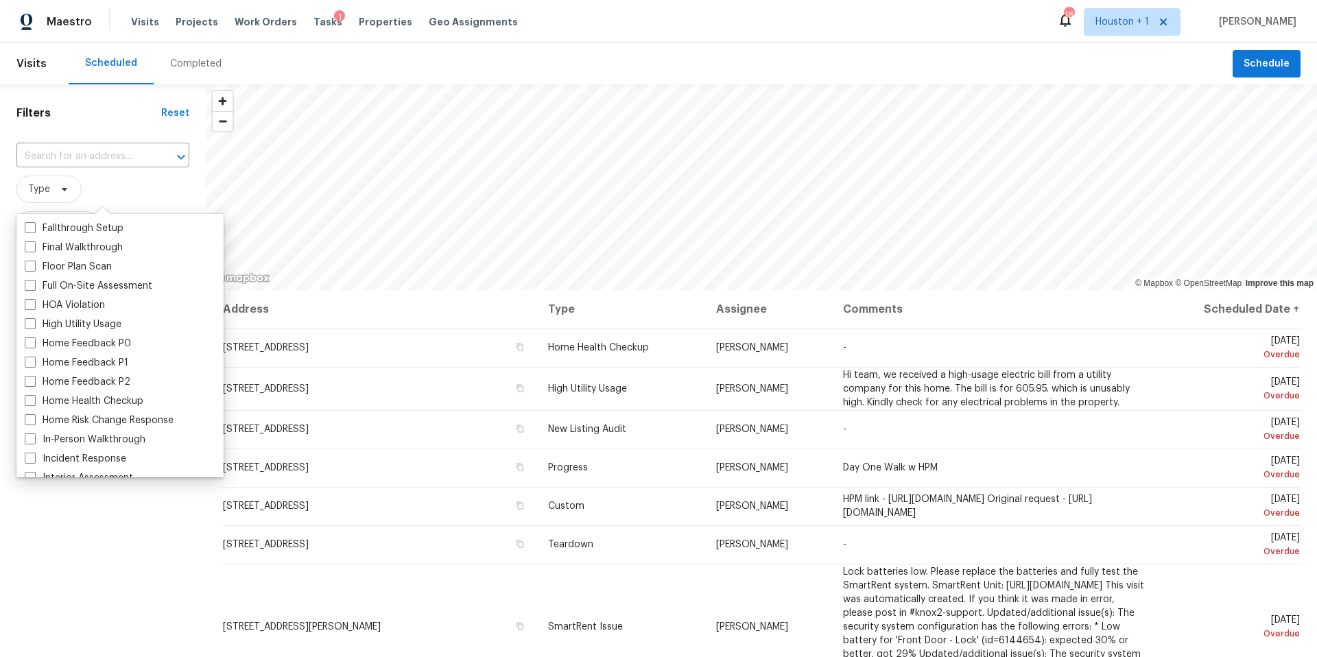
scroll to position [337, 0]
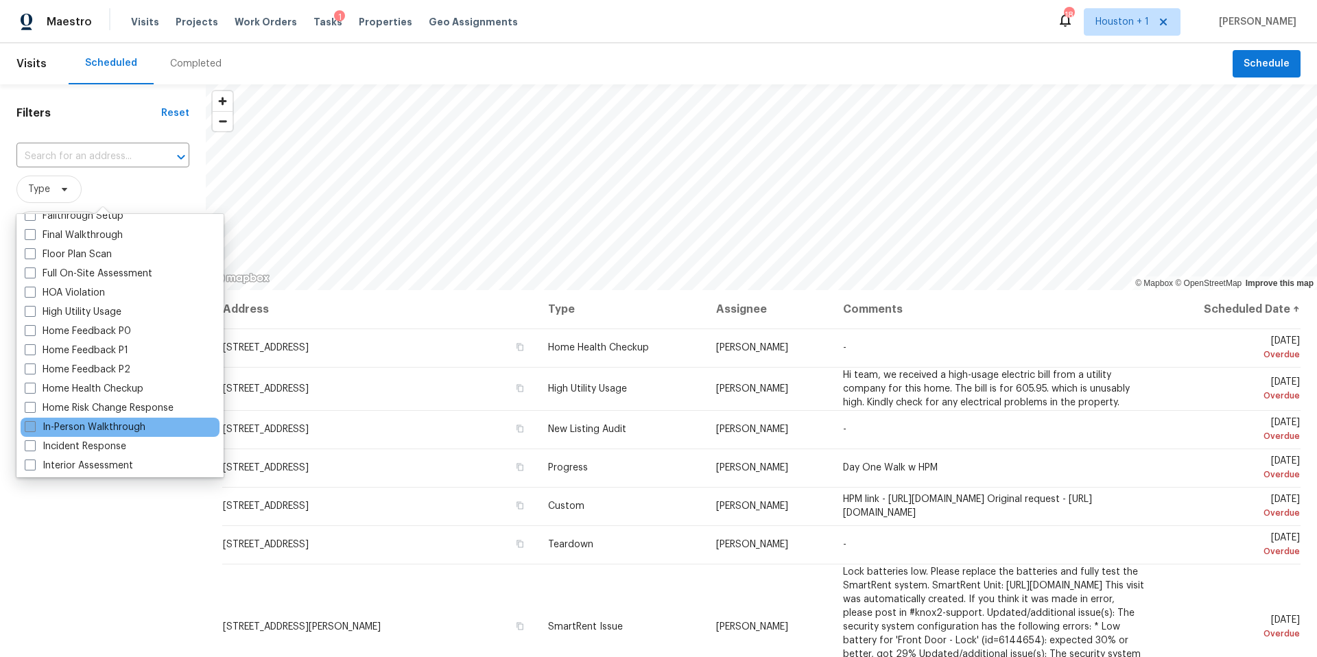
click at [51, 433] on label "In-Person Walkthrough" at bounding box center [85, 428] width 121 height 14
click at [34, 429] on input "In-Person Walkthrough" at bounding box center [29, 425] width 9 height 9
checkbox input "true"
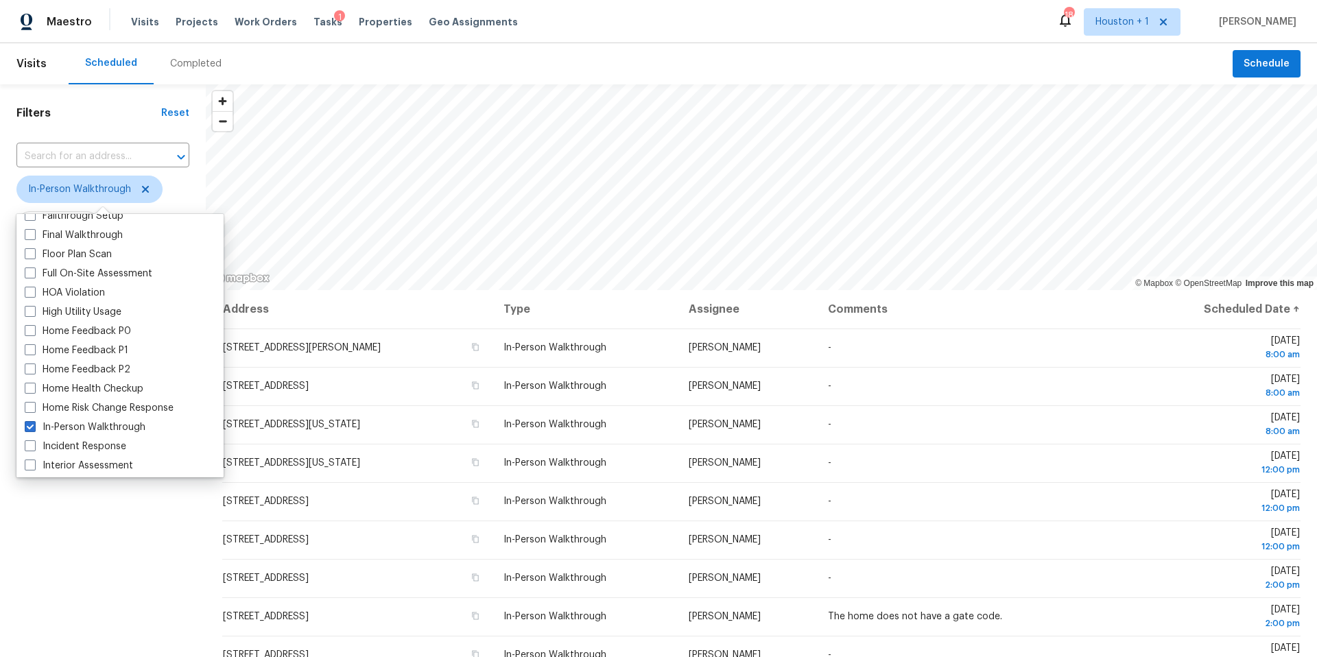
click at [63, 550] on div "Filters Reset ​ In-Person Walkthrough Assignee Scheduled Date" at bounding box center [103, 449] width 206 height 731
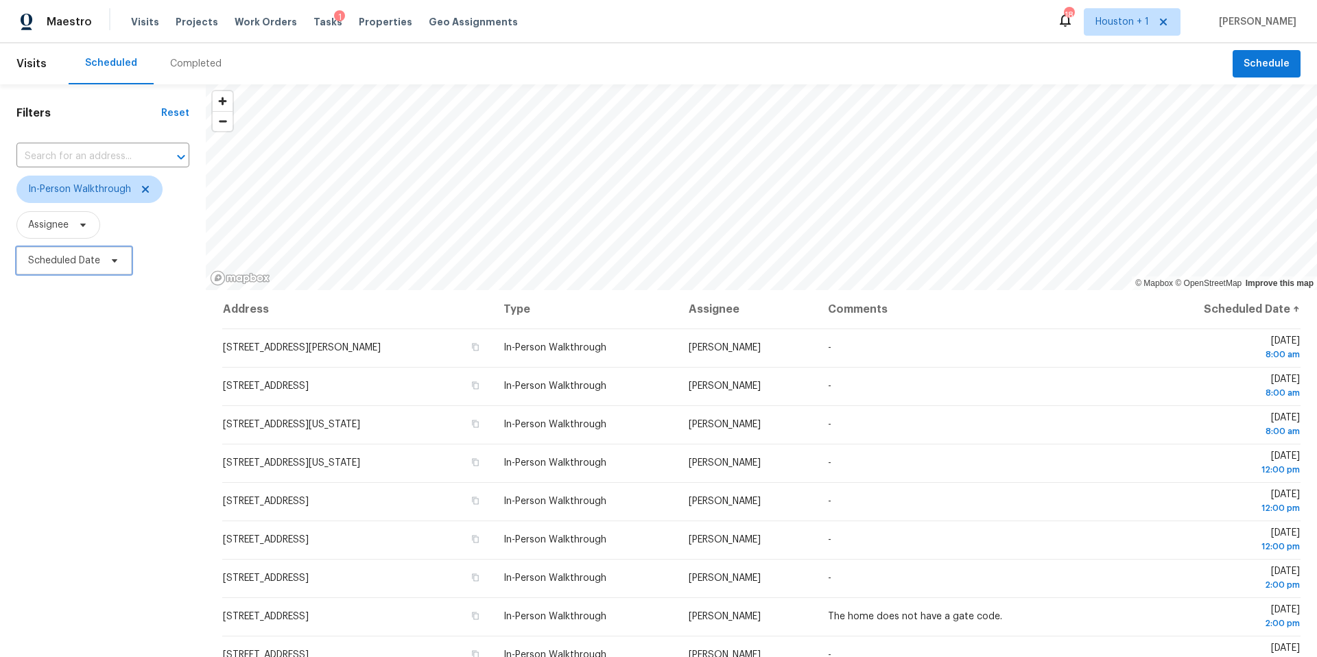
click at [74, 263] on span "Scheduled Date" at bounding box center [64, 261] width 72 height 14
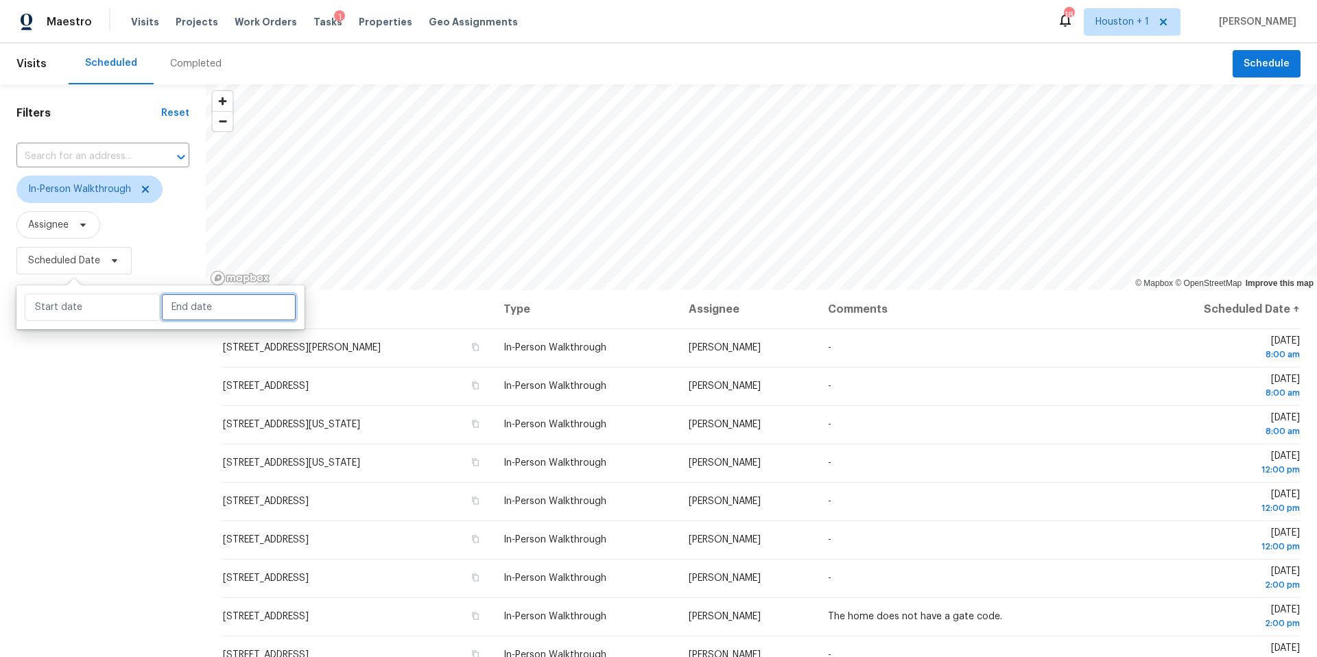
select select "9"
select select "2025"
select select "10"
select select "2025"
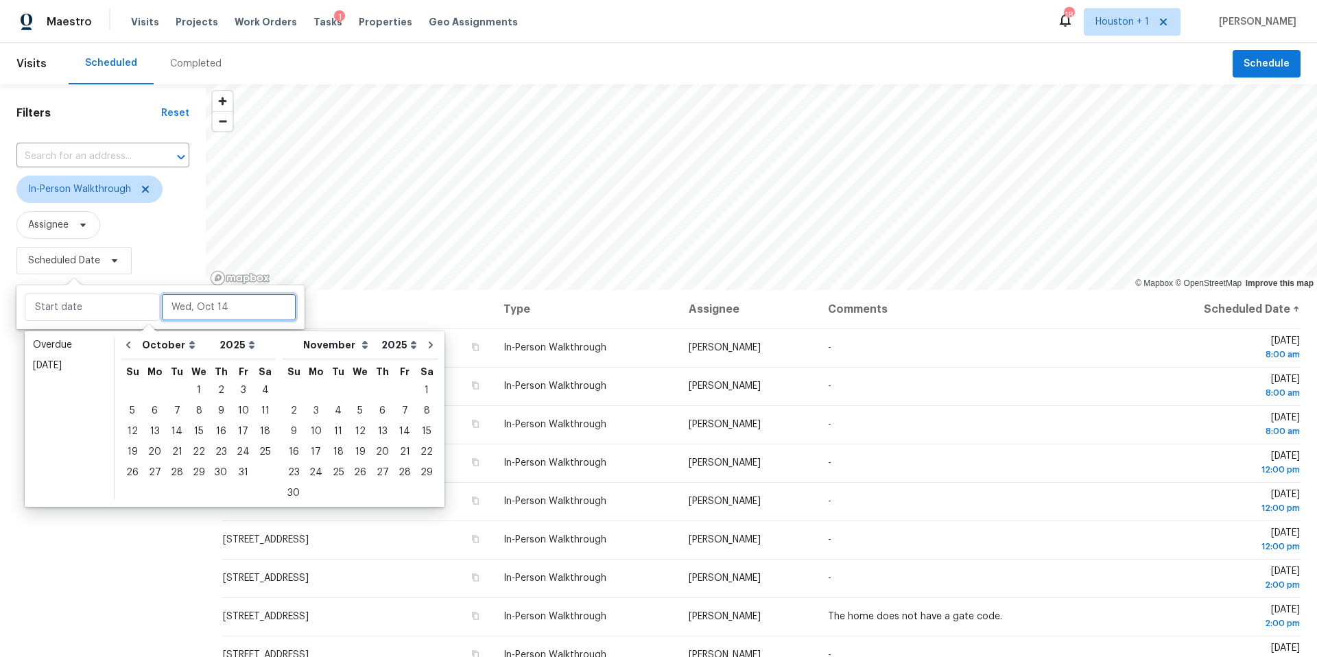
click at [178, 310] on input "text" at bounding box center [228, 307] width 135 height 27
click at [237, 428] on div "17" at bounding box center [243, 431] width 23 height 19
type input "[DATE]"
click at [237, 428] on div "17" at bounding box center [243, 431] width 23 height 19
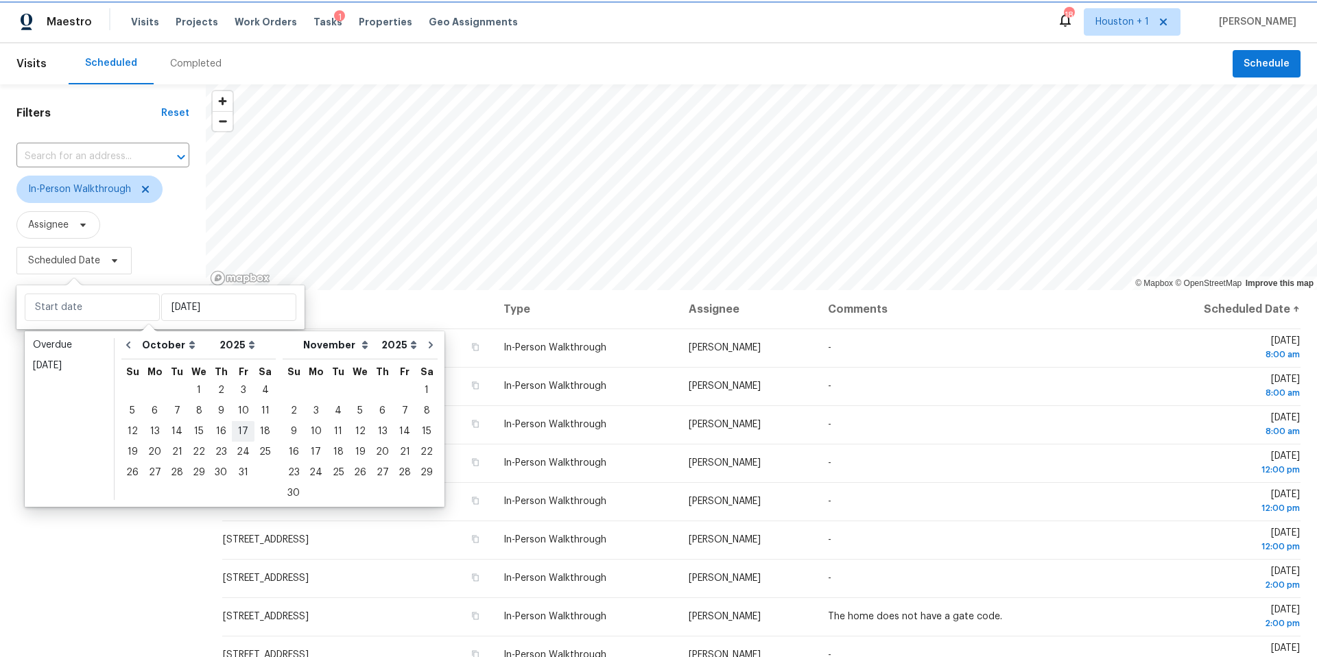
type input "[DATE]"
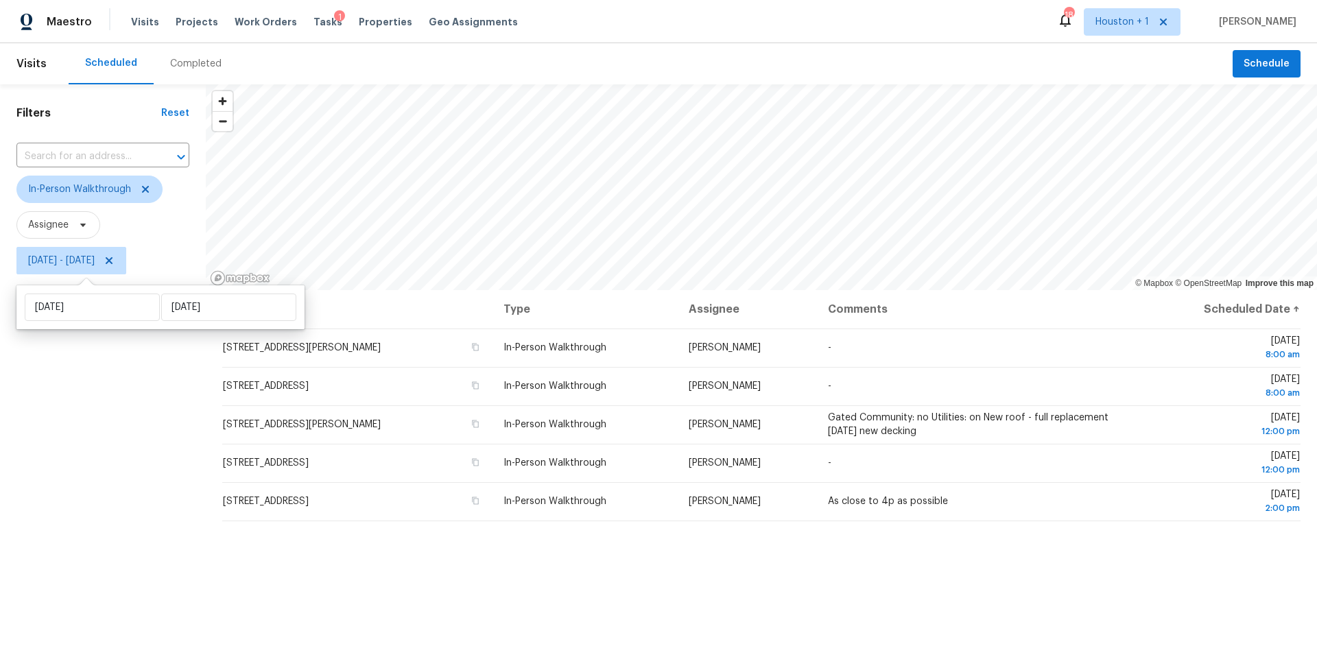
click at [91, 502] on div "Filters Reset ​ In-Person Walkthrough Assignee Fri, Oct 17 - Fri, Oct 17" at bounding box center [103, 449] width 206 height 731
click at [698, 178] on icon "Map marker" at bounding box center [698, 177] width 1 height 2
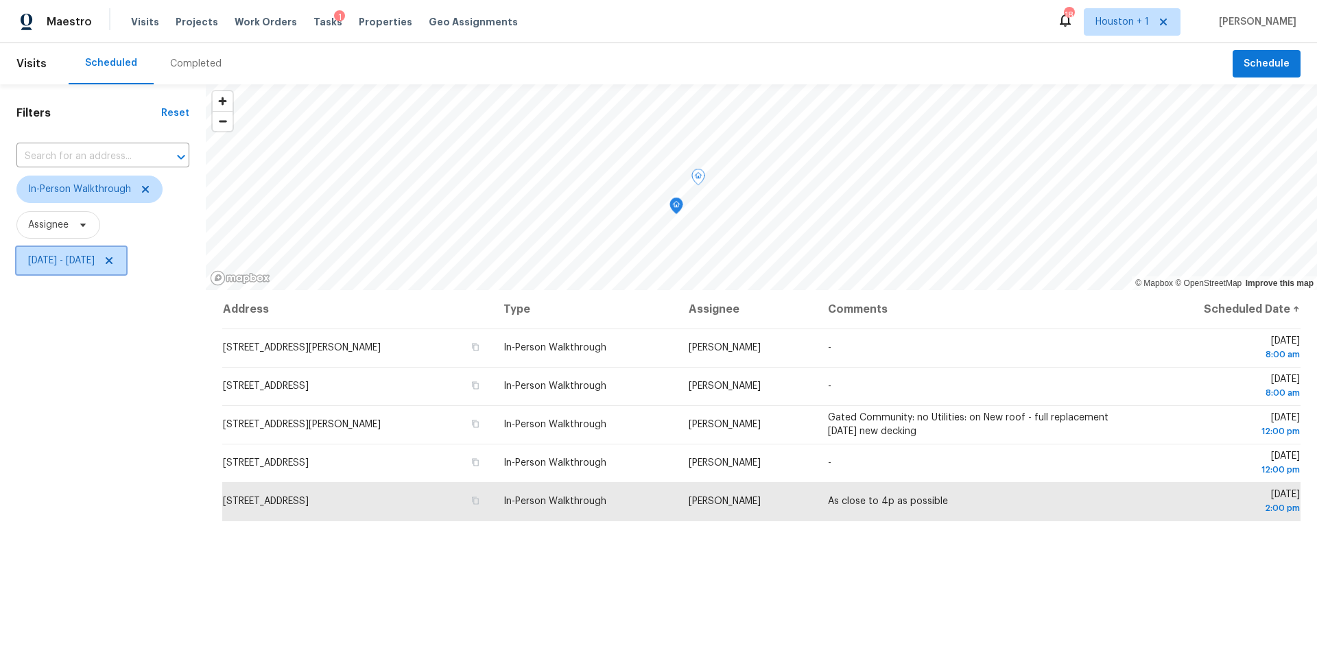
click at [115, 264] on icon at bounding box center [109, 260] width 11 height 11
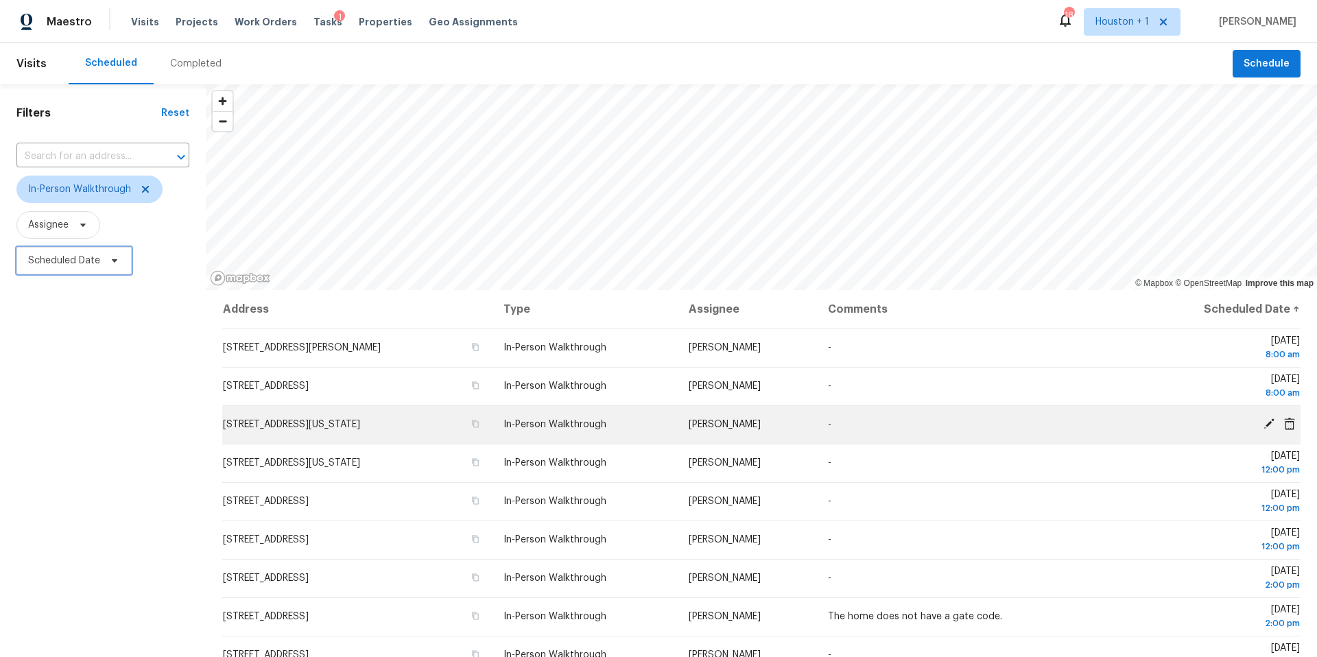
scroll to position [8, 0]
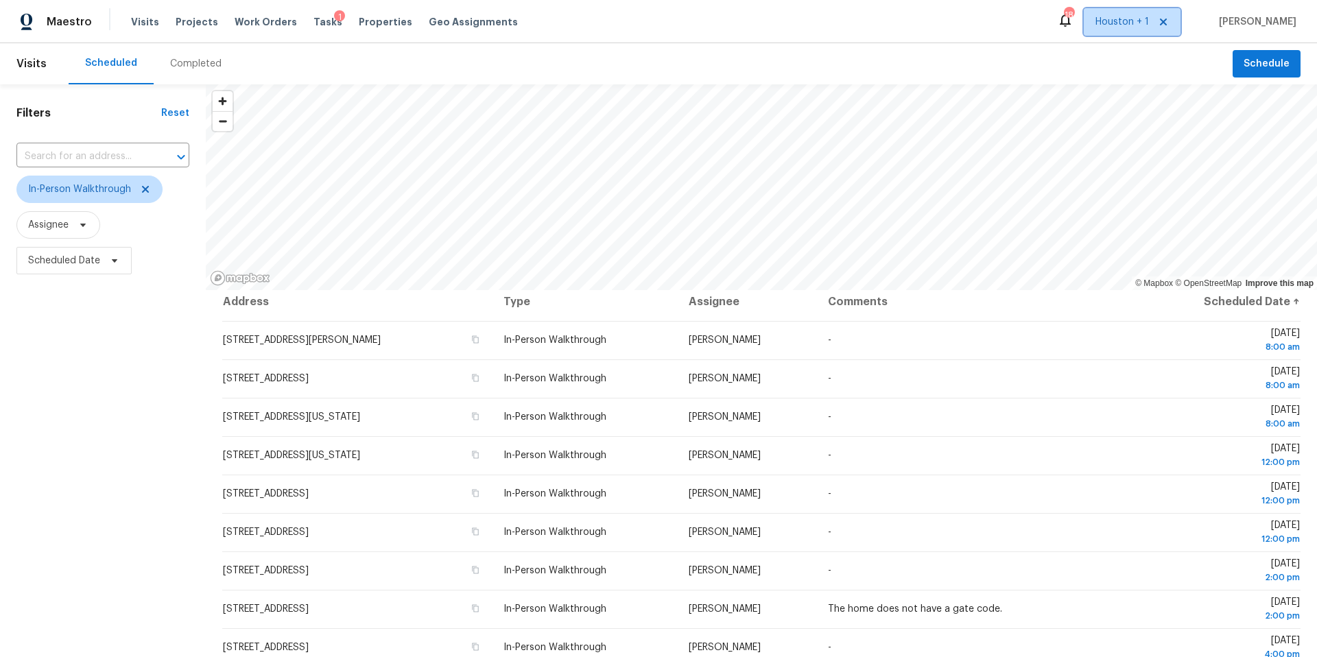
click at [1149, 19] on span "Houston + 1" at bounding box center [1123, 22] width 54 height 14
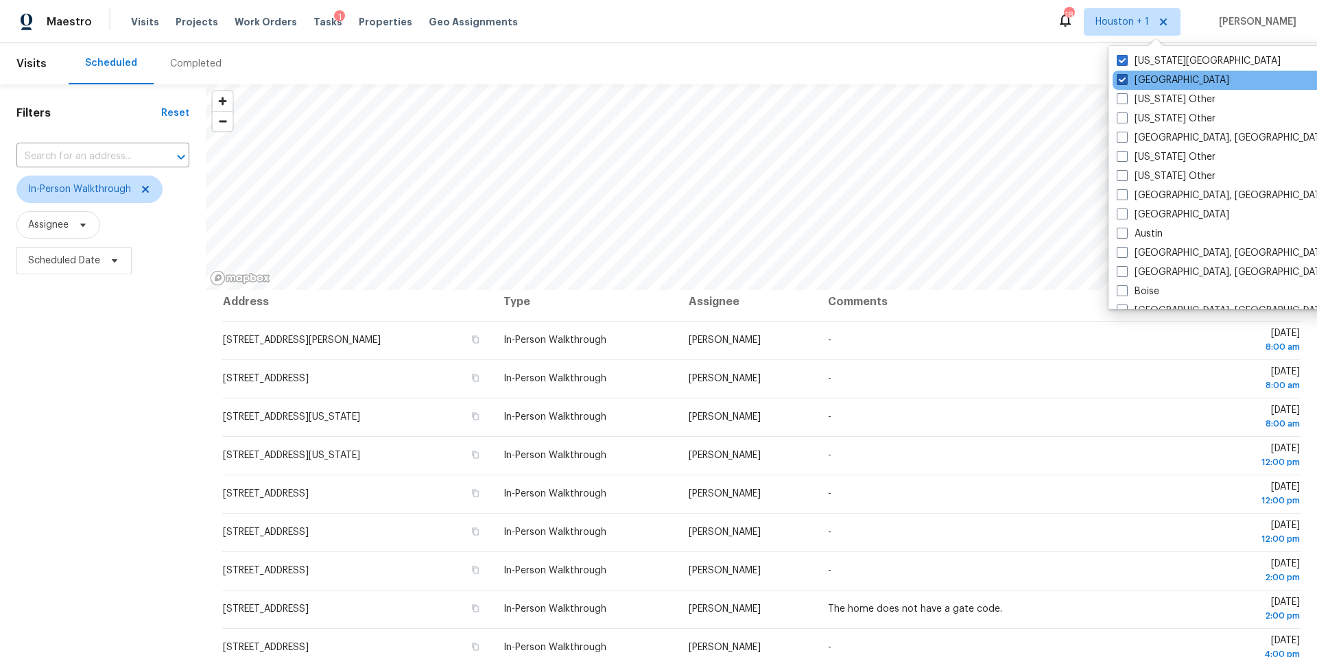
click at [1133, 82] on label "[GEOGRAPHIC_DATA]" at bounding box center [1173, 80] width 113 height 14
click at [1126, 82] on input "[GEOGRAPHIC_DATA]" at bounding box center [1121, 77] width 9 height 9
checkbox input "false"
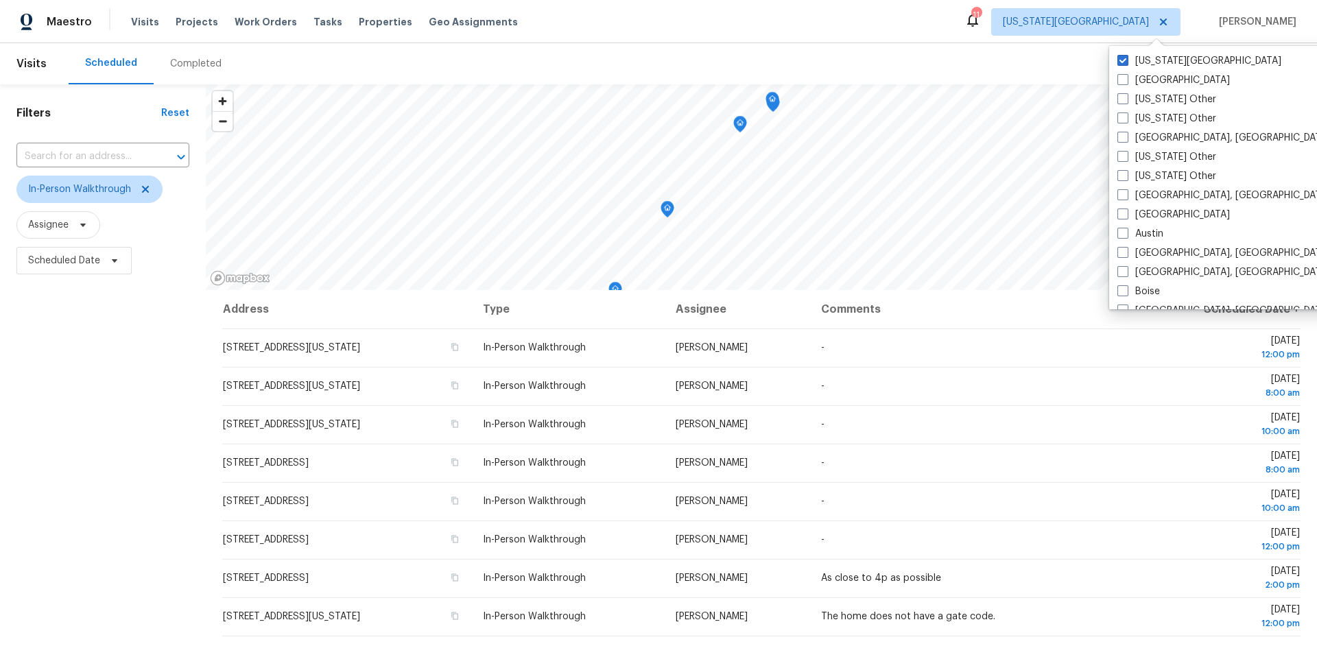
click at [930, 67] on div "Scheduled Completed" at bounding box center [651, 63] width 1164 height 41
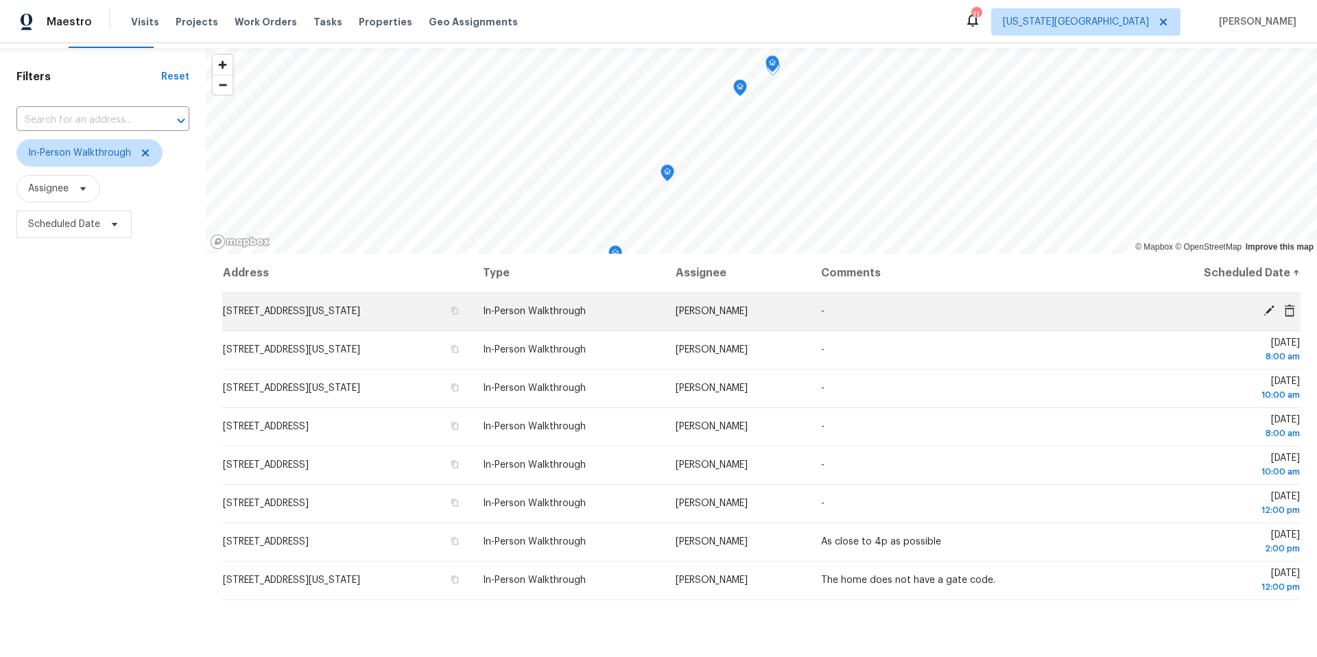
scroll to position [37, 0]
